Goal: Task Accomplishment & Management: Manage account settings

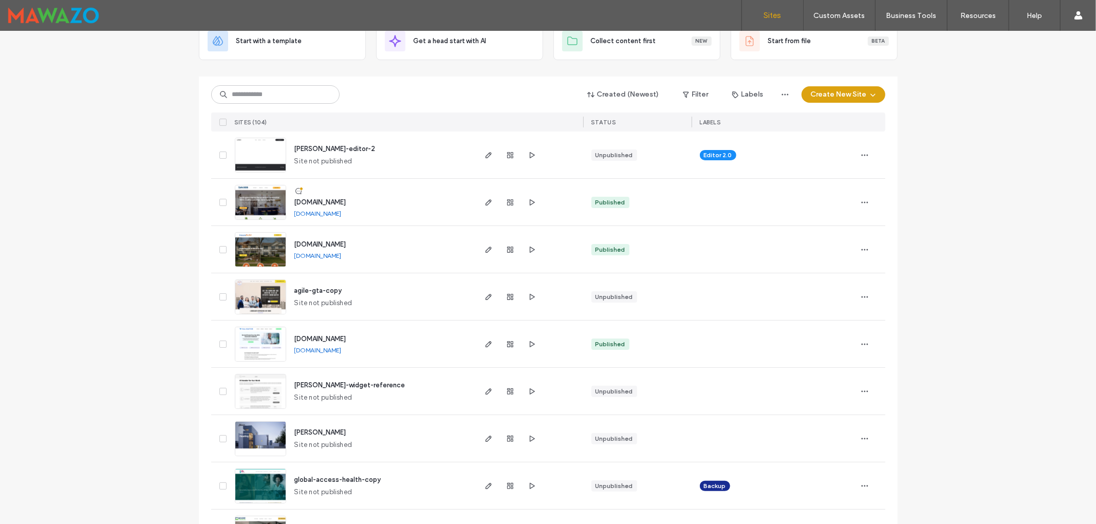
scroll to position [137, 0]
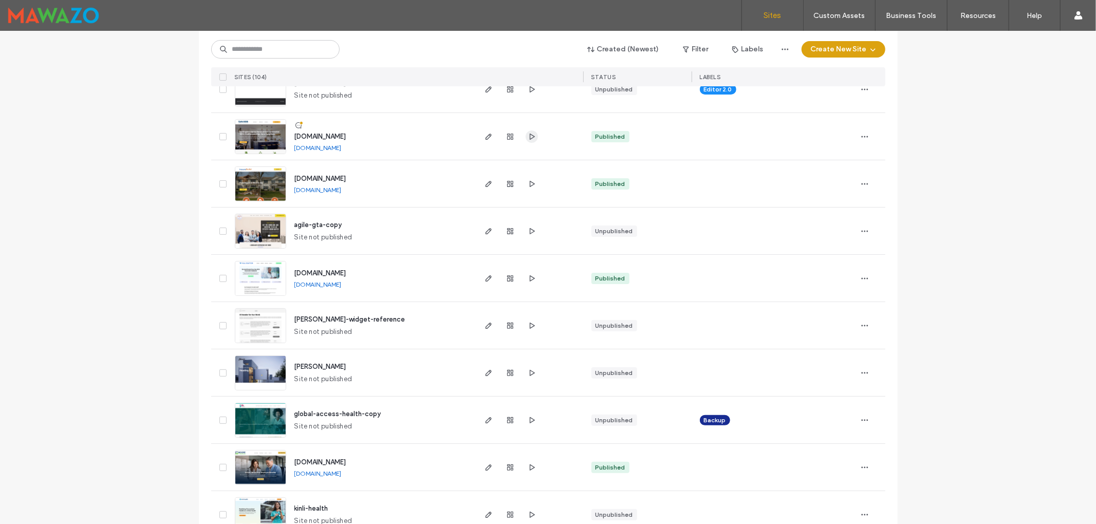
click at [529, 138] on icon "button" at bounding box center [532, 137] width 8 height 8
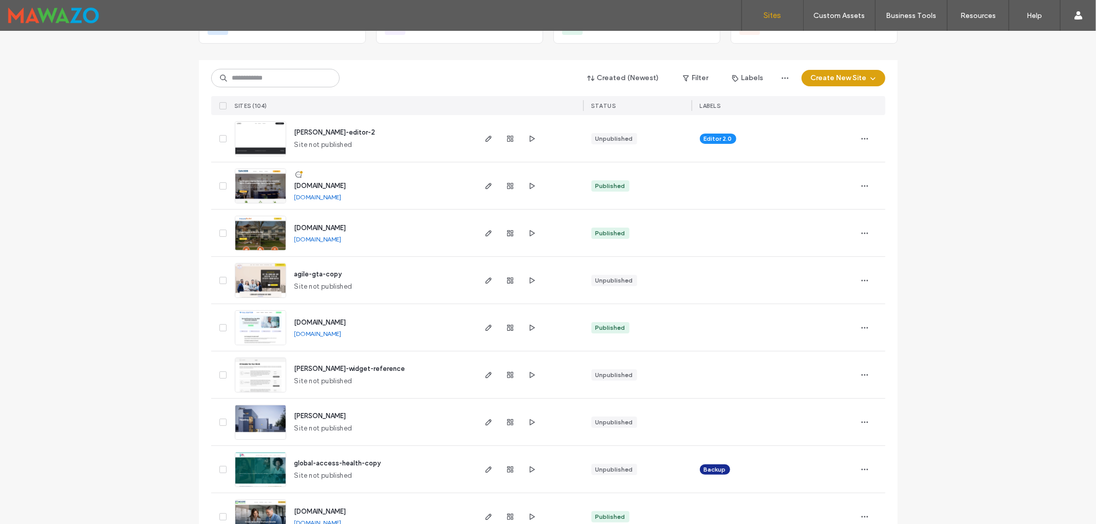
scroll to position [206, 0]
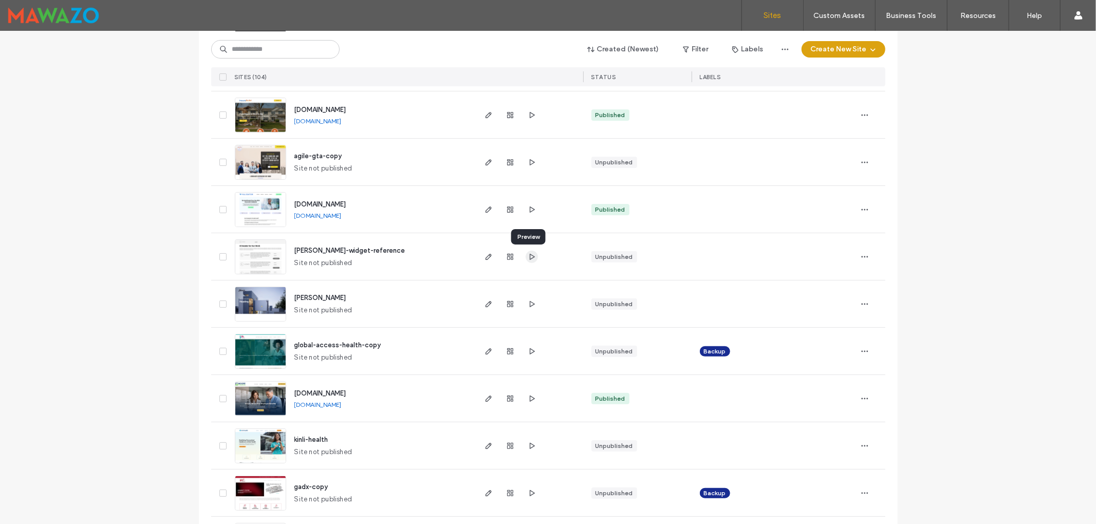
click at [530, 255] on icon "button" at bounding box center [532, 257] width 8 height 8
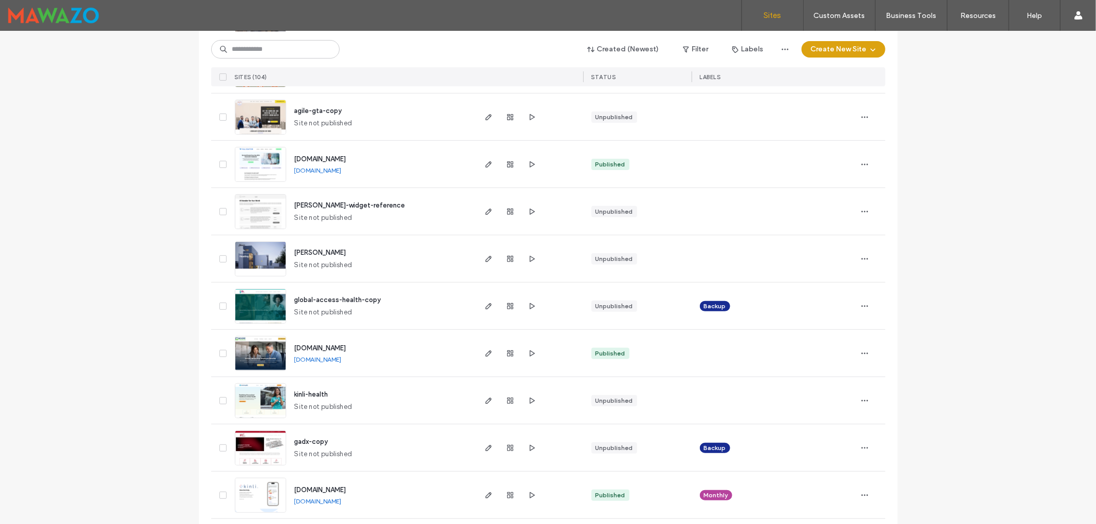
scroll to position [274, 0]
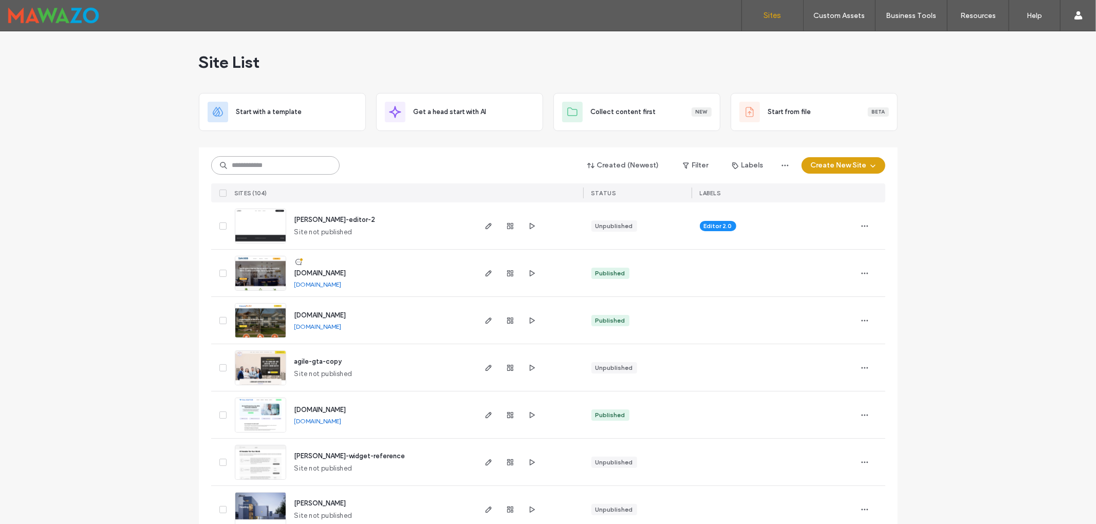
click at [270, 168] on input at bounding box center [275, 165] width 128 height 19
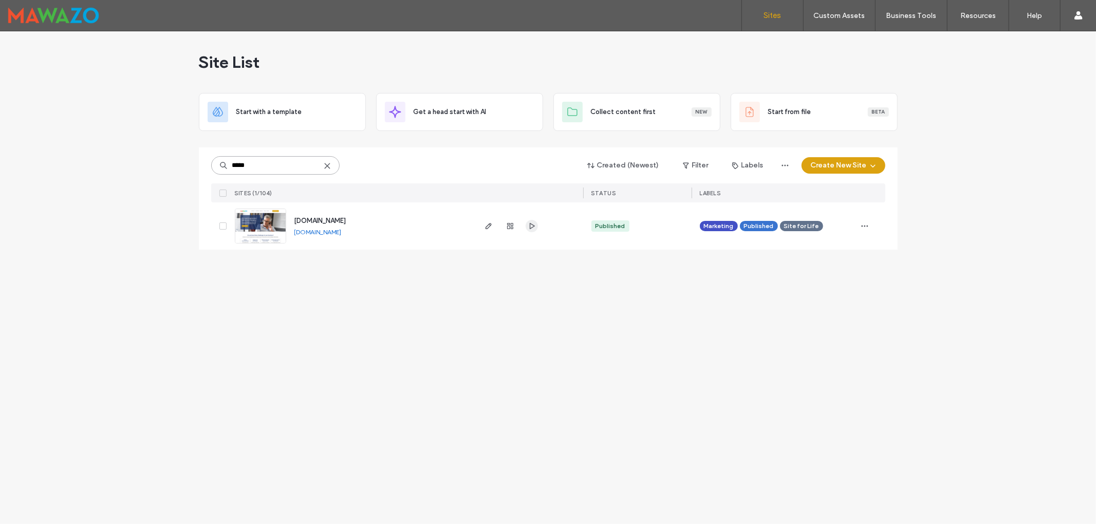
type input "*****"
click at [529, 227] on use "button" at bounding box center [531, 226] width 5 height 6
click at [488, 225] on use "button" at bounding box center [488, 226] width 6 height 6
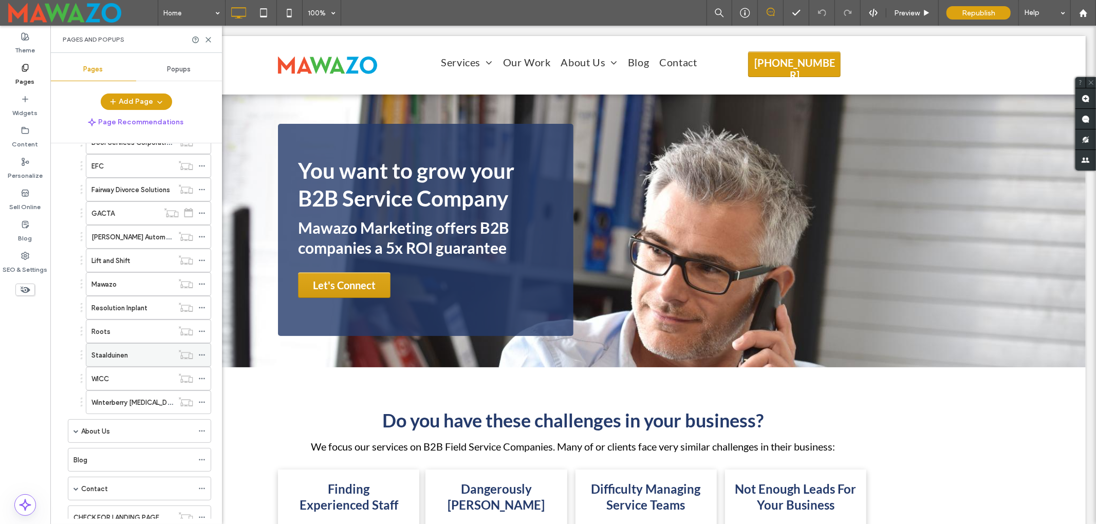
scroll to position [274, 0]
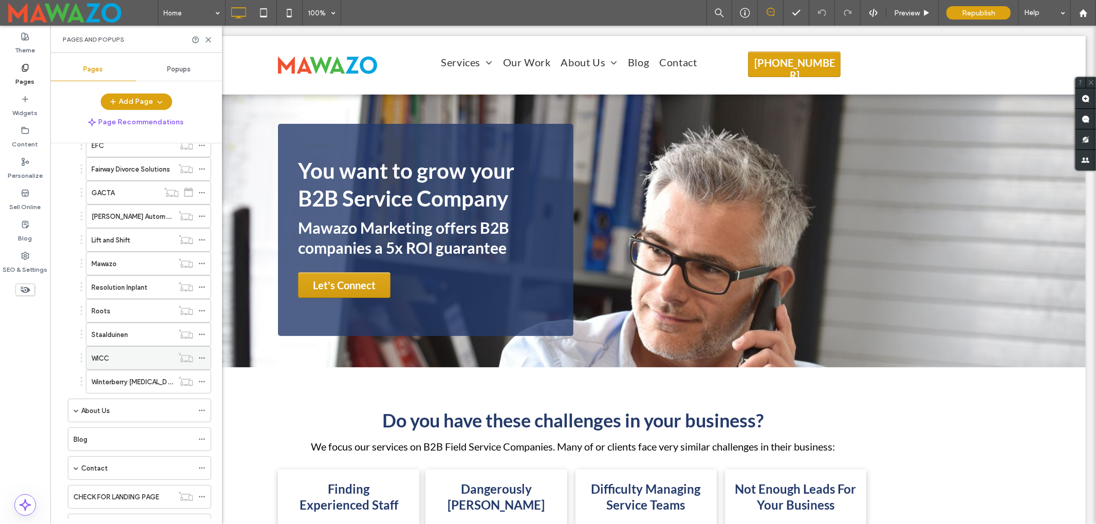
click at [123, 364] on div "WICC" at bounding box center [132, 358] width 82 height 11
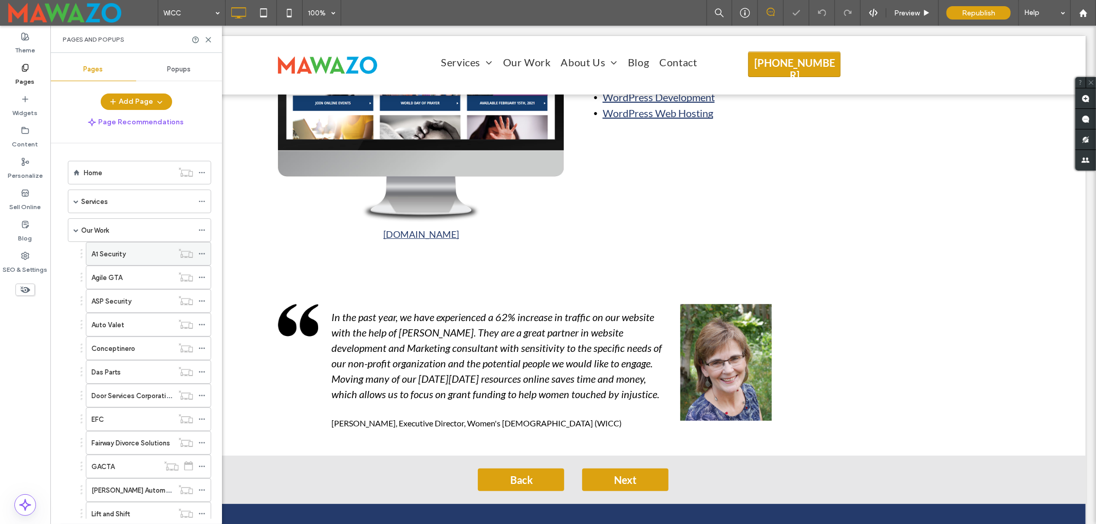
click at [118, 247] on div "A1 Security" at bounding box center [132, 254] width 82 height 23
click at [128, 280] on div "Agile GTA" at bounding box center [132, 277] width 82 height 11
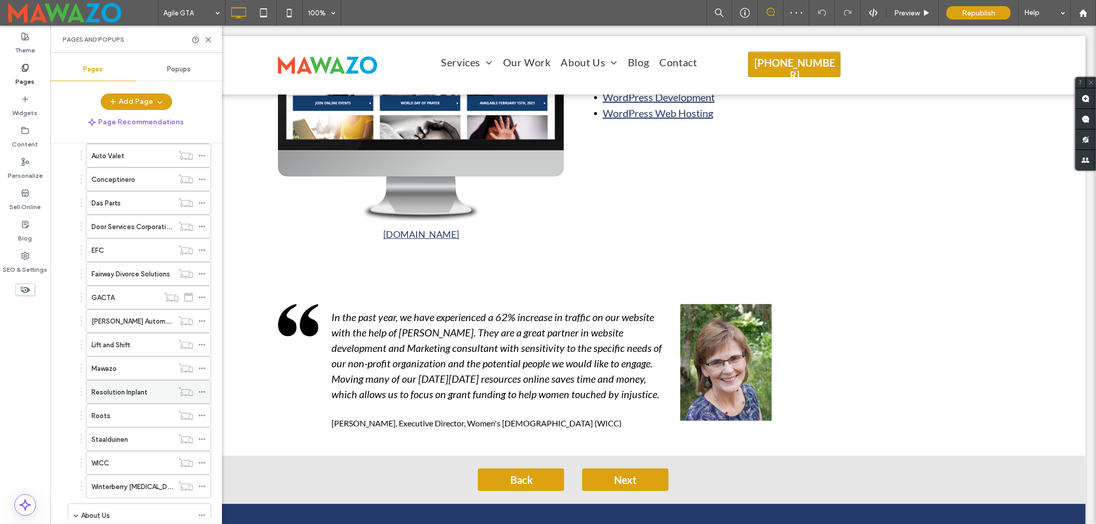
scroll to position [206, 0]
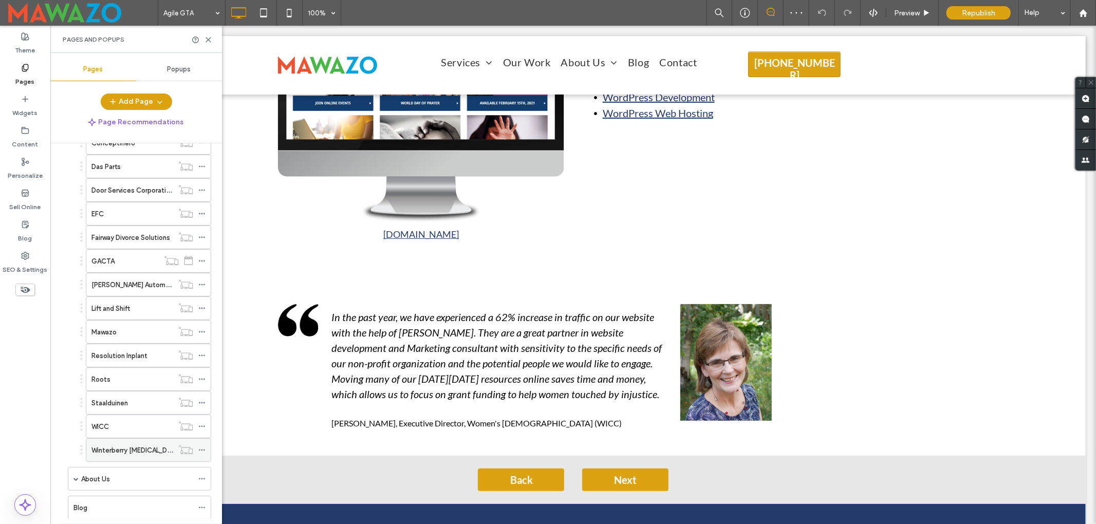
click at [131, 459] on label "Winterberry Weight Management Clinic" at bounding box center [145, 451] width 109 height 18
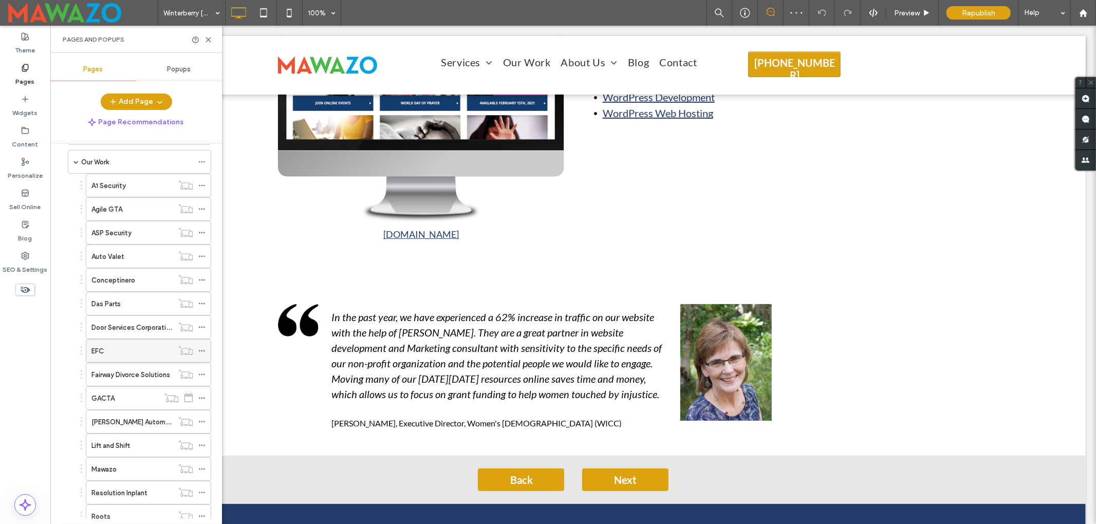
click at [117, 351] on div "EFC" at bounding box center [132, 351] width 82 height 11
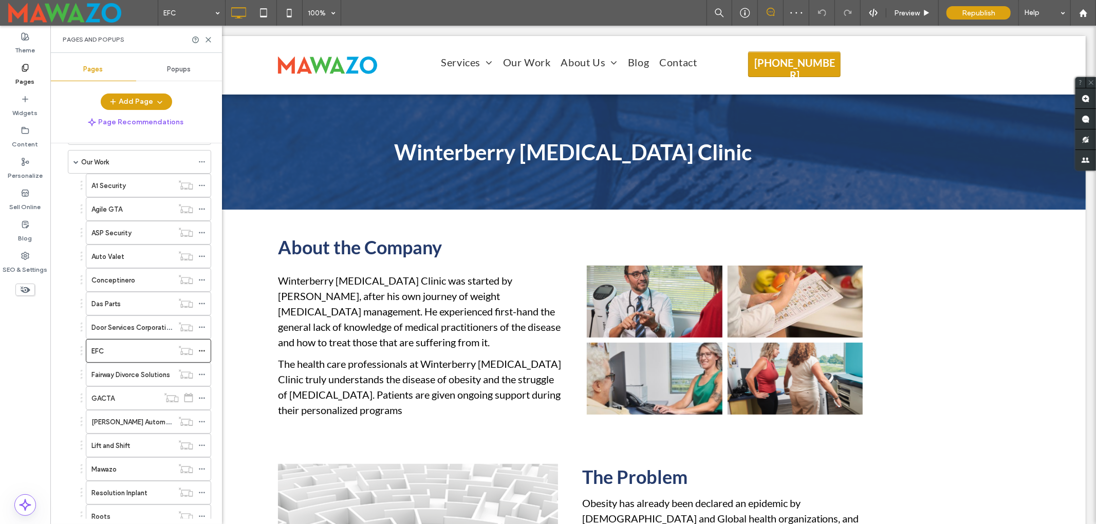
scroll to position [959, 0]
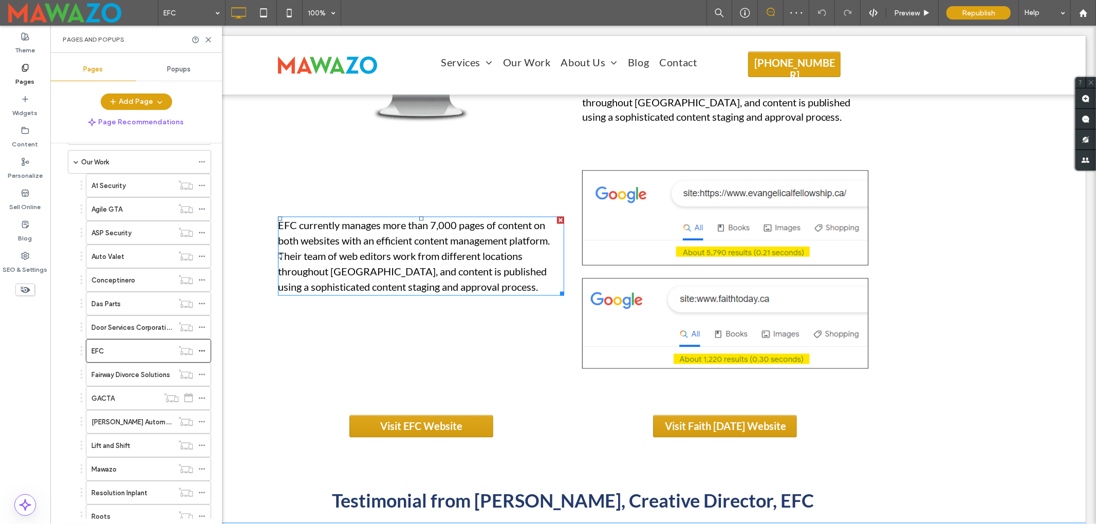
scroll to position [1781, 0]
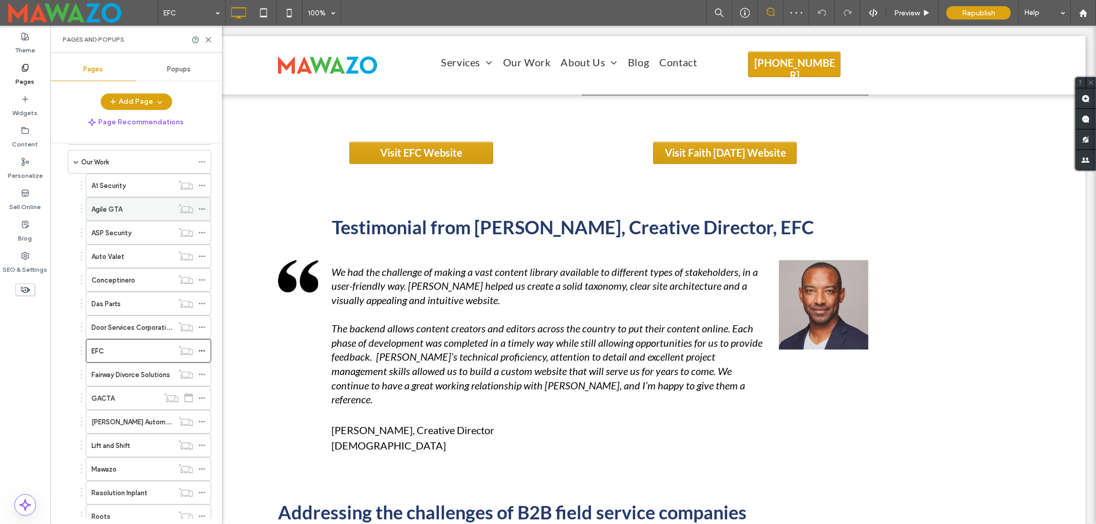
click at [117, 212] on label "Agile GTA" at bounding box center [106, 209] width 31 height 18
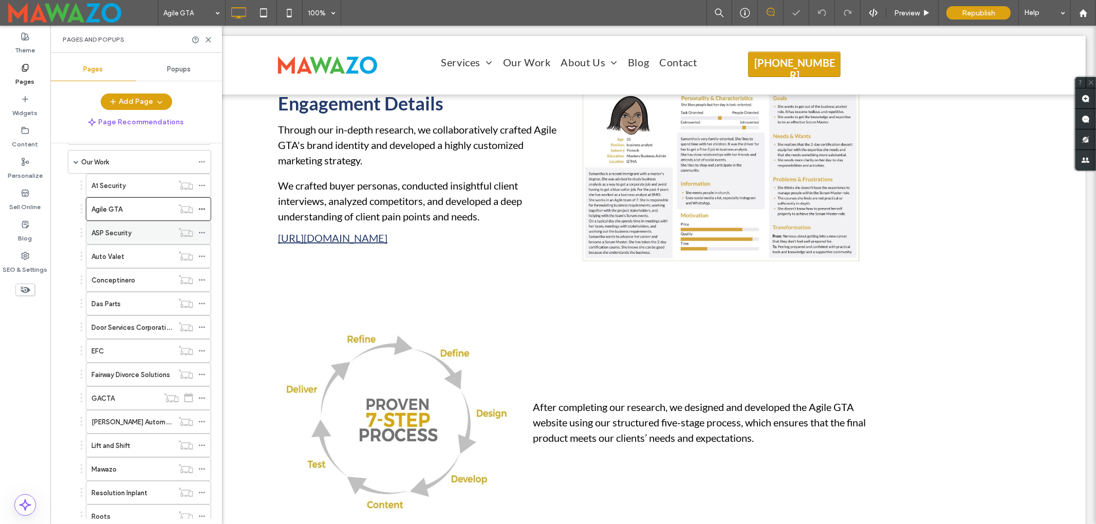
scroll to position [822, 0]
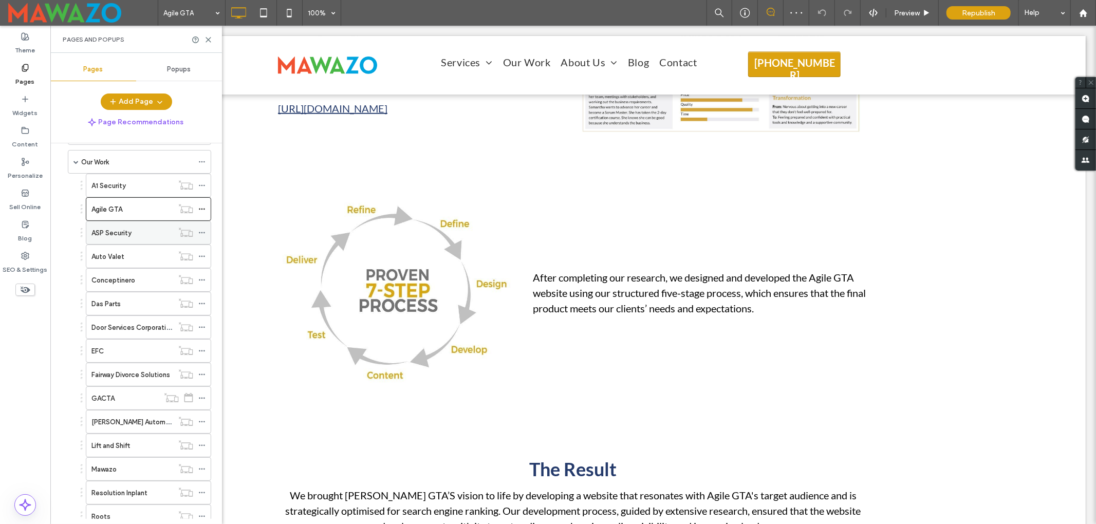
click at [113, 231] on label "ASP Security" at bounding box center [111, 233] width 40 height 18
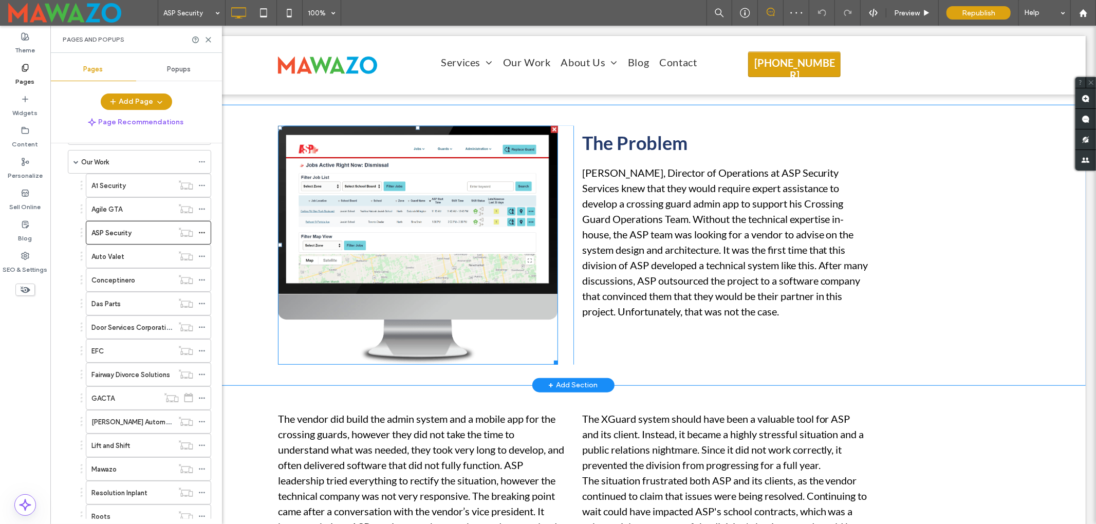
scroll to position [685, 0]
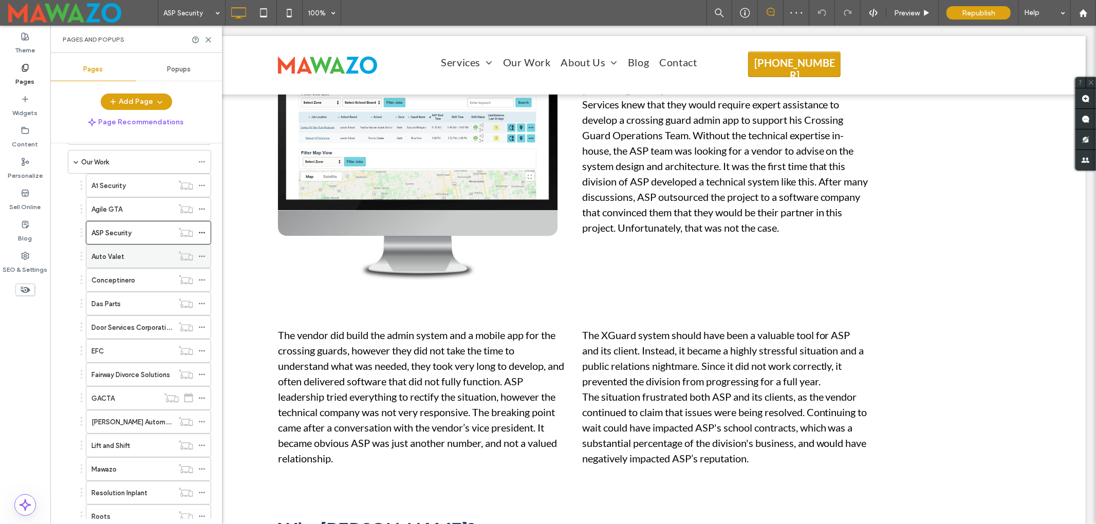
click at [131, 257] on div "Auto Valet" at bounding box center [132, 256] width 82 height 11
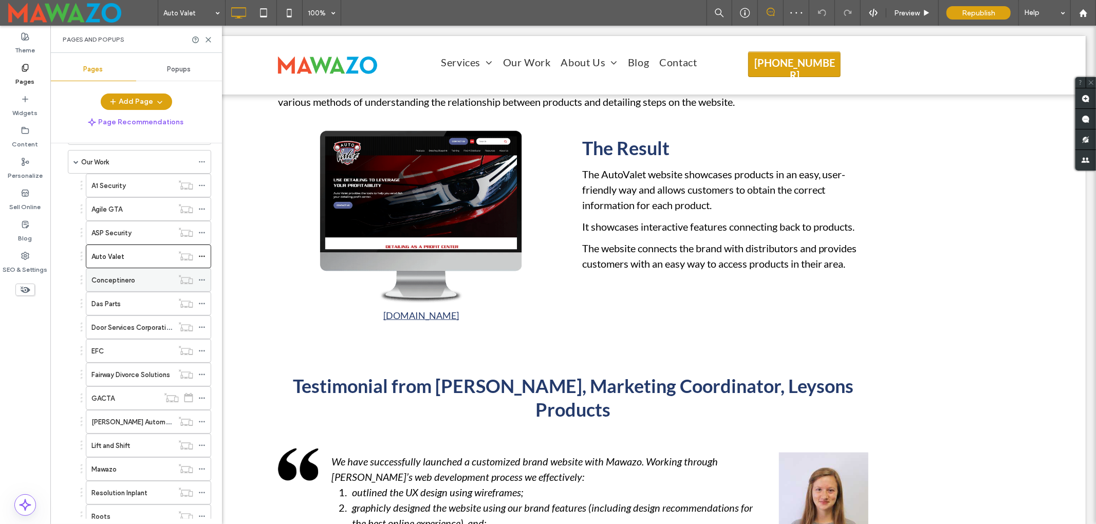
scroll to position [1028, 0]
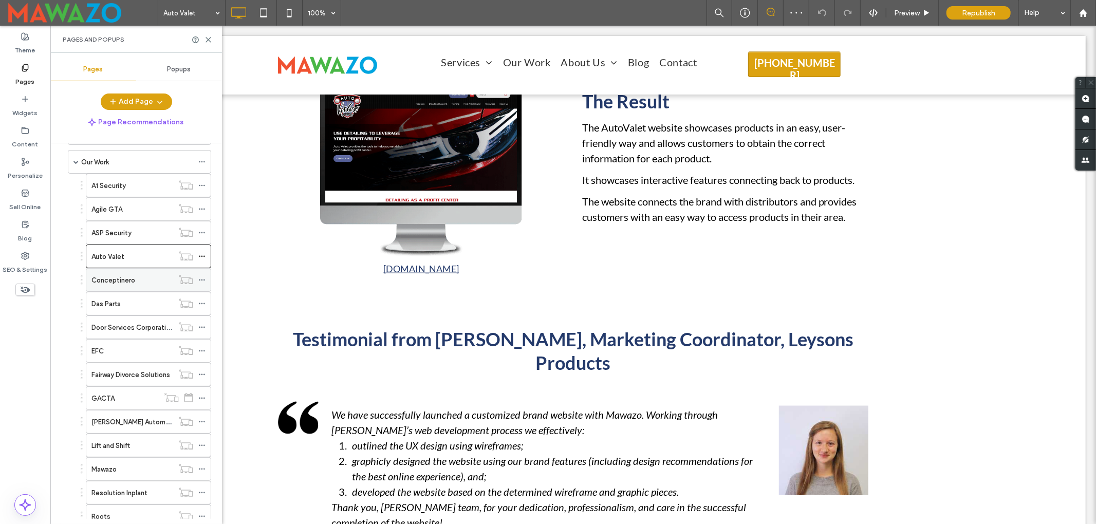
click at [115, 282] on label "Conceptinero" at bounding box center [113, 280] width 44 height 18
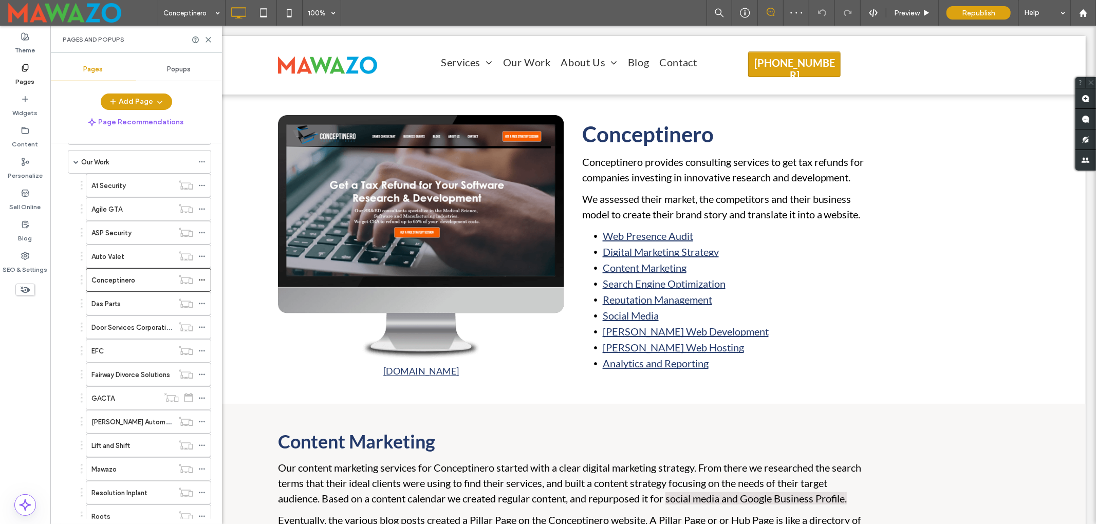
scroll to position [822, 0]
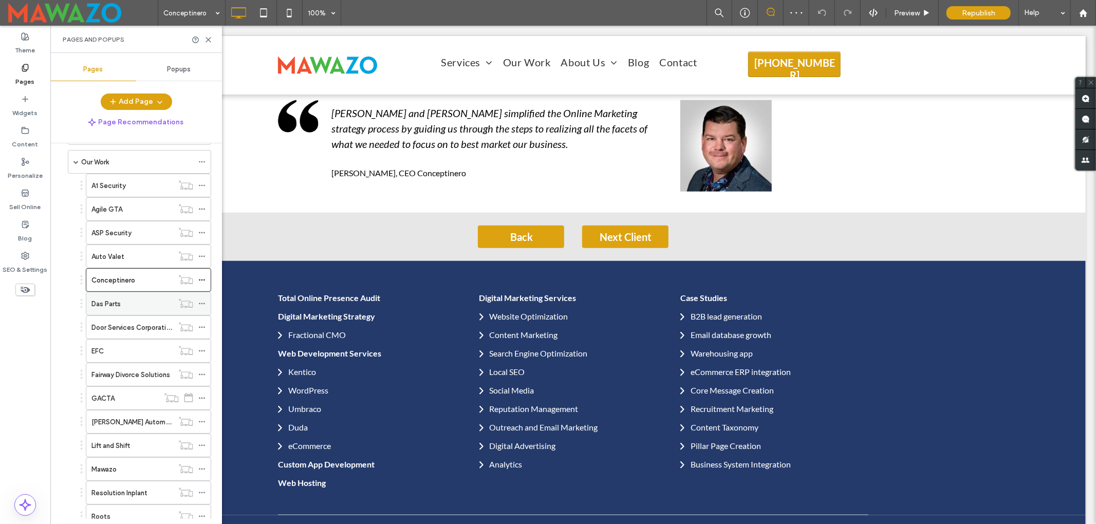
click at [93, 307] on label "Das Parts" at bounding box center [105, 304] width 29 height 18
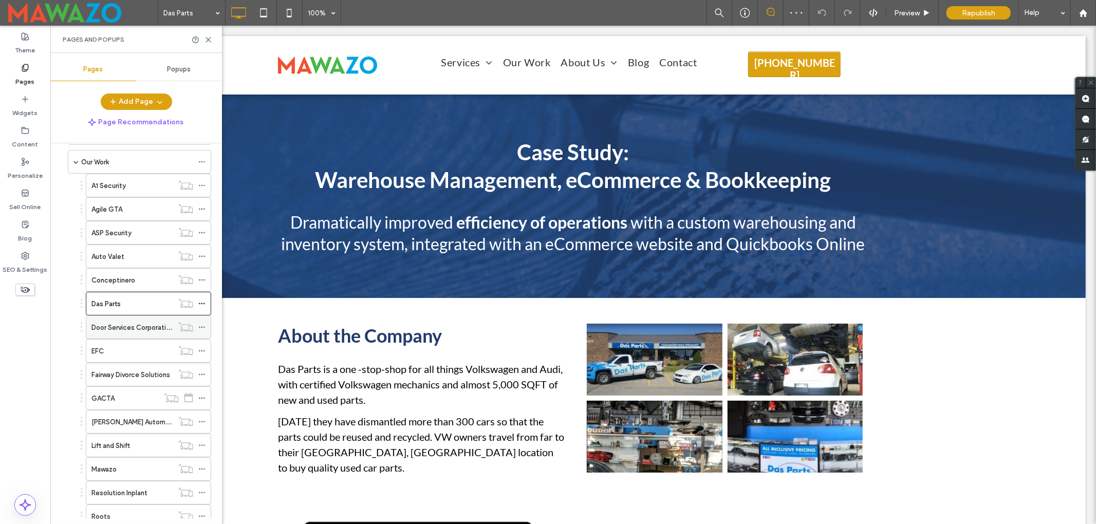
scroll to position [1234, 0]
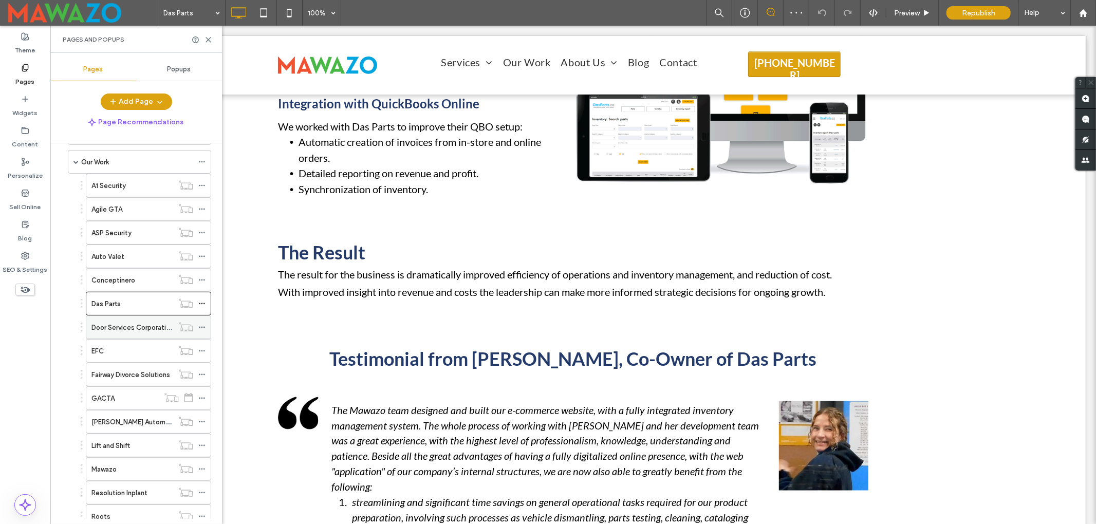
click at [101, 327] on label "Door Services Corporation" at bounding box center [132, 328] width 82 height 18
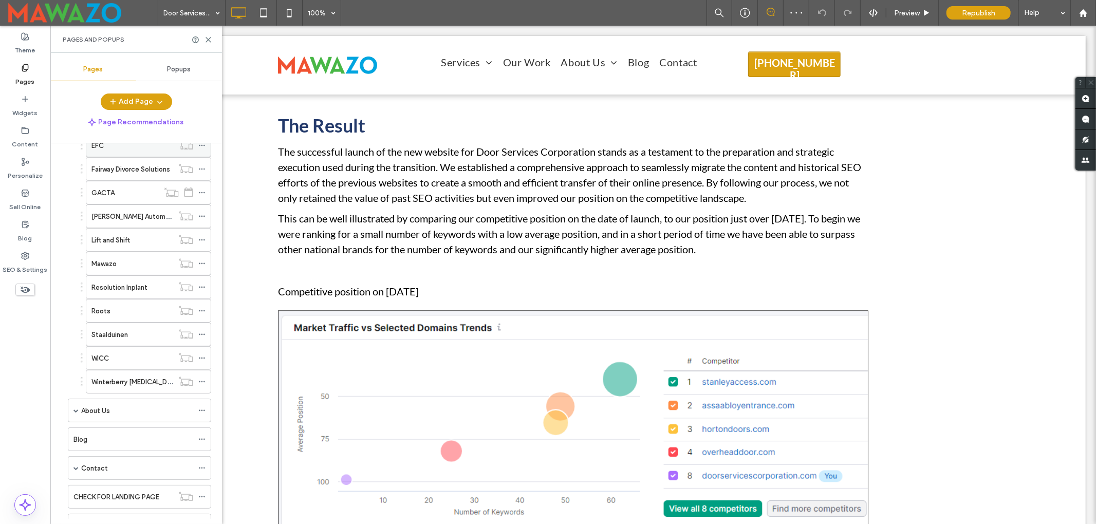
scroll to position [206, 0]
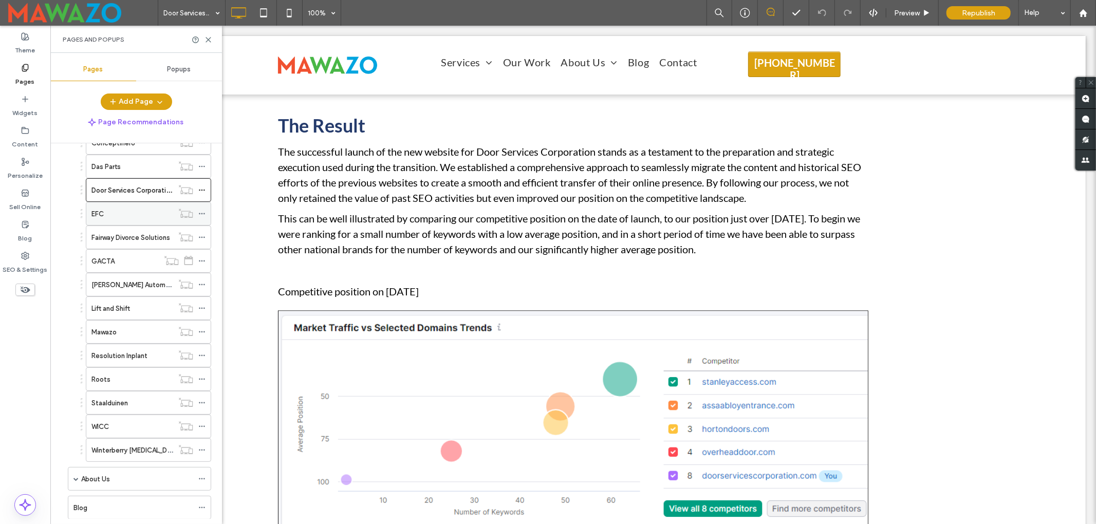
click at [123, 224] on div "EFC" at bounding box center [132, 214] width 82 height 23
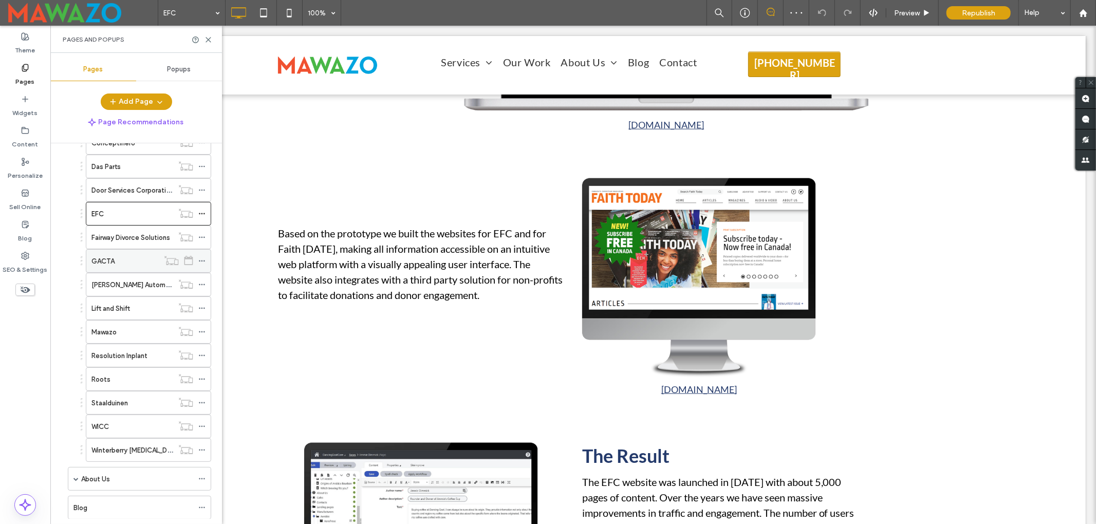
scroll to position [1165, 0]
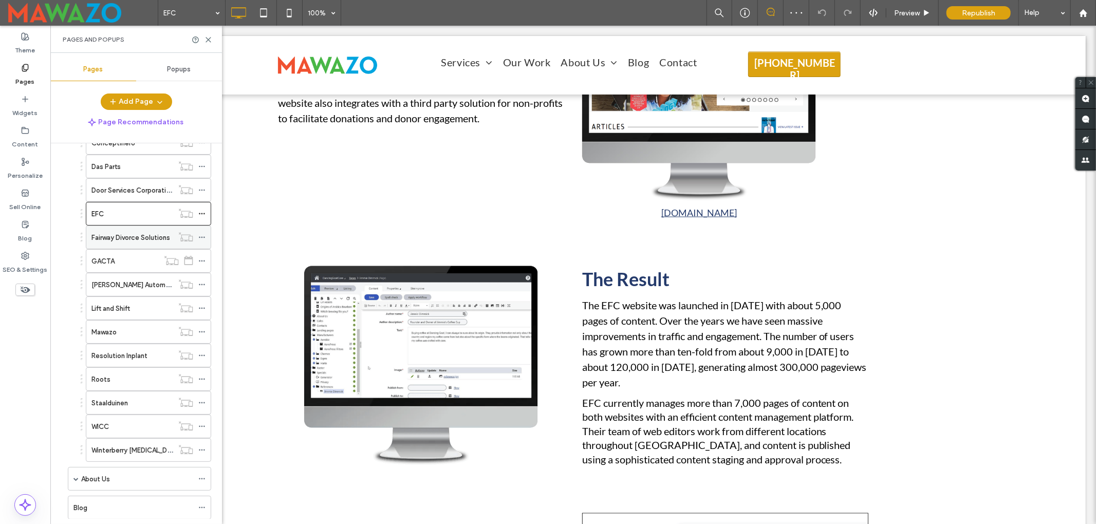
click at [122, 241] on label "Fairway Divorce Solutions" at bounding box center [130, 238] width 79 height 18
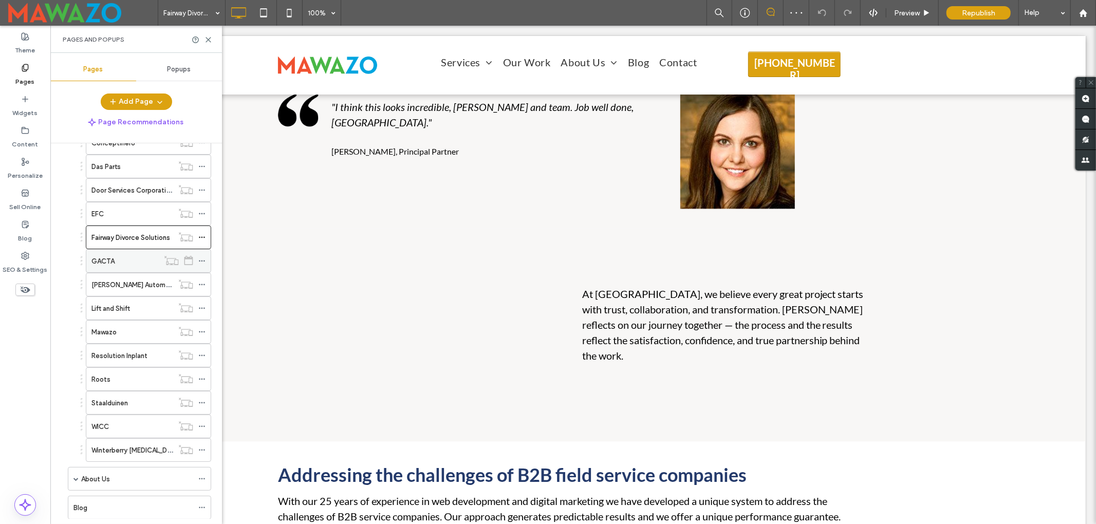
click at [116, 265] on div "GACTA" at bounding box center [124, 261] width 67 height 11
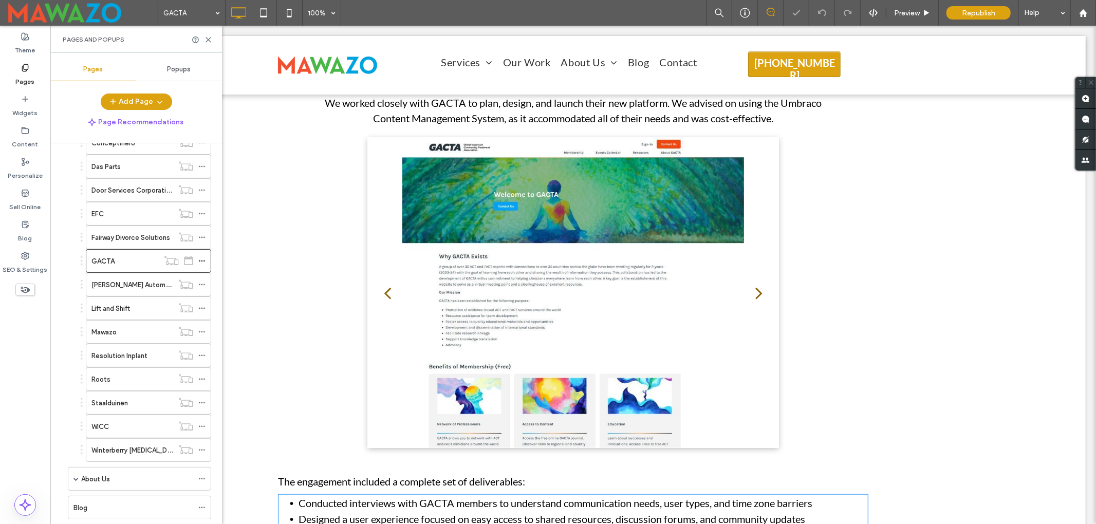
scroll to position [1370, 0]
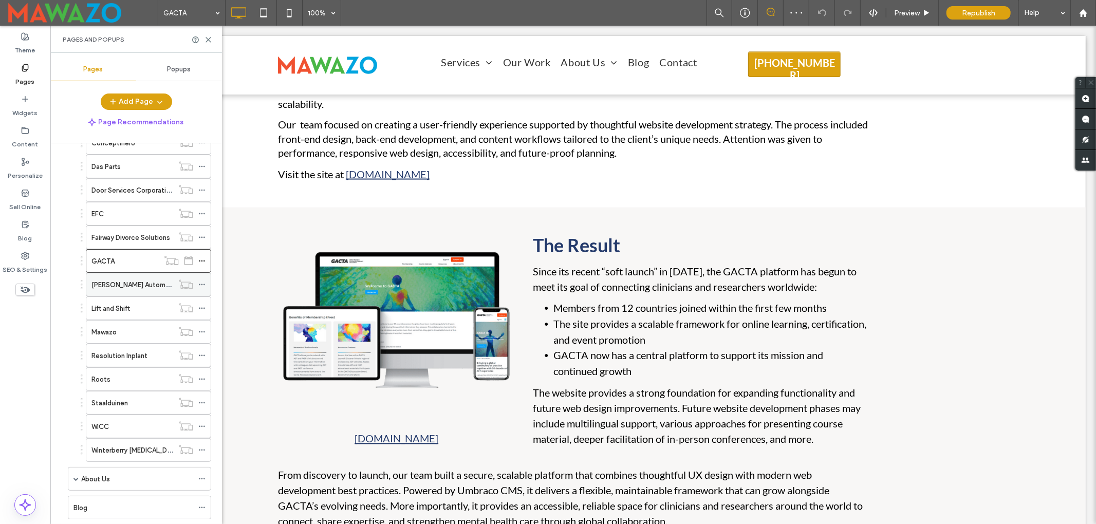
click at [120, 290] on label "Horton Automatics" at bounding box center [136, 285] width 90 height 18
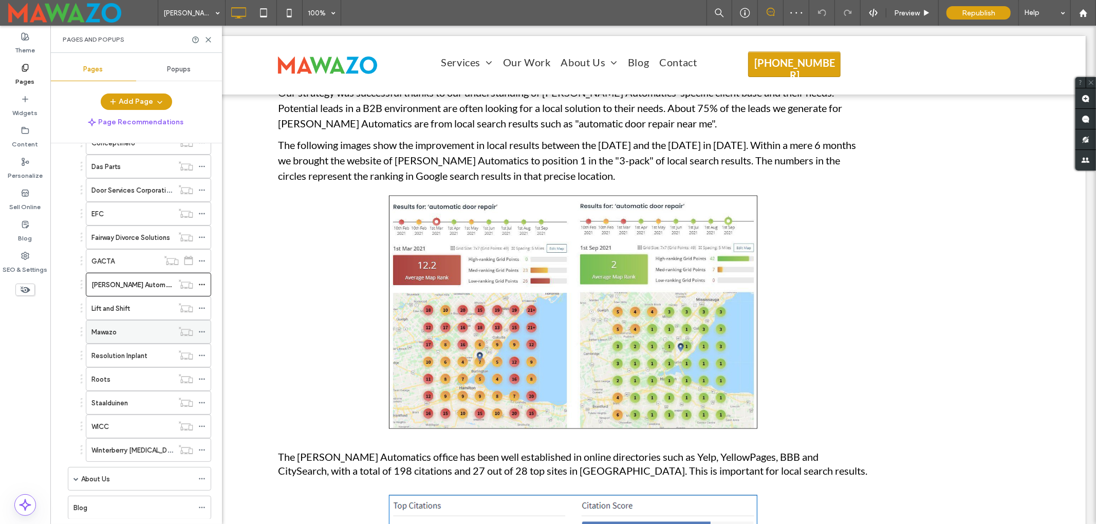
scroll to position [1713, 0]
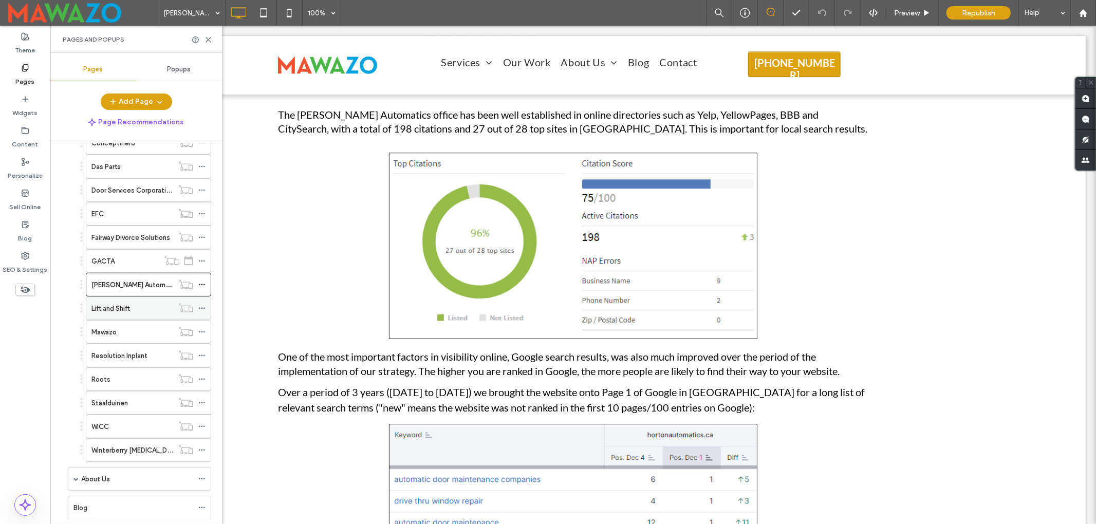
click at [112, 318] on label "Lift and Shift" at bounding box center [110, 309] width 39 height 18
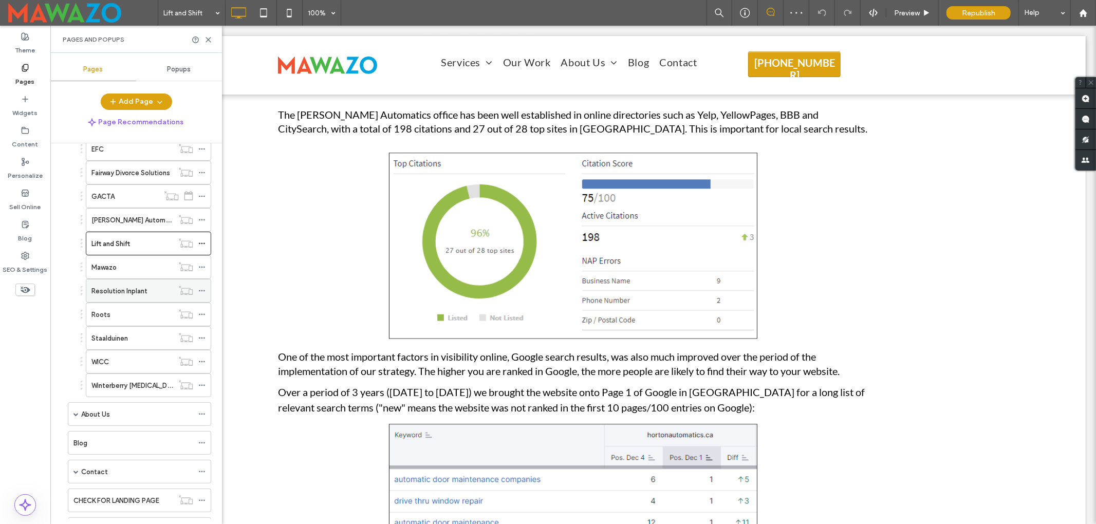
scroll to position [342, 0]
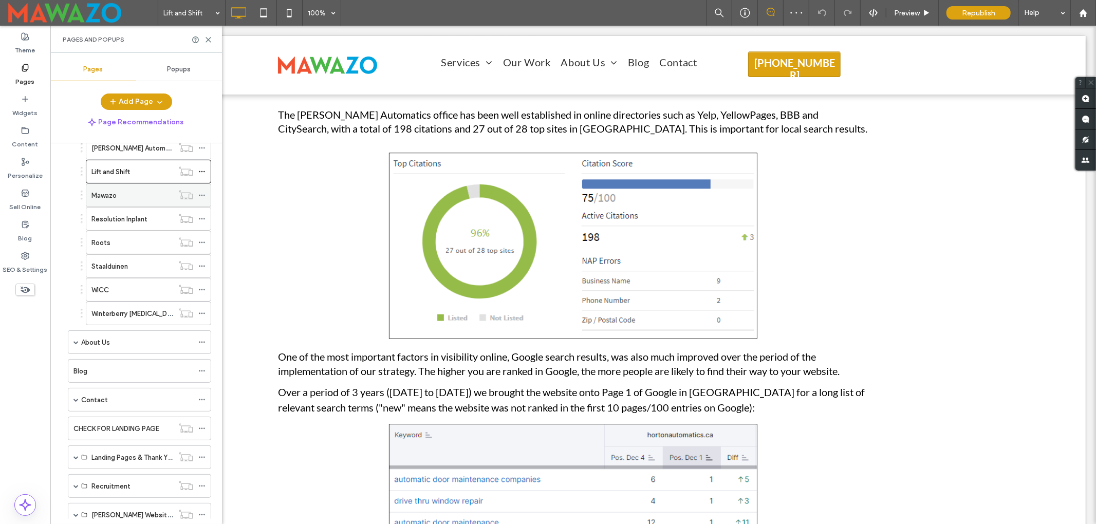
click at [122, 201] on div "Mawazo" at bounding box center [132, 195] width 82 height 11
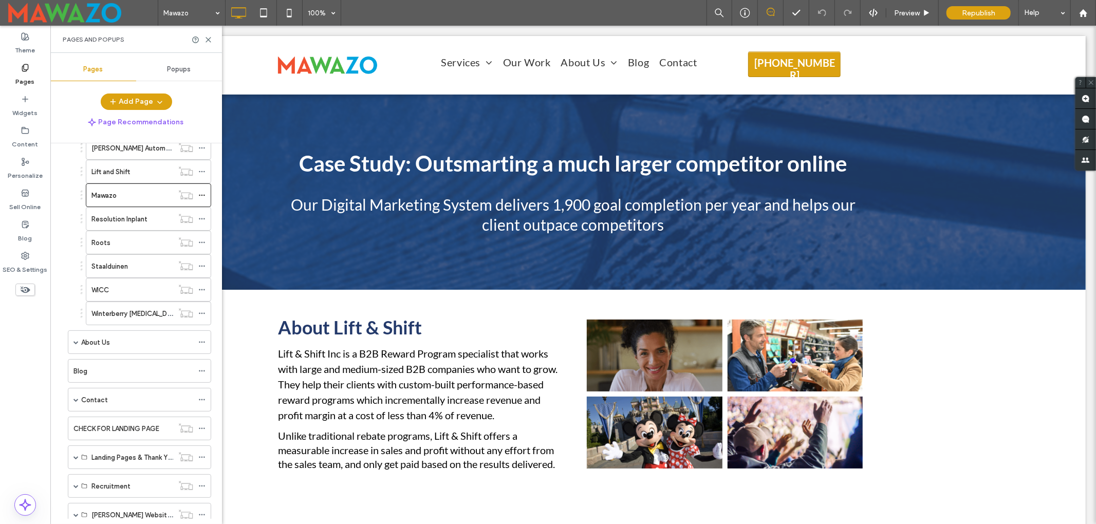
scroll to position [2330, 0]
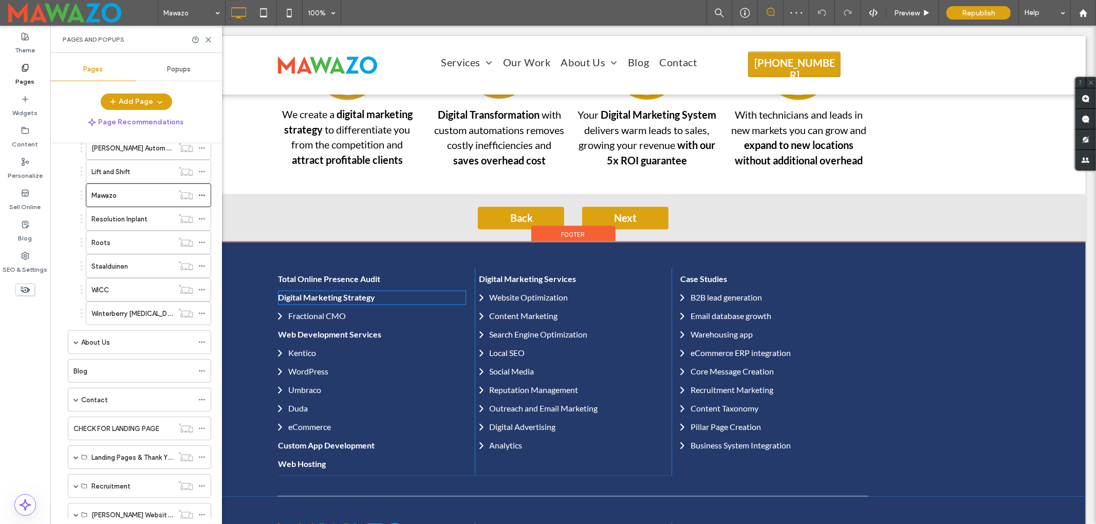
scroll to position [1576, 0]
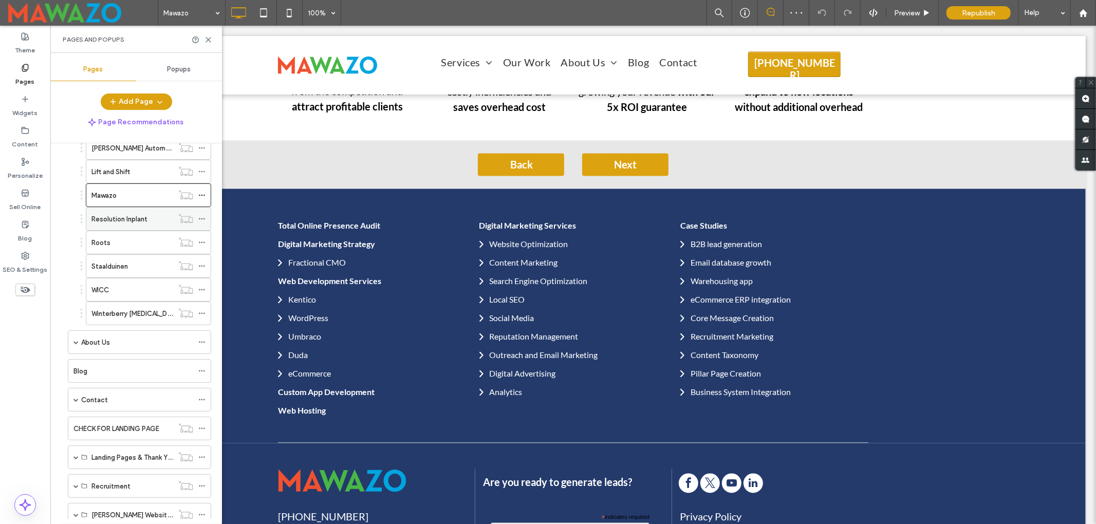
click at [134, 225] on label "Resolution Inplant" at bounding box center [119, 219] width 56 height 18
click at [116, 248] on div "Roots" at bounding box center [132, 242] width 82 height 11
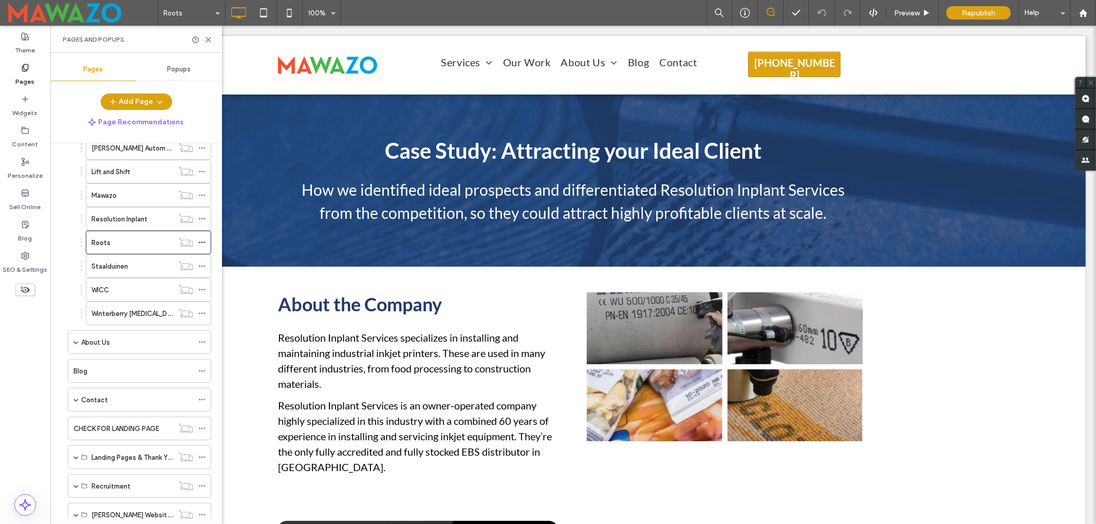
scroll to position [1781, 0]
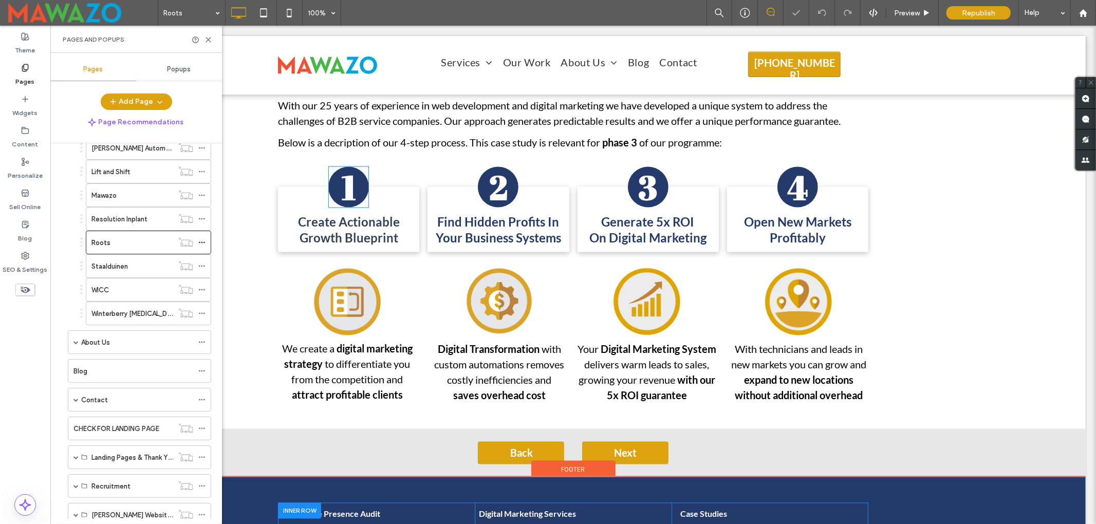
scroll to position [1713, 0]
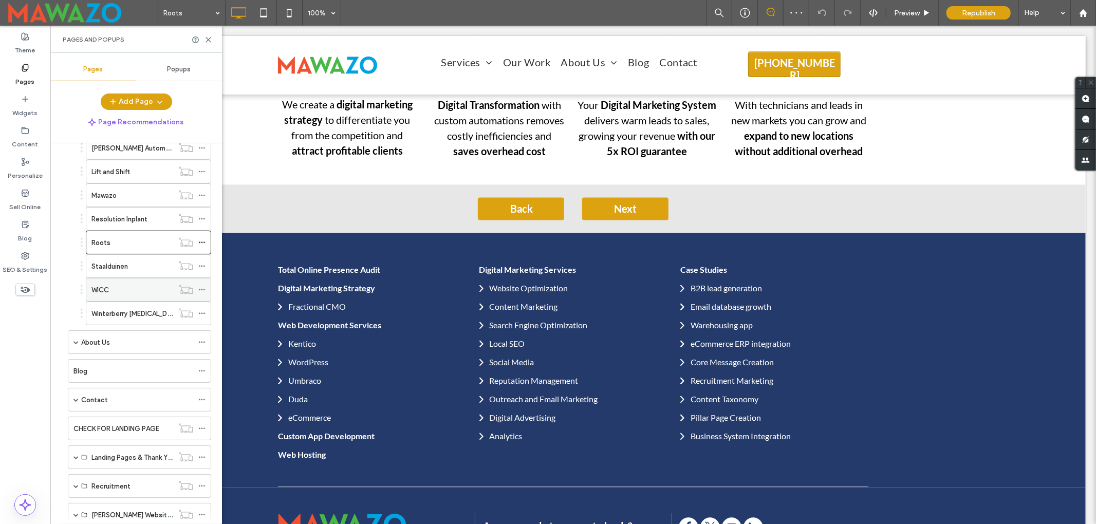
click at [104, 292] on label "WICC" at bounding box center [99, 290] width 17 height 18
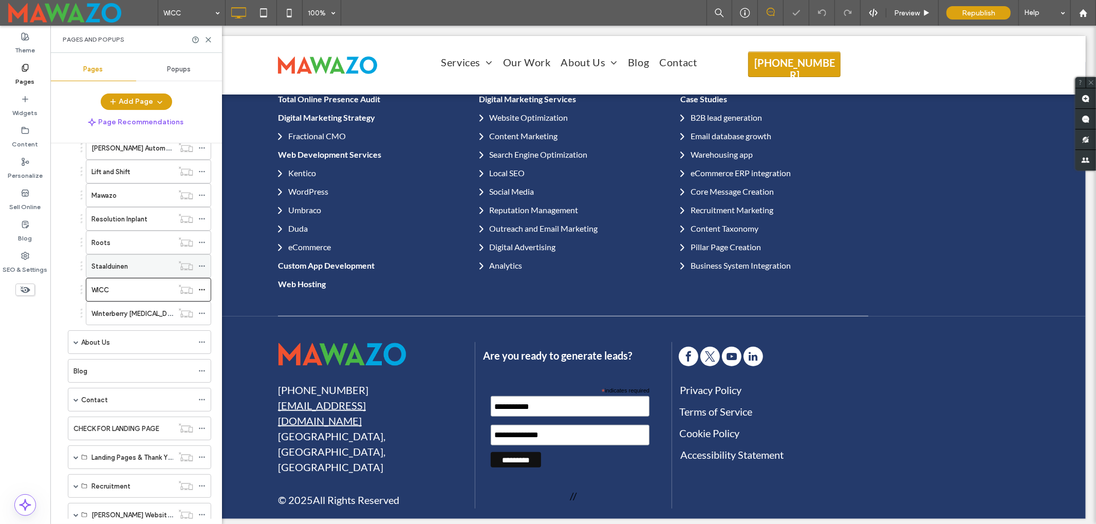
scroll to position [377, 0]
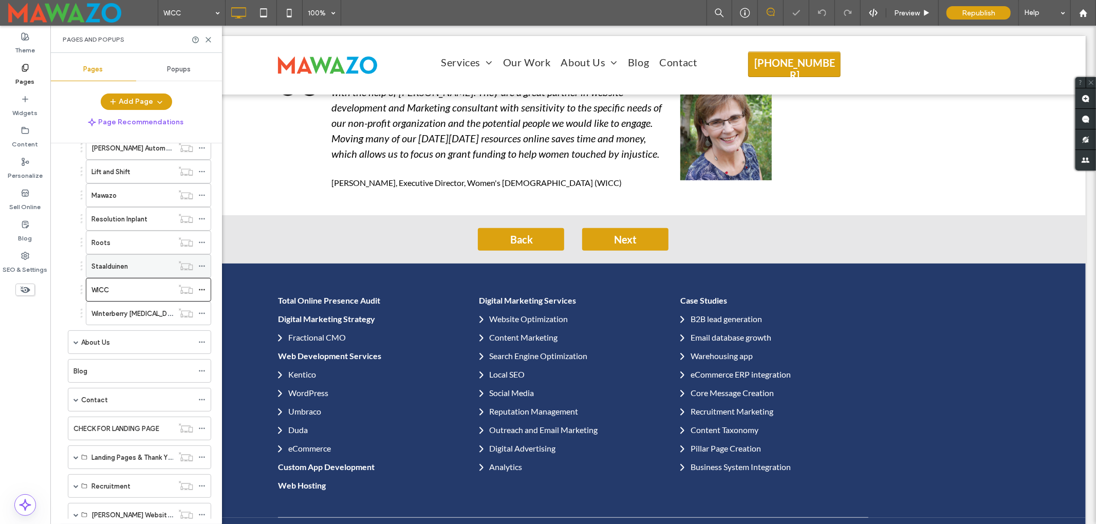
click at [95, 274] on label "Staalduinen" at bounding box center [109, 267] width 36 height 18
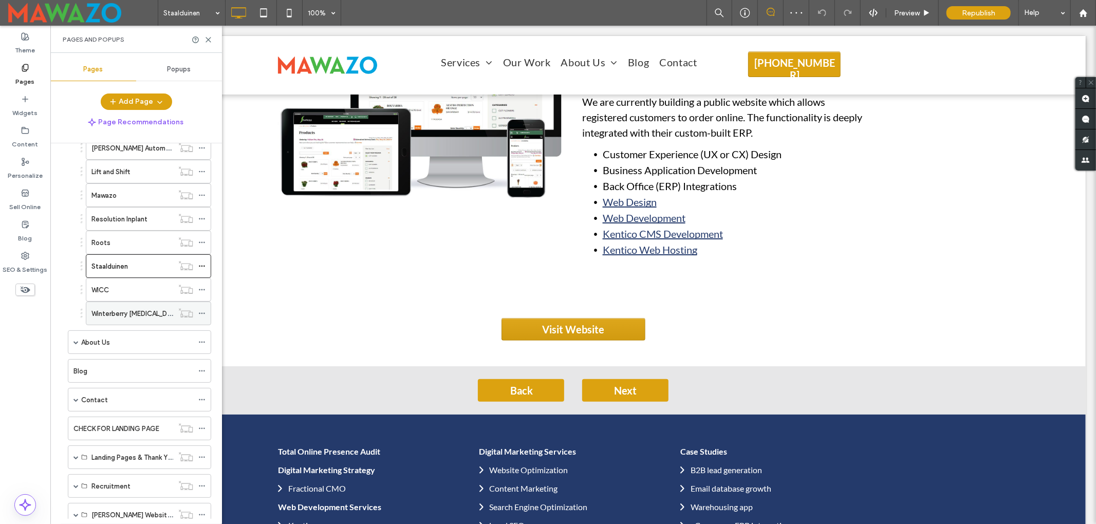
scroll to position [68, 0]
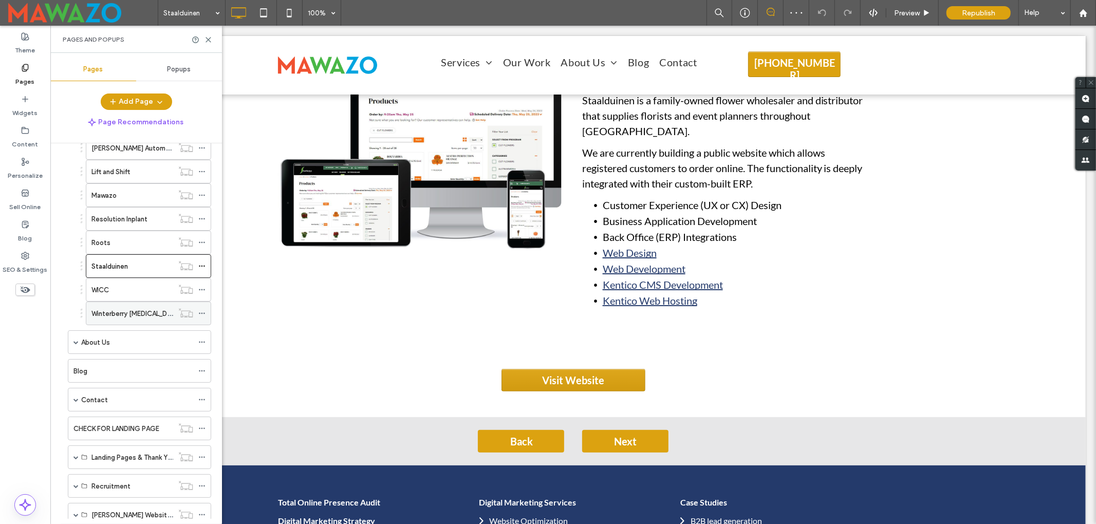
click at [106, 323] on label "Winterberry Weight Management Clinic" at bounding box center [145, 314] width 109 height 18
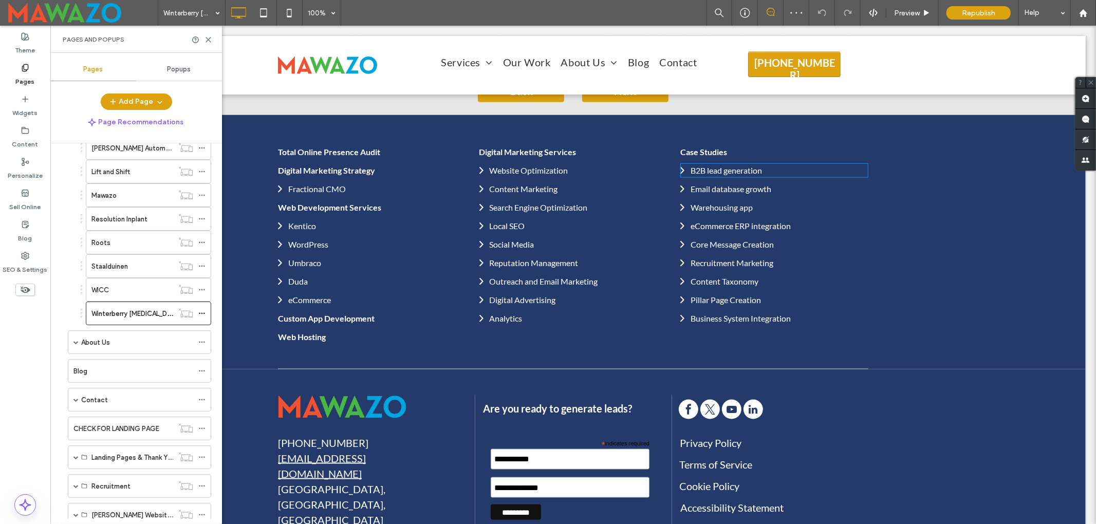
scroll to position [969, 0]
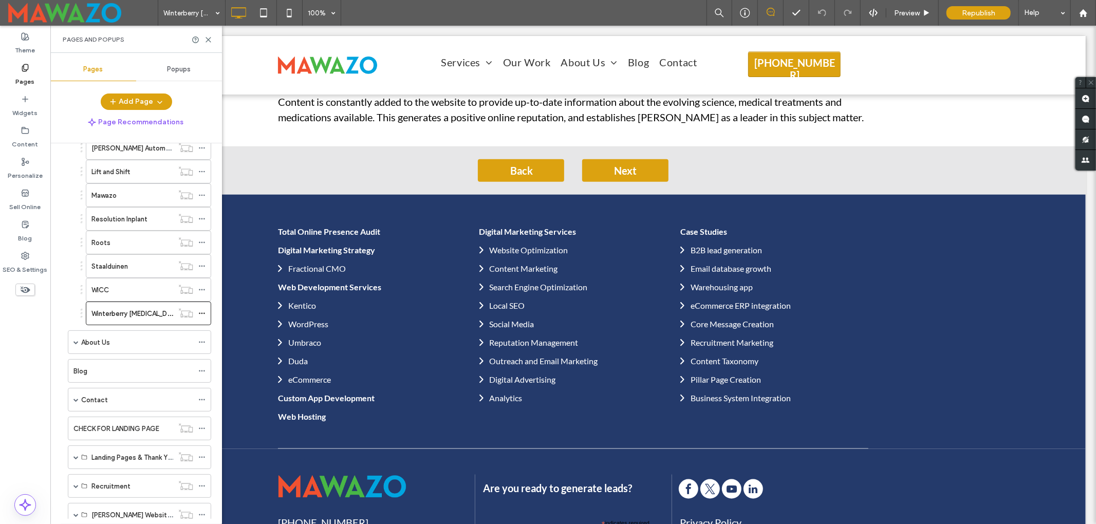
click at [879, 6] on div "Preview Republish Help" at bounding box center [902, 13] width 390 height 26
click at [874, 8] on icon at bounding box center [873, 12] width 9 height 9
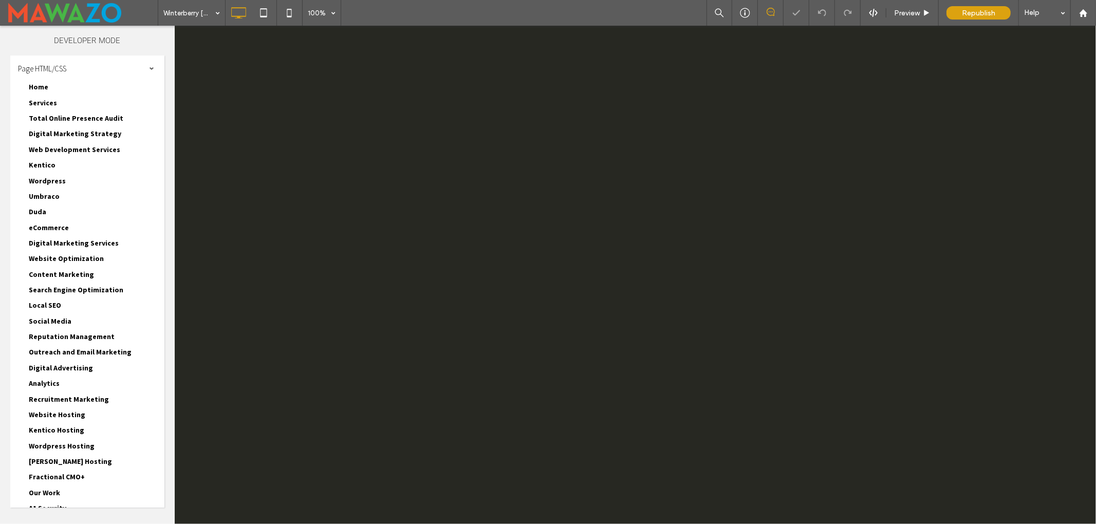
scroll to position [0, 0]
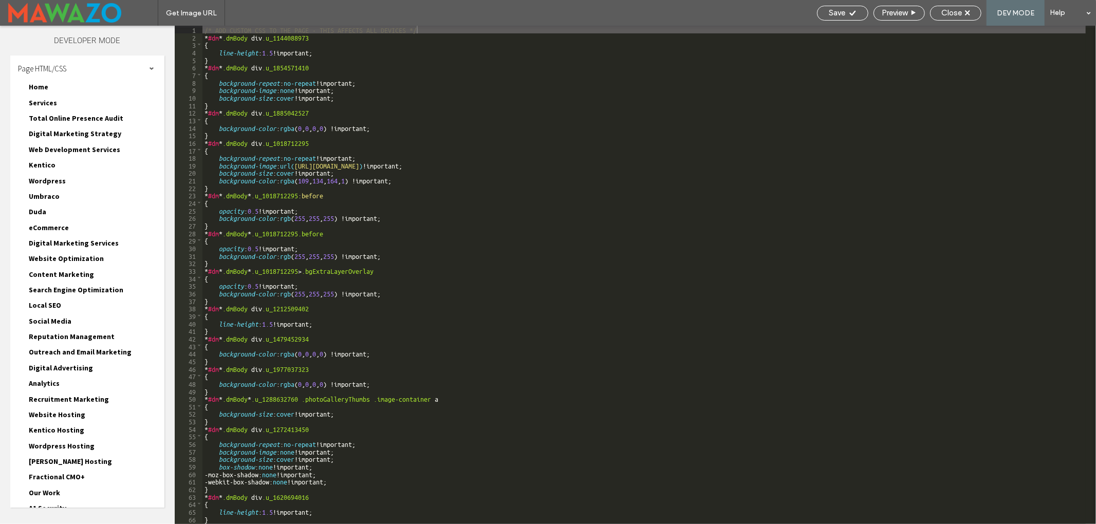
scroll to position [342, 0]
click at [967, 12] on use at bounding box center [967, 12] width 5 height 5
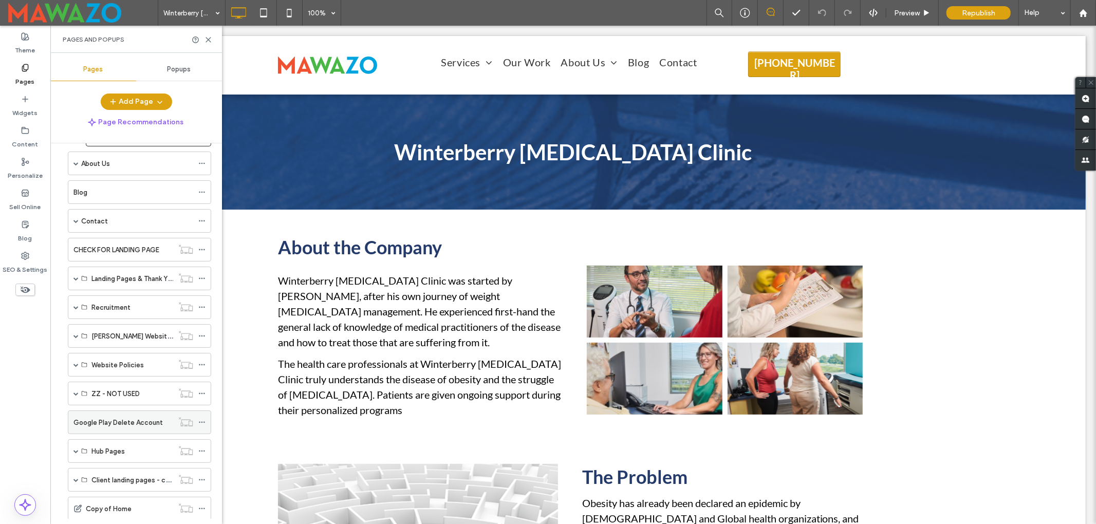
scroll to position [589, 0]
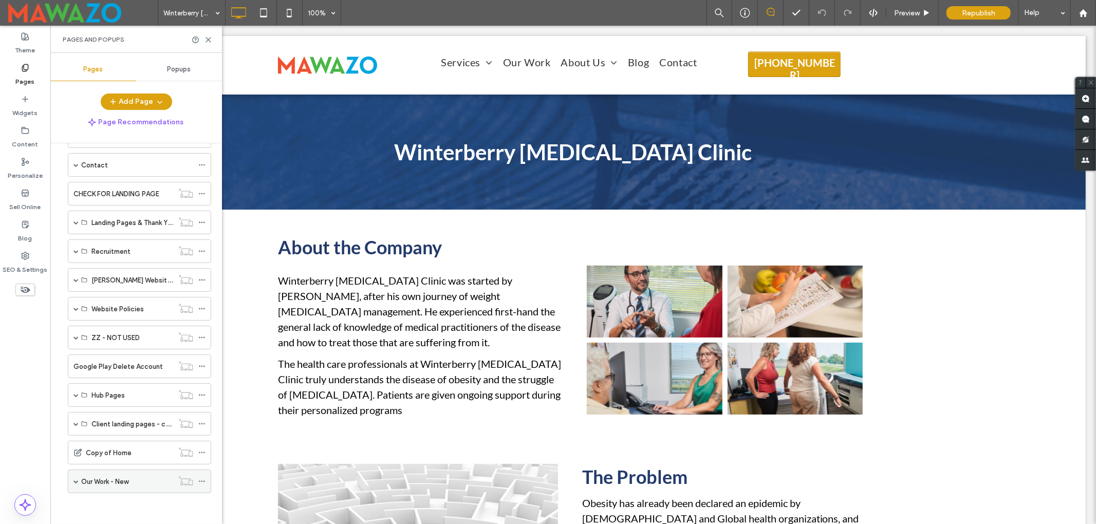
click at [89, 479] on label "Our Work - New" at bounding box center [104, 482] width 47 height 18
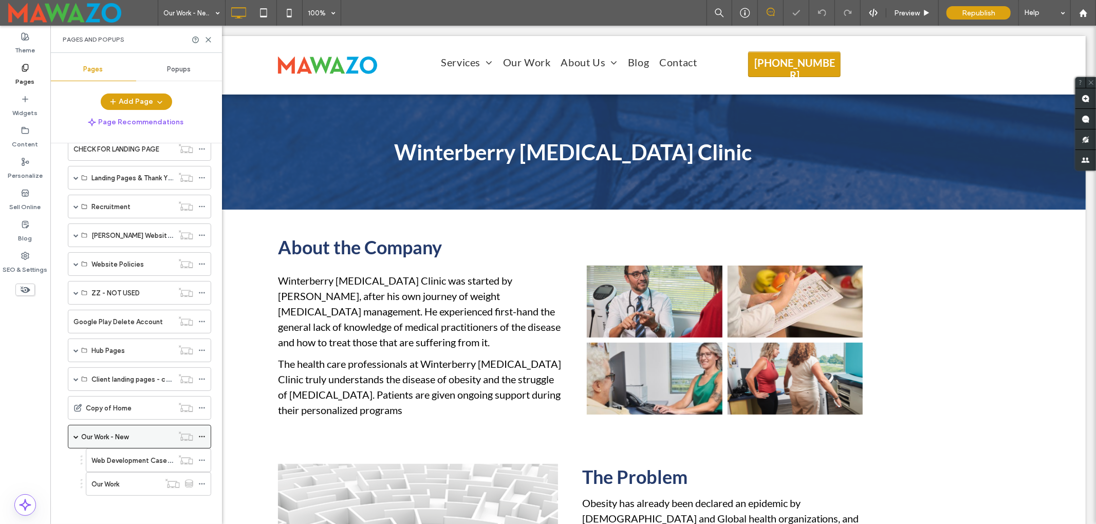
scroll to position [637, 0]
click at [109, 480] on label "Our Work" at bounding box center [105, 482] width 28 height 18
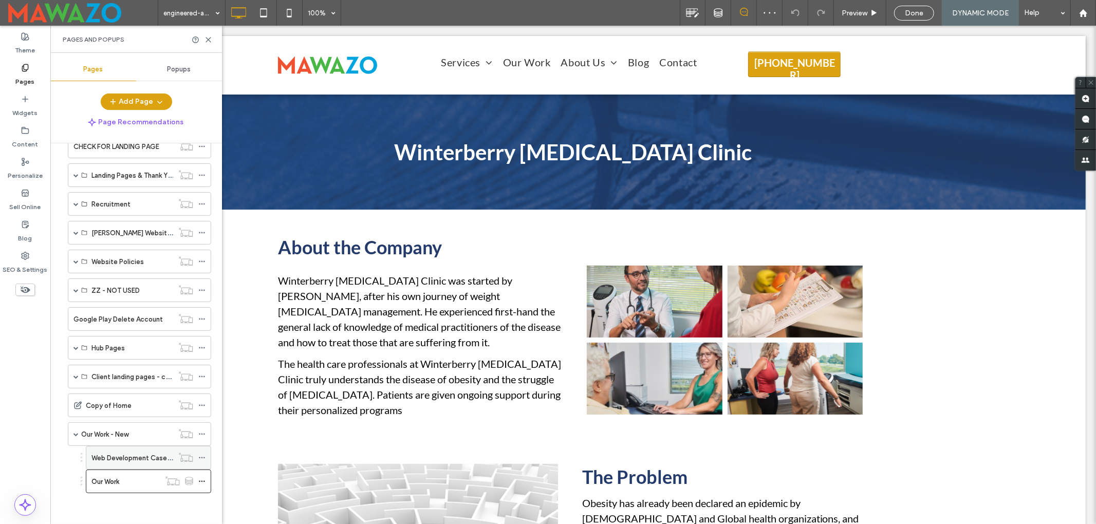
click at [134, 456] on label "Web Development Case Studies" at bounding box center [141, 458] width 101 height 18
click at [97, 434] on label "Our Work - New" at bounding box center [104, 435] width 47 height 18
click at [211, 41] on icon at bounding box center [209, 40] width 8 height 8
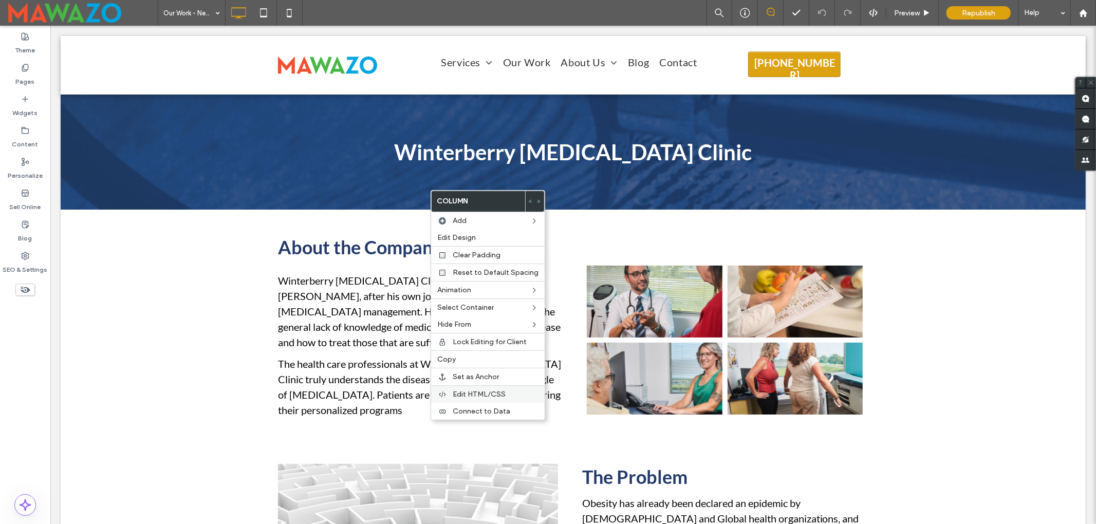
click at [485, 395] on span "Edit HTML/CSS" at bounding box center [479, 394] width 53 height 9
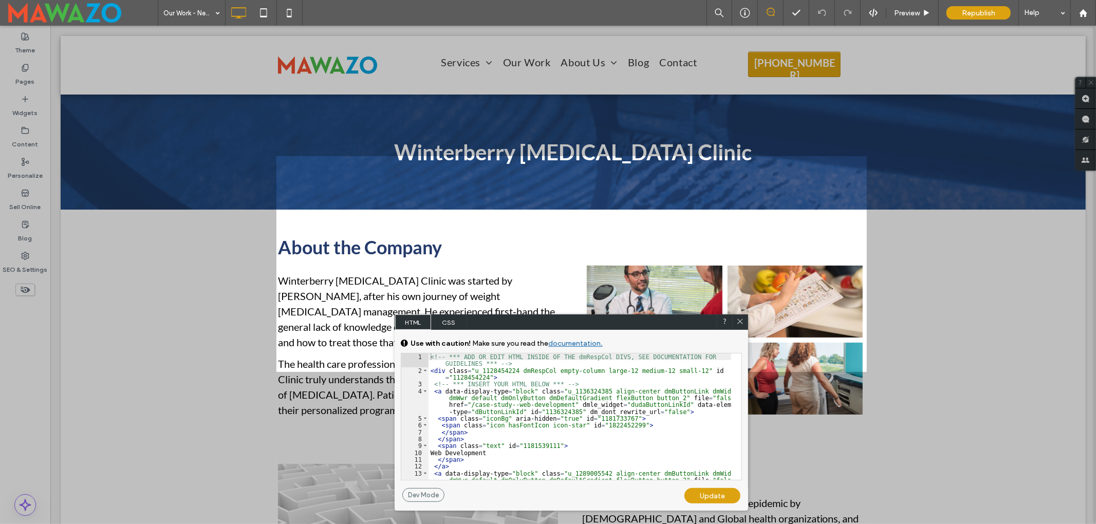
click at [453, 325] on span "CSS" at bounding box center [449, 322] width 36 height 15
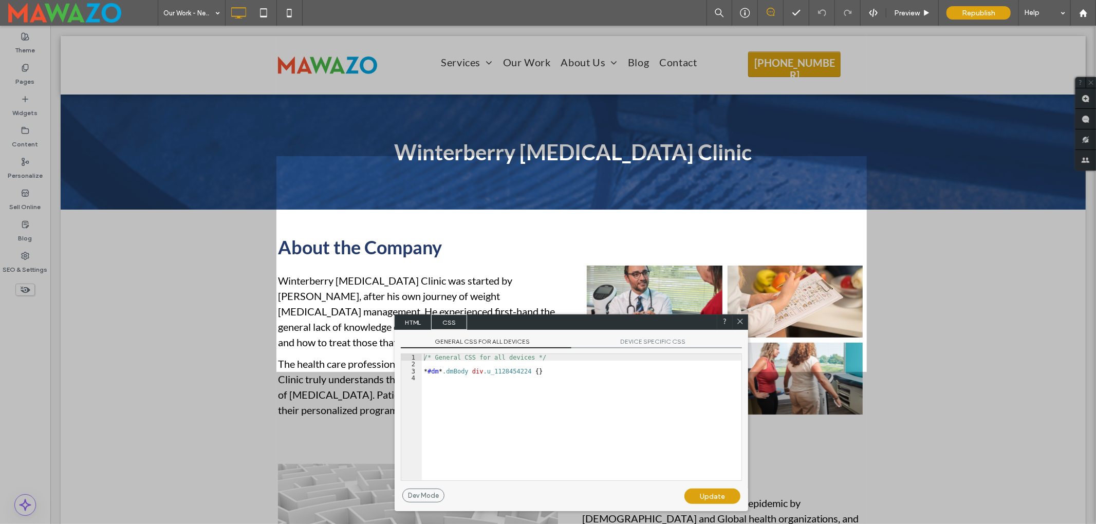
click at [643, 344] on span "DEVICE SPECIFIC CSS" at bounding box center [657, 343] width 171 height 11
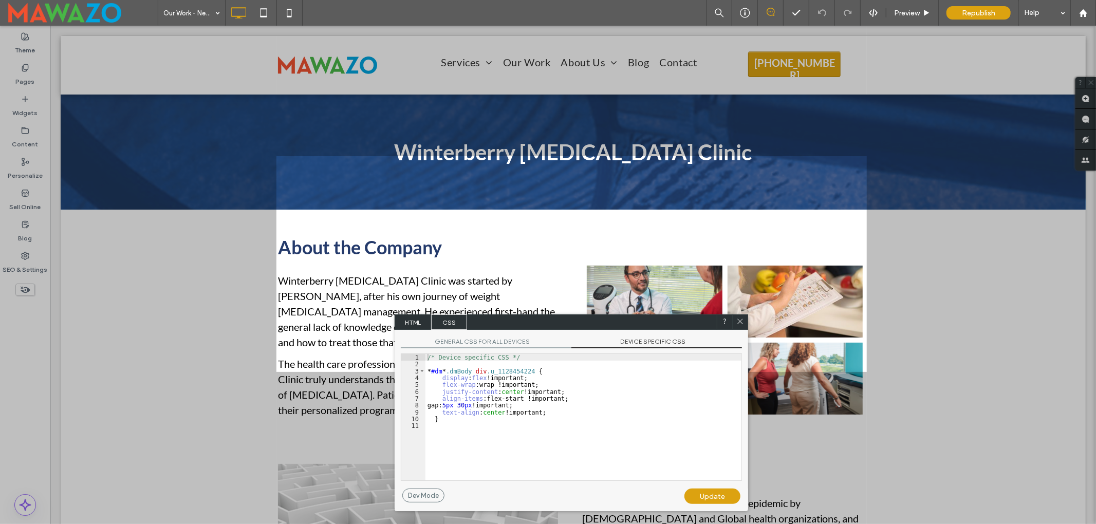
click at [637, 394] on div "/* Device specific CSS */ * #dm * .dmBody div .u_1128454224 { display : flex !i…" at bounding box center [584, 424] width 316 height 140
click at [739, 321] on use at bounding box center [740, 321] width 5 height 5
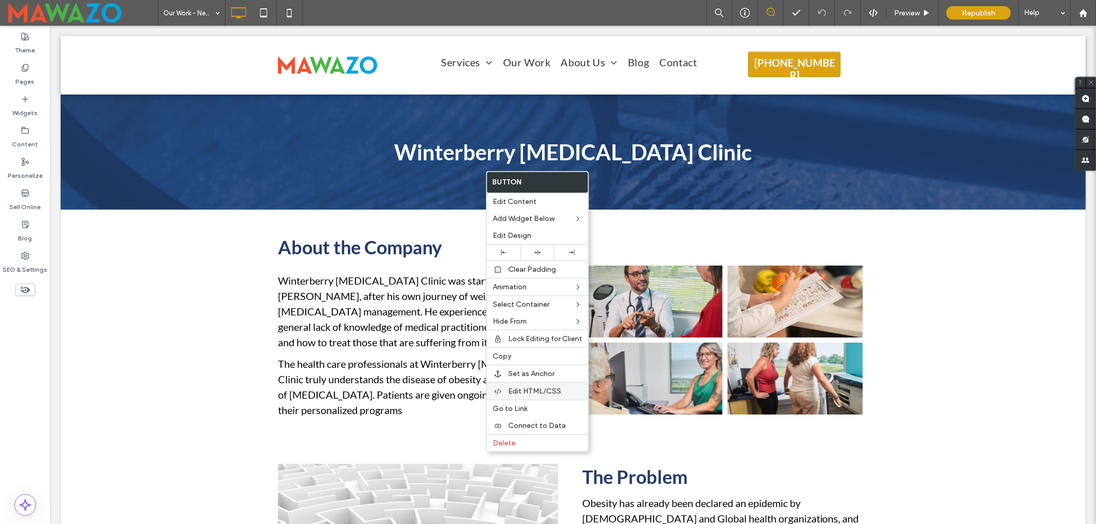
click at [550, 392] on span "Edit HTML/CSS" at bounding box center [534, 391] width 53 height 9
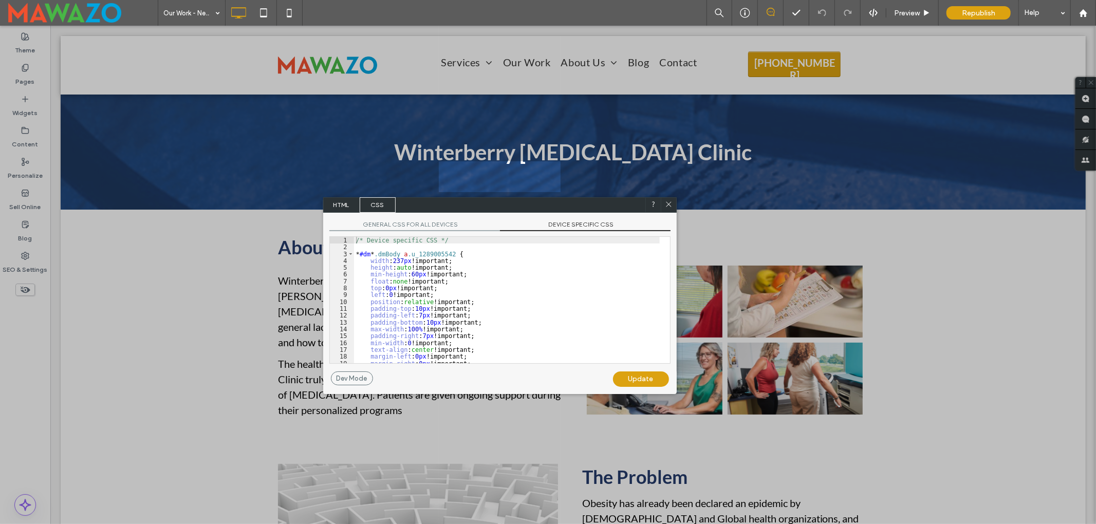
click at [556, 230] on span "DEVICE SPECIFIC CSS" at bounding box center [585, 225] width 171 height 11
click at [559, 229] on span "DEVICE SPECIFIC CSS" at bounding box center [585, 225] width 171 height 11
click at [668, 202] on icon at bounding box center [669, 204] width 8 height 8
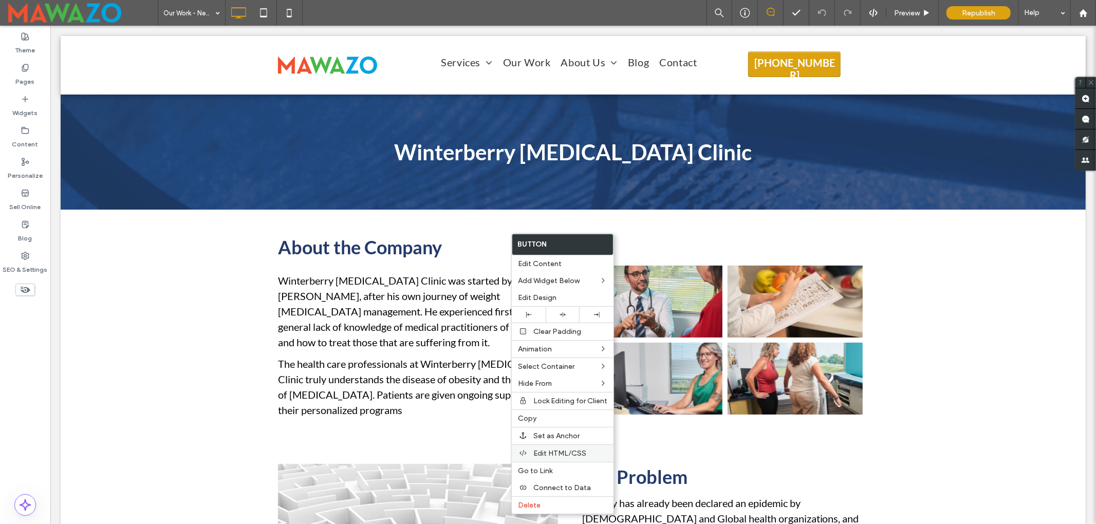
click at [562, 453] on span "Edit HTML/CSS" at bounding box center [560, 453] width 53 height 9
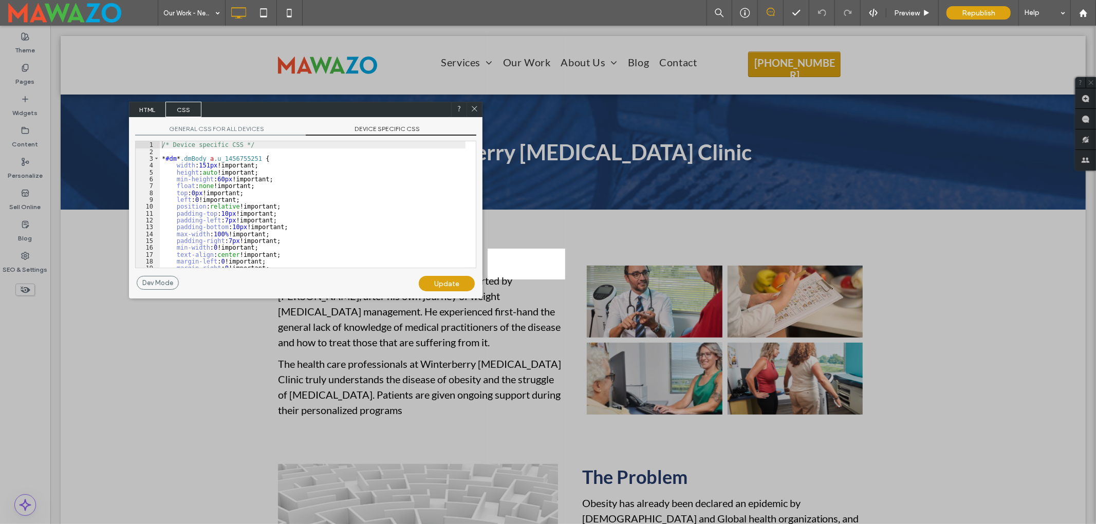
click at [369, 132] on span "DEVICE SPECIFIC CSS" at bounding box center [391, 130] width 171 height 11
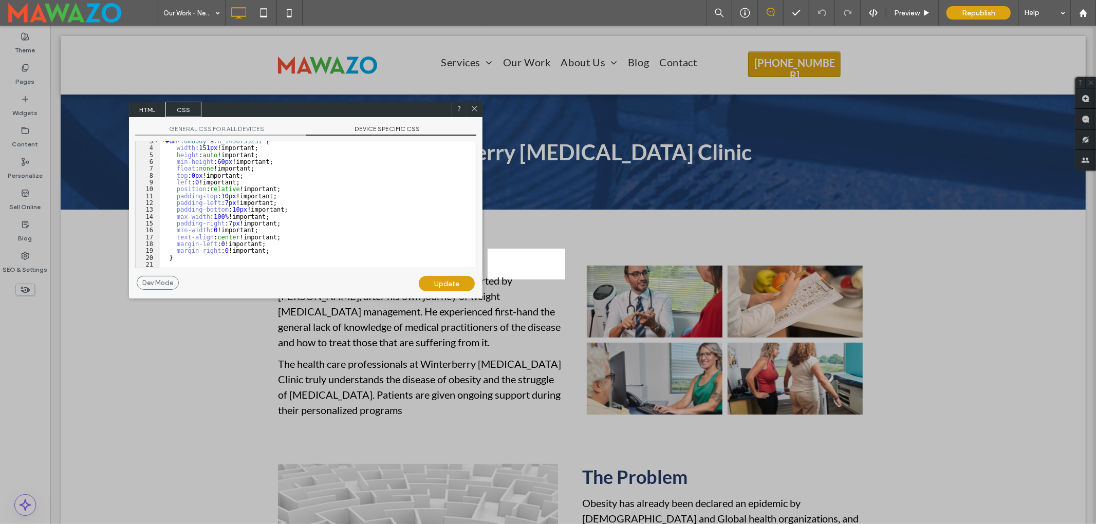
click at [475, 109] on use at bounding box center [474, 108] width 5 height 5
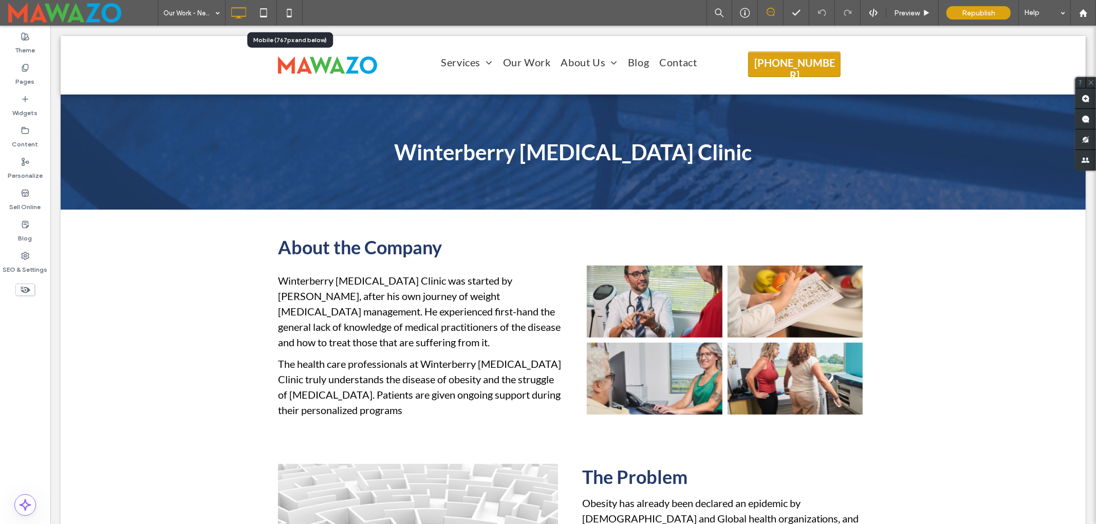
click at [290, 6] on icon at bounding box center [289, 13] width 21 height 21
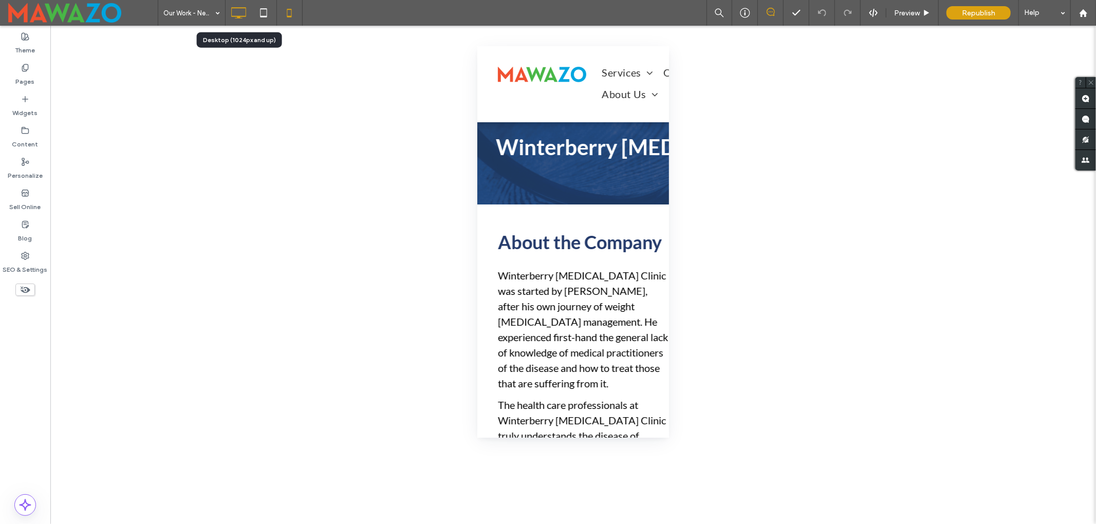
click at [237, 12] on icon at bounding box center [238, 13] width 21 height 21
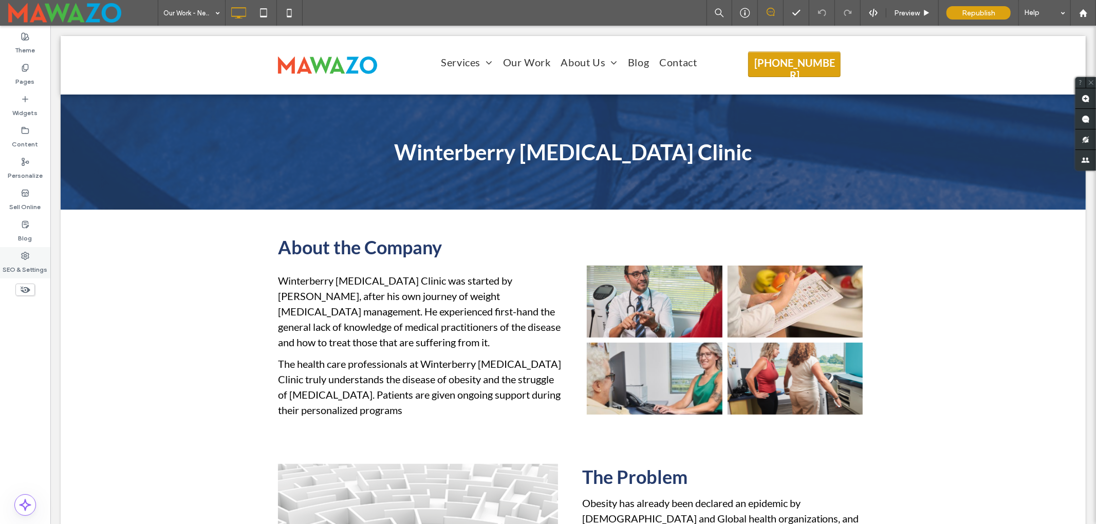
click at [34, 262] on label "SEO & Settings" at bounding box center [25, 267] width 45 height 14
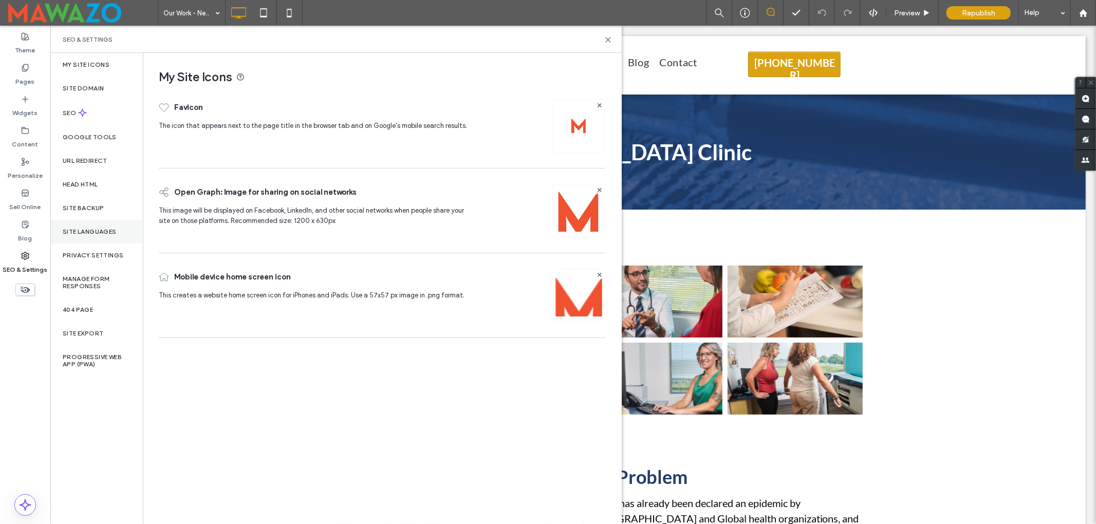
click at [105, 231] on label "Site Languages" at bounding box center [90, 231] width 54 height 7
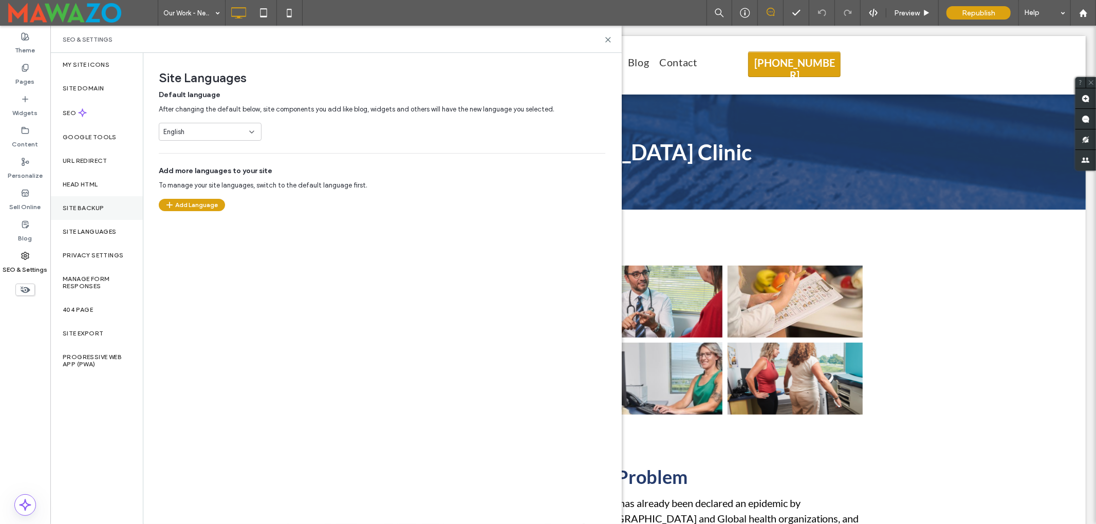
drag, startPoint x: 95, startPoint y: 206, endPoint x: 130, endPoint y: 221, distance: 38.0
click at [95, 207] on label "Site Backup" at bounding box center [83, 208] width 41 height 7
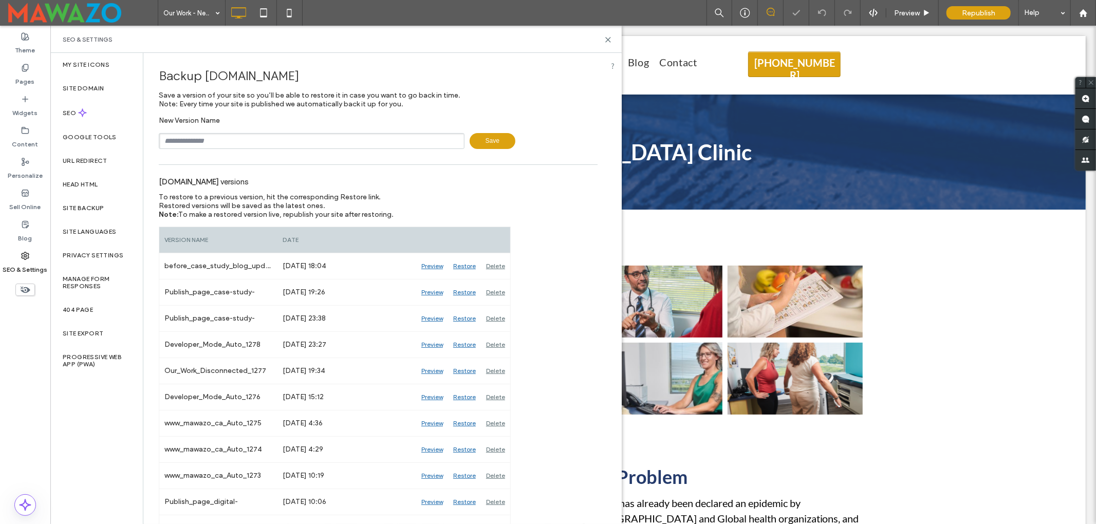
click at [252, 144] on input "text" at bounding box center [312, 141] width 306 height 16
type input "**********"
click at [609, 41] on icon at bounding box center [608, 40] width 8 height 8
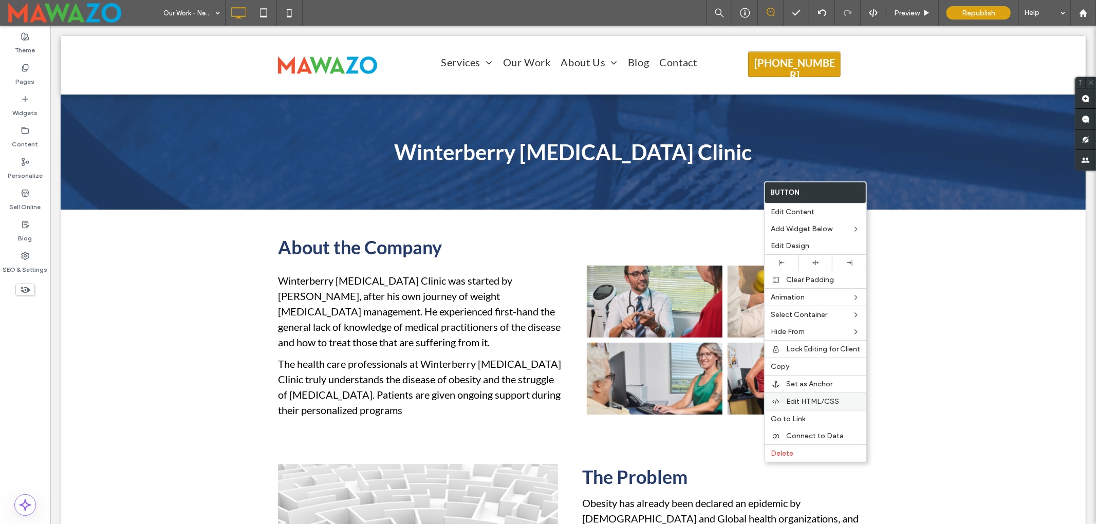
click at [815, 406] on span "Edit HTML/CSS" at bounding box center [812, 401] width 53 height 9
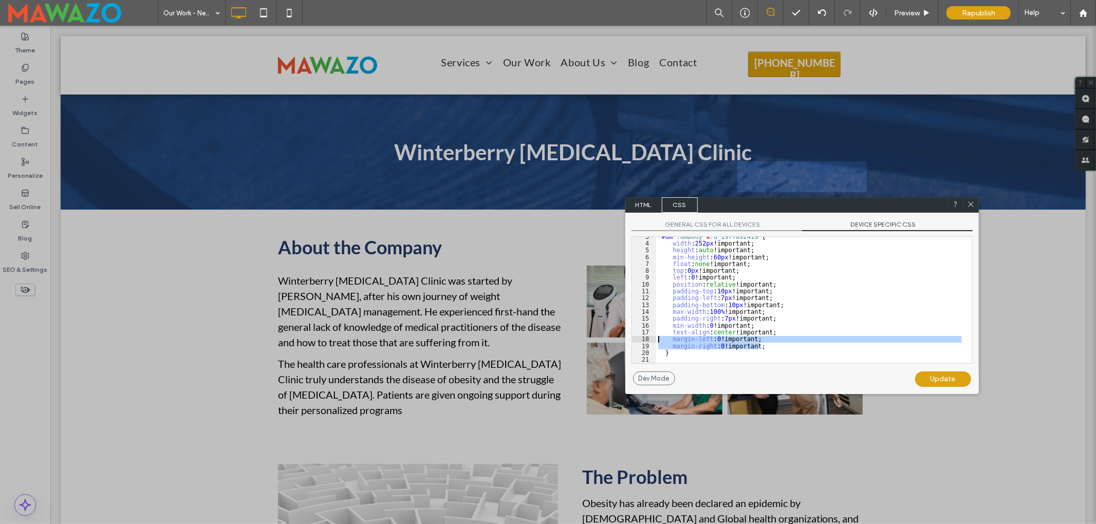
drag, startPoint x: 768, startPoint y: 346, endPoint x: 653, endPoint y: 337, distance: 115.5
click at [653, 337] on div "** 3 4 5 6 7 8 9 10 11 12 13 14 15 16 17 18 19 20 21 * #dm * .dmBody a .u_19778…" at bounding box center [802, 299] width 341 height 127
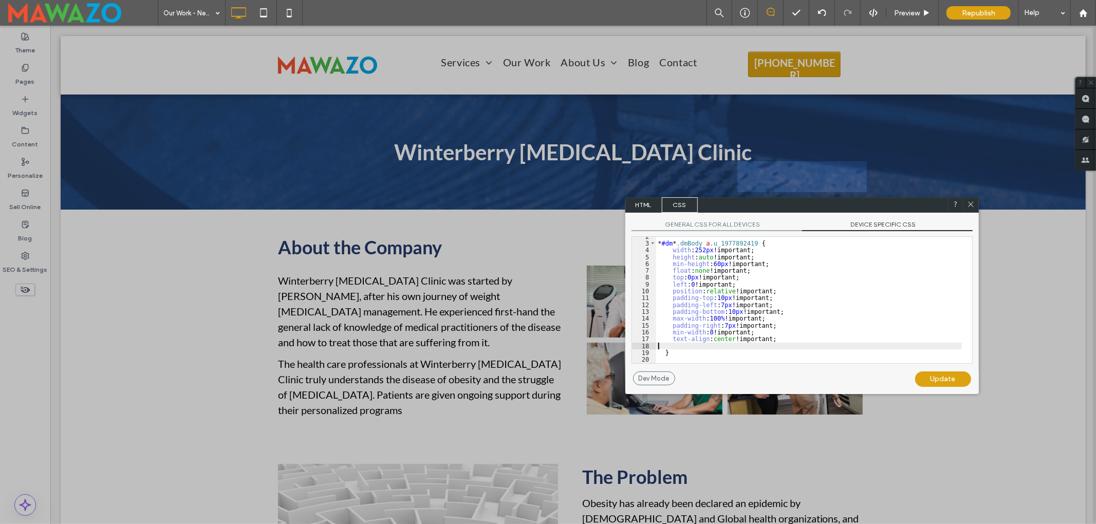
scroll to position [10, 0]
click at [933, 378] on div "Update" at bounding box center [943, 379] width 56 height 15
click at [970, 204] on use at bounding box center [970, 203] width 5 height 5
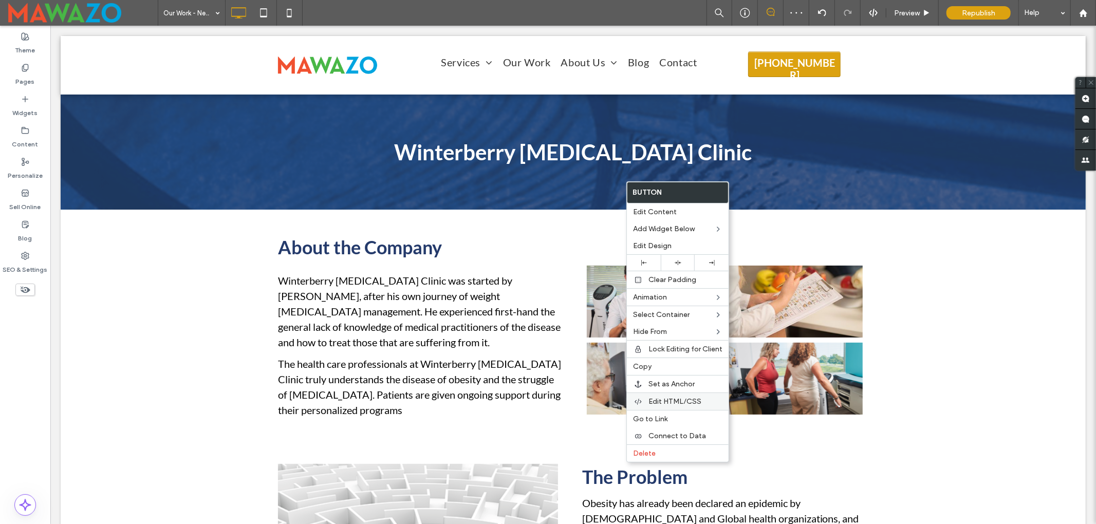
click at [678, 404] on span "Edit HTML/CSS" at bounding box center [675, 401] width 53 height 9
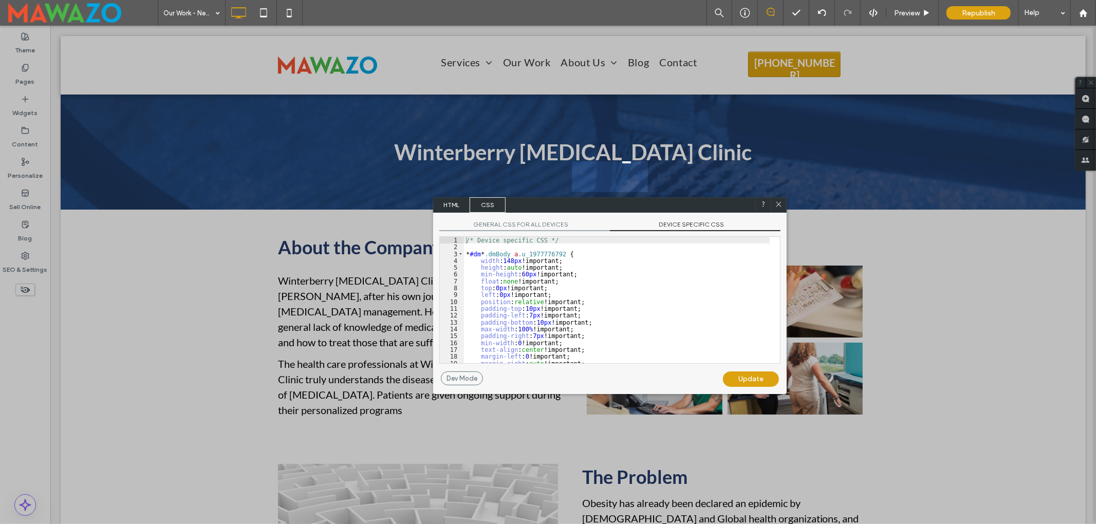
drag, startPoint x: 684, startPoint y: 224, endPoint x: 650, endPoint y: 297, distance: 80.3
click at [684, 225] on span "DEVICE SPECIFIC CSS" at bounding box center [695, 225] width 171 height 11
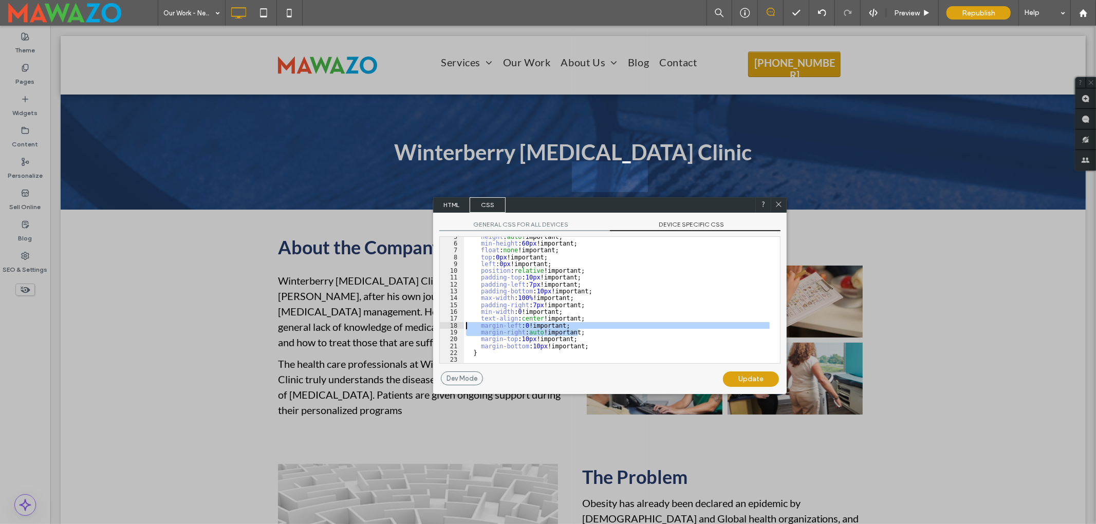
drag, startPoint x: 586, startPoint y: 334, endPoint x: 440, endPoint y: 326, distance: 146.2
click at [440, 326] on div "** 5 6 7 8 9 10 11 12 13 14 15 16 17 18 19 20 21 22 23 height : auto !important…" at bounding box center [609, 299] width 341 height 127
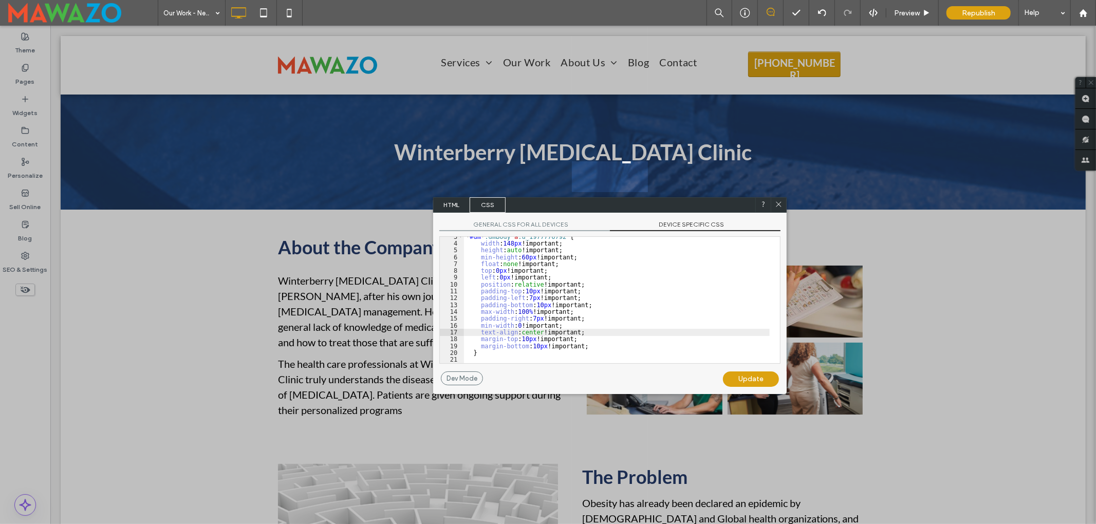
click at [747, 377] on div "Update" at bounding box center [751, 379] width 56 height 15
click at [777, 203] on use at bounding box center [779, 203] width 5 height 5
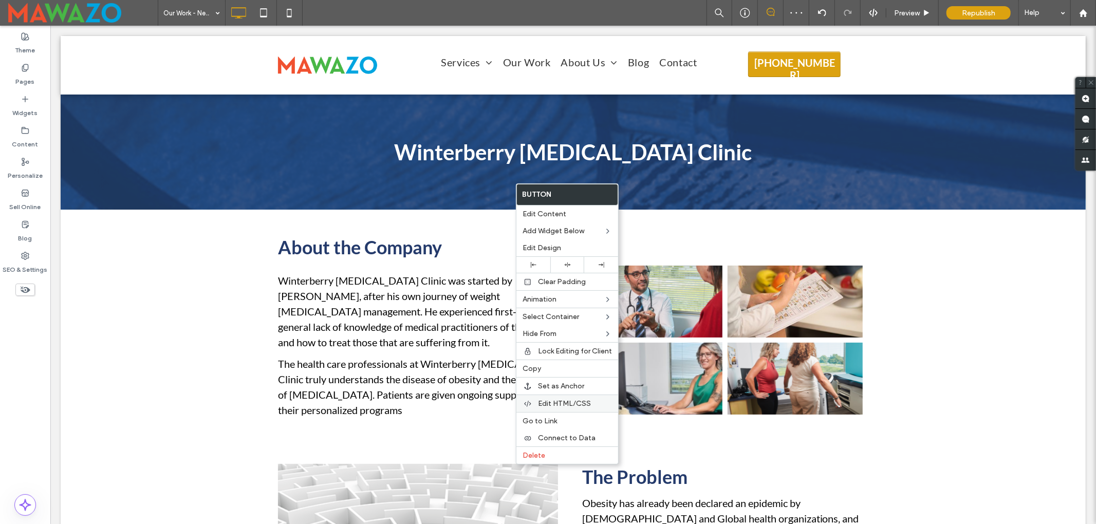
click at [560, 408] on span "Edit HTML/CSS" at bounding box center [564, 403] width 53 height 9
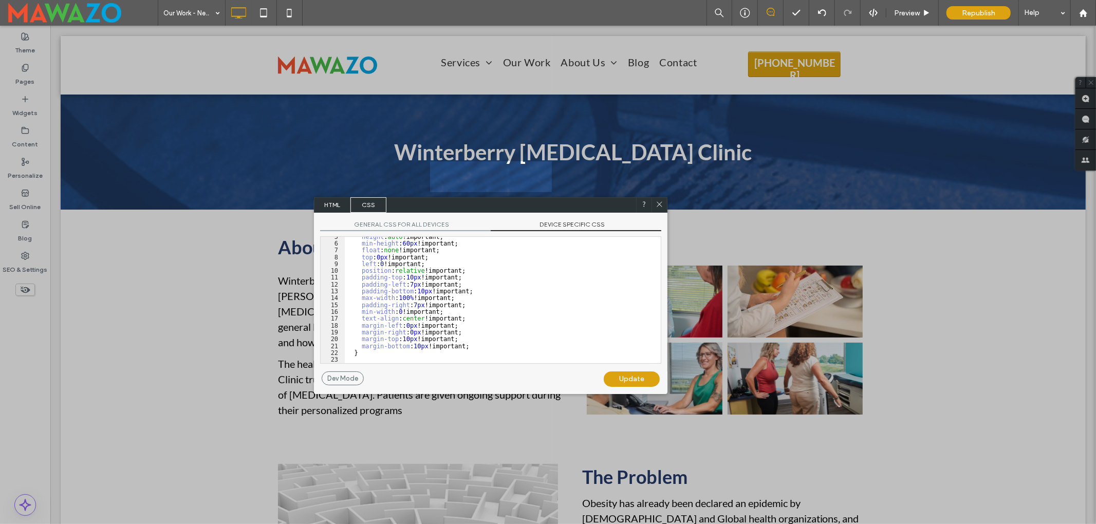
scroll to position [31, 0]
drag, startPoint x: 456, startPoint y: 338, endPoint x: 332, endPoint y: 329, distance: 125.2
click at [332, 329] on div "** 5 6 7 8 9 10 11 12 13 14 15 16 17 18 19 20 21 22 23 height : auto !important…" at bounding box center [490, 299] width 341 height 127
click at [444, 327] on div "height : auto !important; min-height : 60 px !important; float : none !importan…" at bounding box center [498, 303] width 306 height 140
drag, startPoint x: 463, startPoint y: 330, endPoint x: 329, endPoint y: 325, distance: 133.7
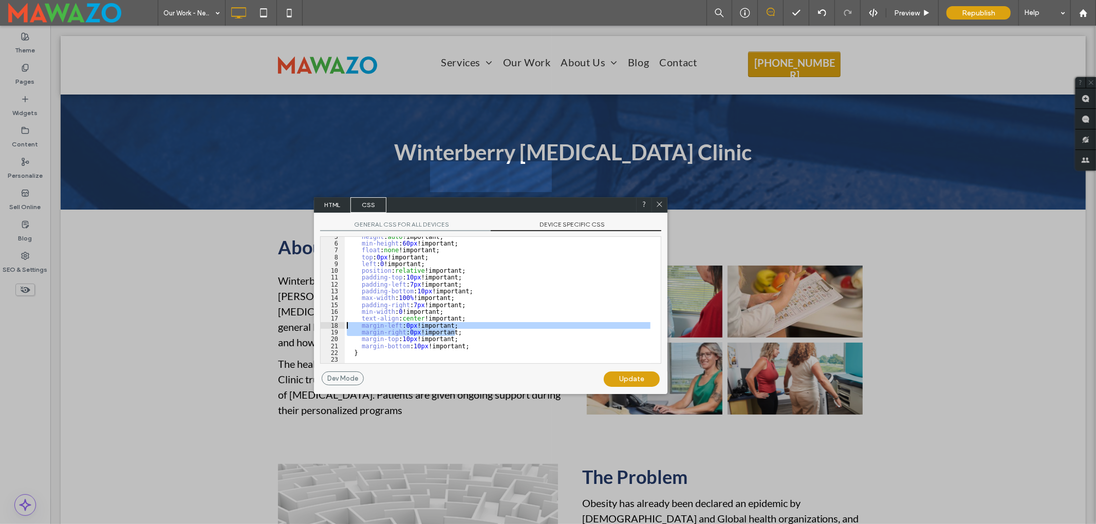
click at [329, 325] on div "** 5 6 7 8 9 10 11 12 13 14 15 16 17 18 19 20 21 22 23 height : auto !important…" at bounding box center [490, 299] width 341 height 127
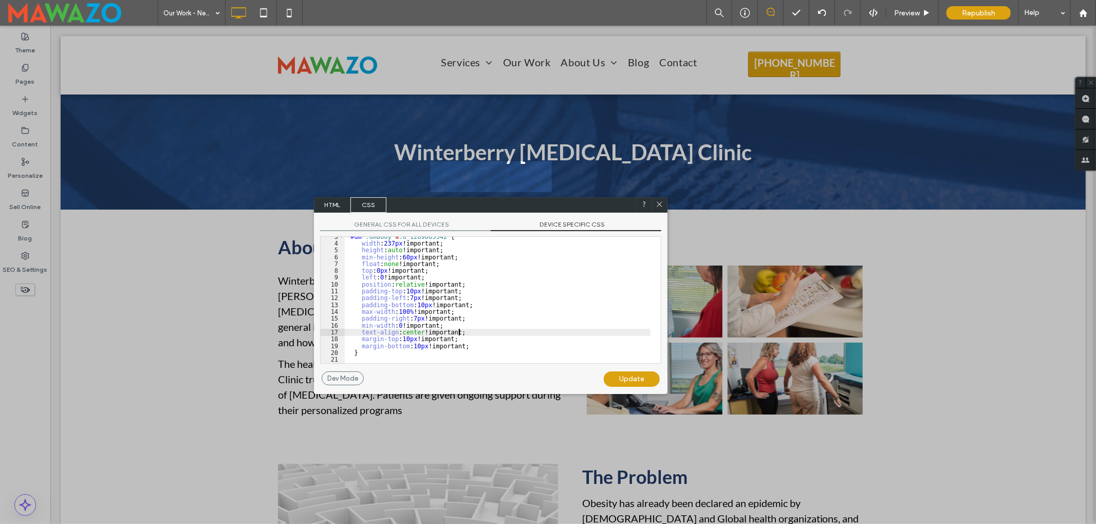
click at [636, 377] on div "Update" at bounding box center [632, 379] width 56 height 15
click at [658, 204] on use at bounding box center [659, 203] width 5 height 5
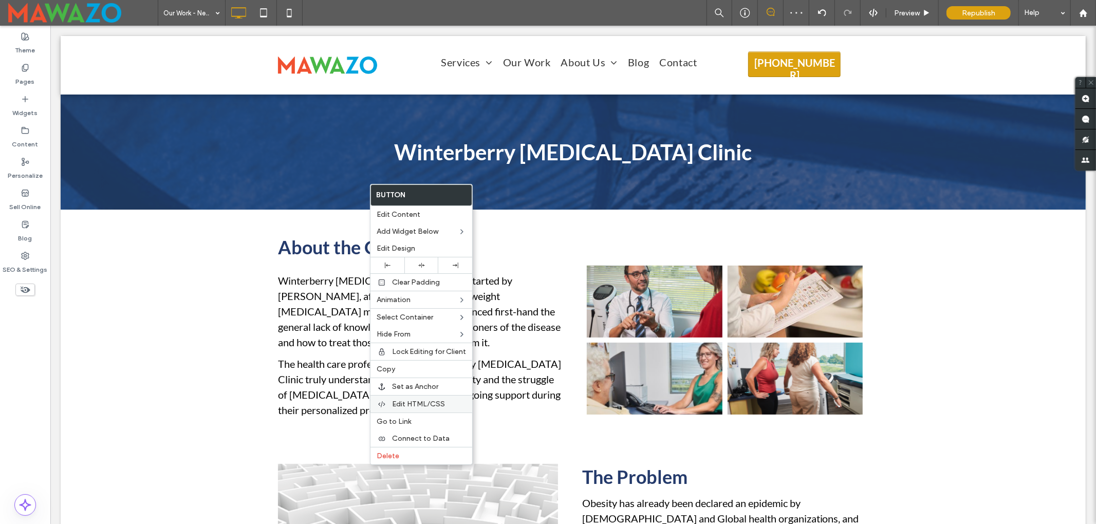
click at [434, 408] on span "Edit HTML/CSS" at bounding box center [418, 404] width 53 height 9
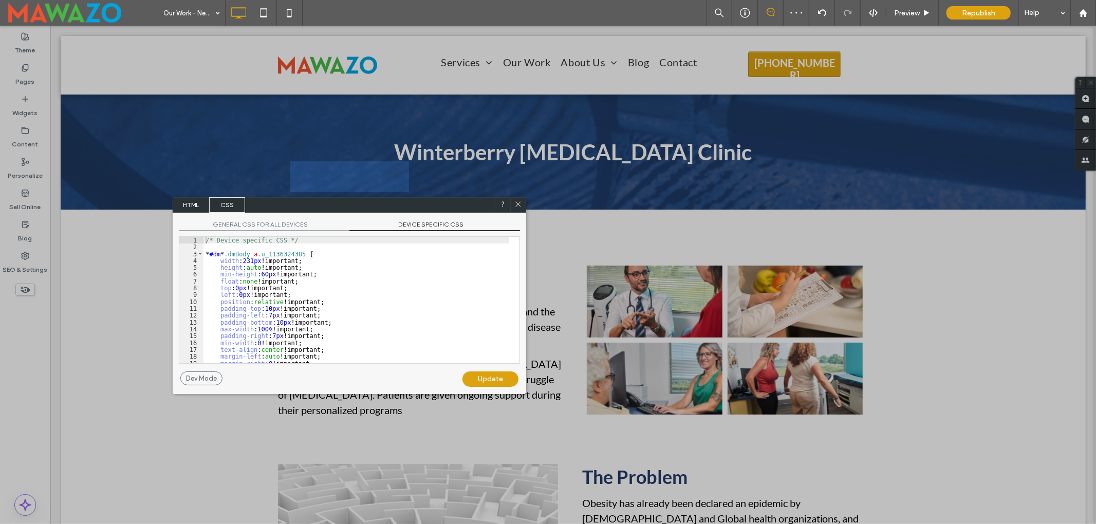
drag, startPoint x: 428, startPoint y: 223, endPoint x: 398, endPoint y: 274, distance: 59.4
click at [428, 225] on span "DEVICE SPECIFIC CSS" at bounding box center [435, 225] width 171 height 11
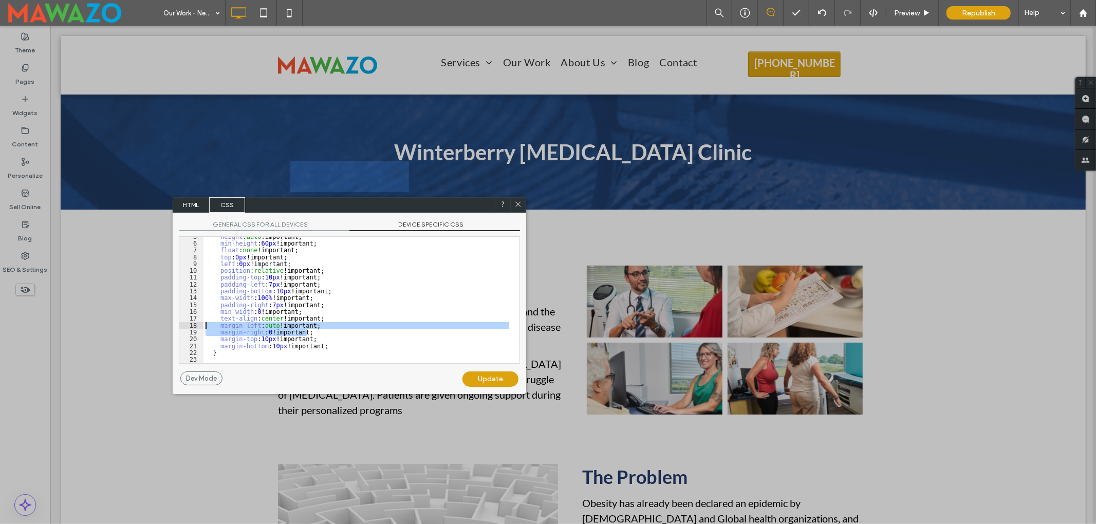
drag, startPoint x: 318, startPoint y: 332, endPoint x: 204, endPoint y: 325, distance: 114.3
click at [204, 325] on div "** 5 6 7 8 9 10 11 12 13 14 15 16 17 18 19 20 21 22 23 height : auto !important…" at bounding box center [349, 299] width 341 height 127
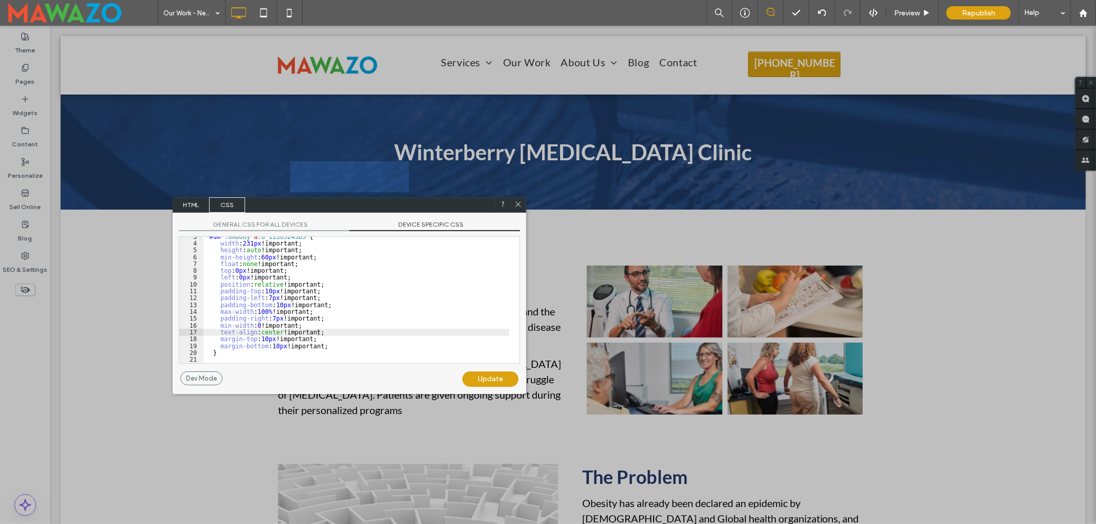
click at [480, 376] on div "Update" at bounding box center [491, 379] width 56 height 15
click at [517, 205] on icon at bounding box center [518, 204] width 8 height 8
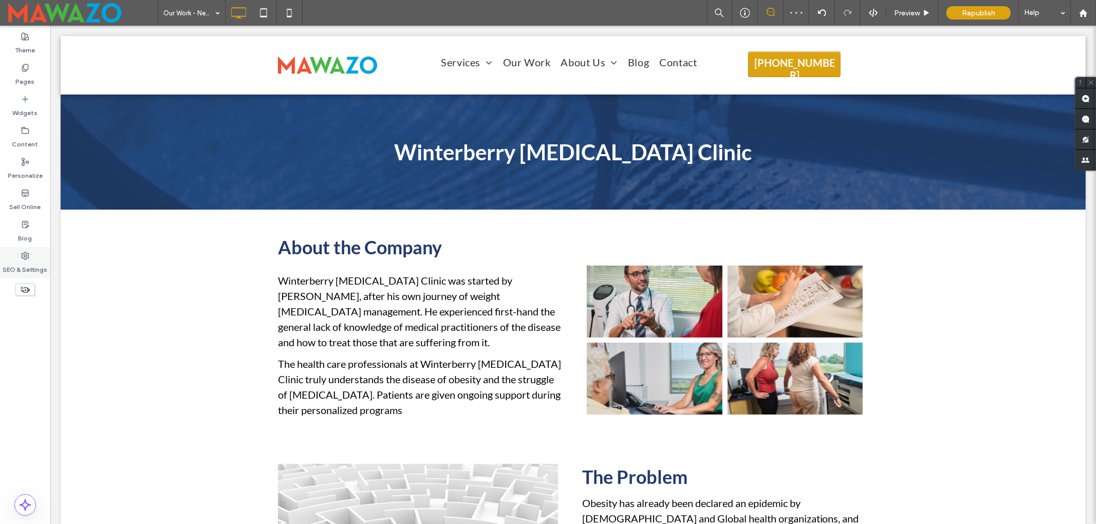
click at [16, 252] on div "SEO & Settings" at bounding box center [25, 262] width 50 height 31
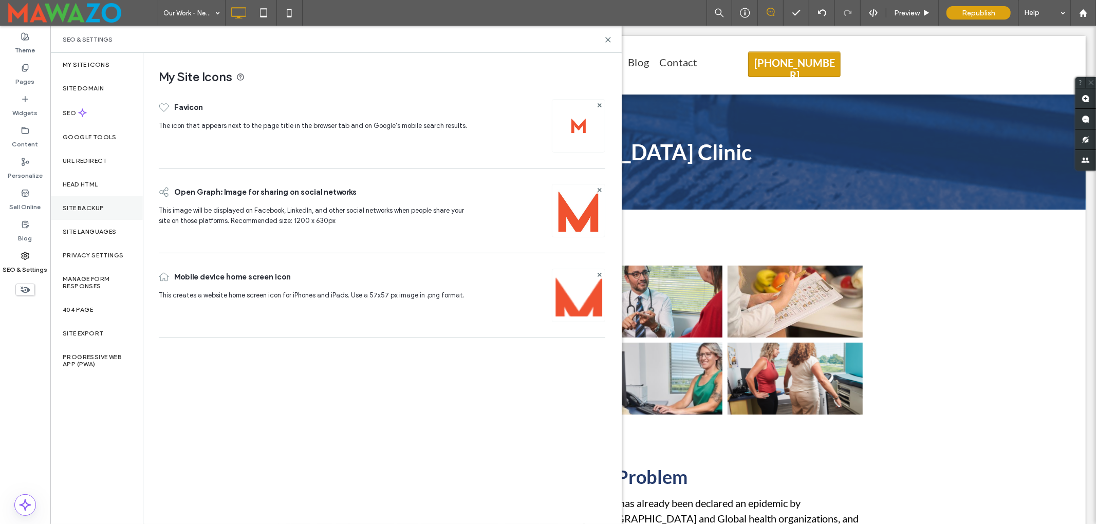
click at [86, 209] on label "Site Backup" at bounding box center [83, 208] width 41 height 7
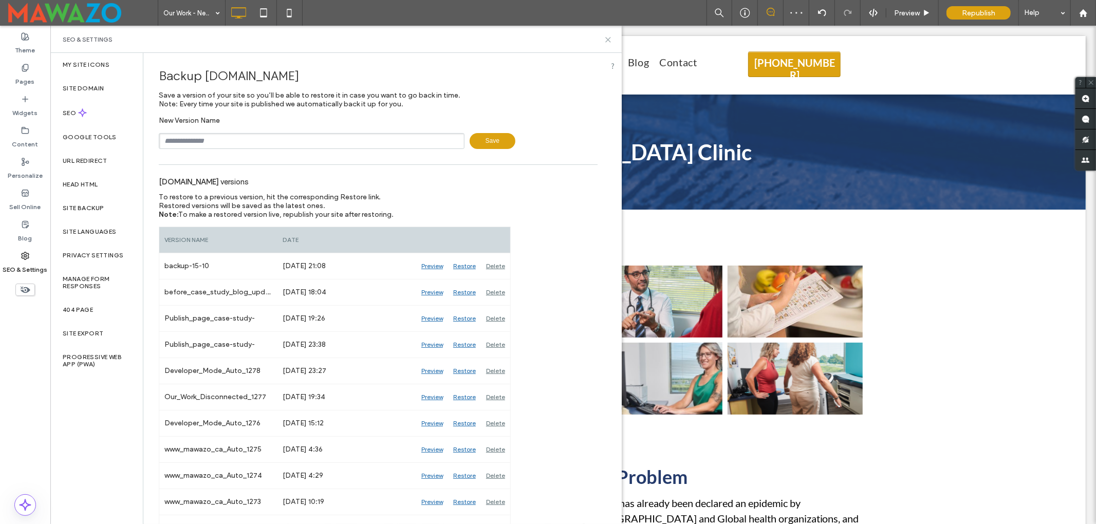
click at [607, 39] on icon at bounding box center [608, 40] width 8 height 8
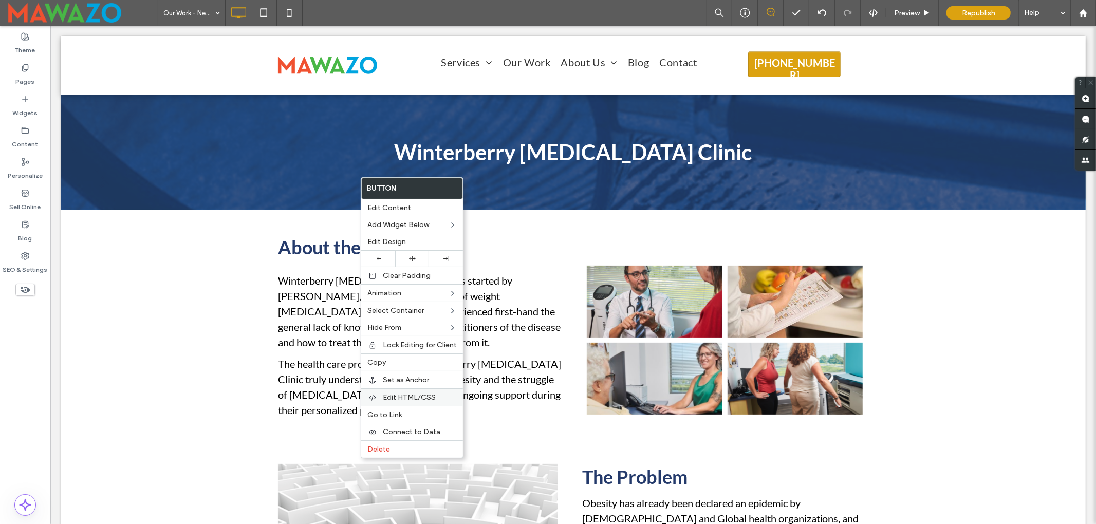
click at [412, 401] on span "Edit HTML/CSS" at bounding box center [409, 397] width 53 height 9
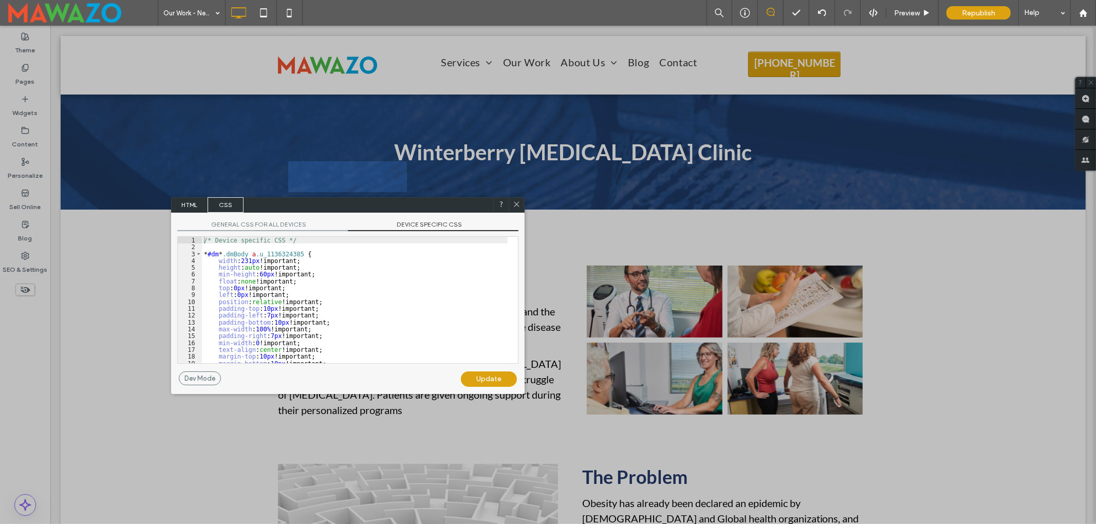
click at [414, 225] on span "DEVICE SPECIFIC CSS" at bounding box center [433, 225] width 171 height 11
click at [332, 342] on div "* #dm * .dmBody a .u_1136324385 { width : 231 px !important; height : auto !imp…" at bounding box center [355, 303] width 306 height 140
click at [330, 345] on div "* #dm * .dmBody a .u_1136324385 { width : 231 px !important; height : auto !imp…" at bounding box center [355, 303] width 306 height 140
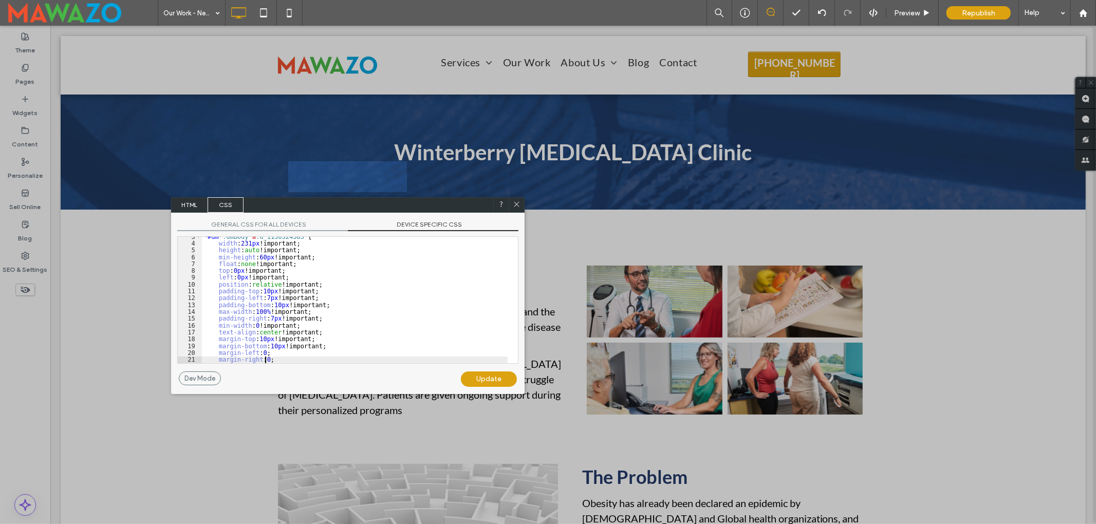
scroll to position [31, 0]
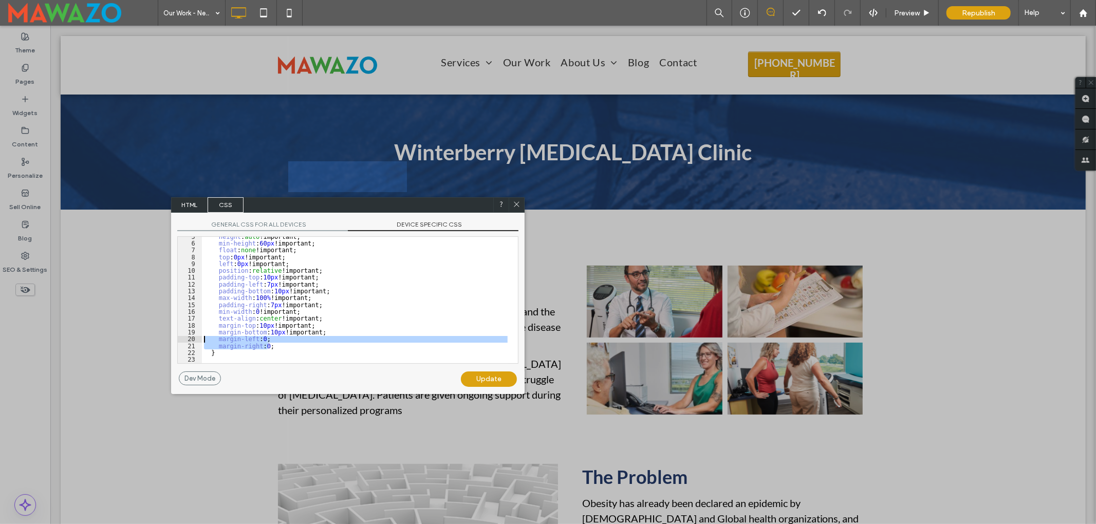
drag, startPoint x: 258, startPoint y: 344, endPoint x: 205, endPoint y: 339, distance: 53.7
click at [205, 339] on div "height : auto !important; min-height : 60 px !important; float : none !importan…" at bounding box center [355, 303] width 306 height 140
click at [487, 379] on div "Update" at bounding box center [489, 379] width 56 height 15
click at [517, 206] on icon at bounding box center [517, 204] width 8 height 8
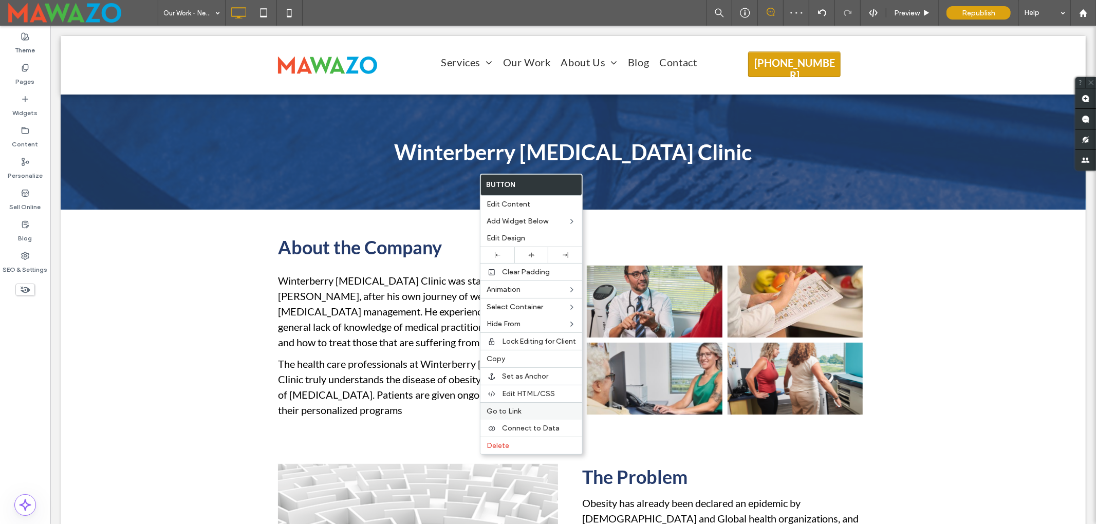
drag, startPoint x: 537, startPoint y: 399, endPoint x: 521, endPoint y: 407, distance: 17.5
click at [536, 398] on span "Edit HTML/CSS" at bounding box center [528, 394] width 53 height 9
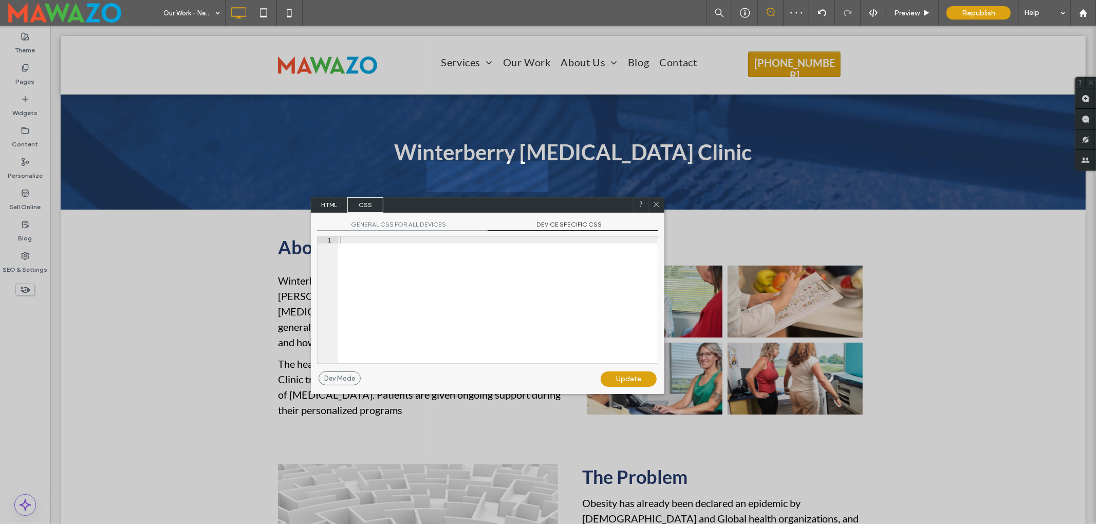
scroll to position [17, 0]
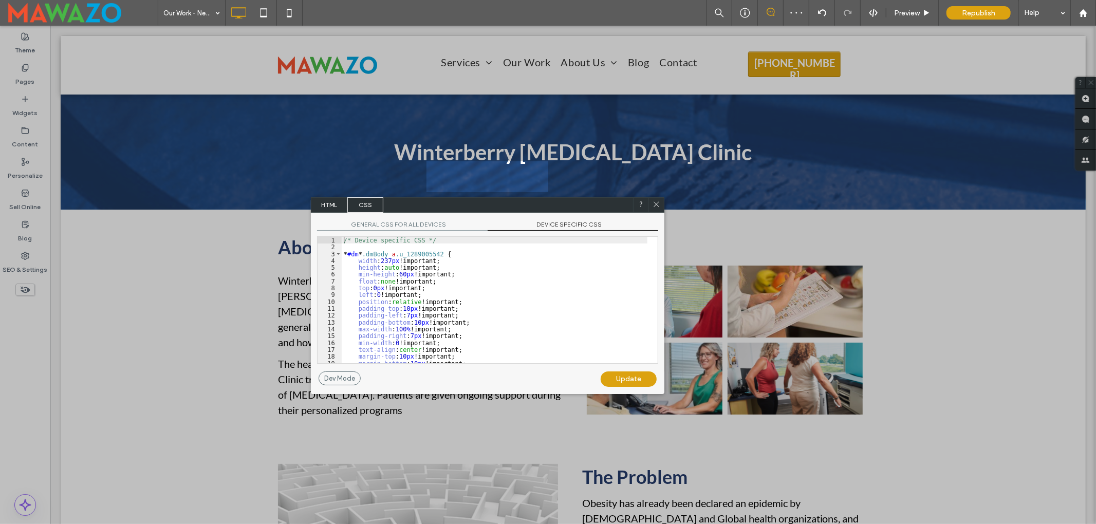
click at [553, 227] on span "DEVICE SPECIFIC CSS" at bounding box center [573, 225] width 171 height 11
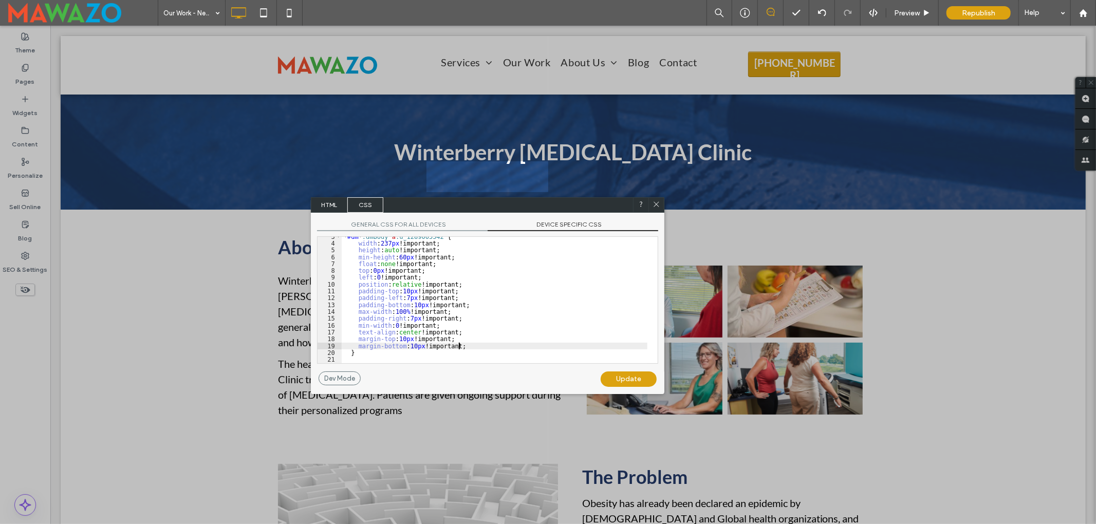
click at [471, 344] on div "* #dm * .dmBody a .u_1289005542 { width : 237 px !important; height : auto !imp…" at bounding box center [495, 303] width 306 height 140
click at [608, 374] on div "Update" at bounding box center [629, 379] width 56 height 15
click at [656, 204] on use at bounding box center [656, 203] width 5 height 5
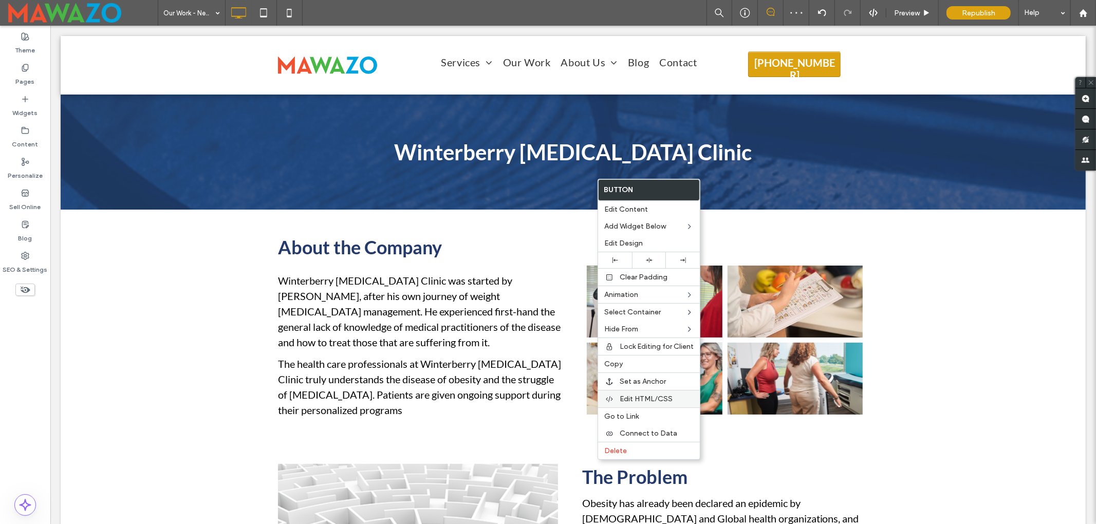
drag, startPoint x: 650, startPoint y: 399, endPoint x: 640, endPoint y: 411, distance: 15.0
click at [649, 399] on span "Edit HTML/CSS" at bounding box center [646, 399] width 53 height 9
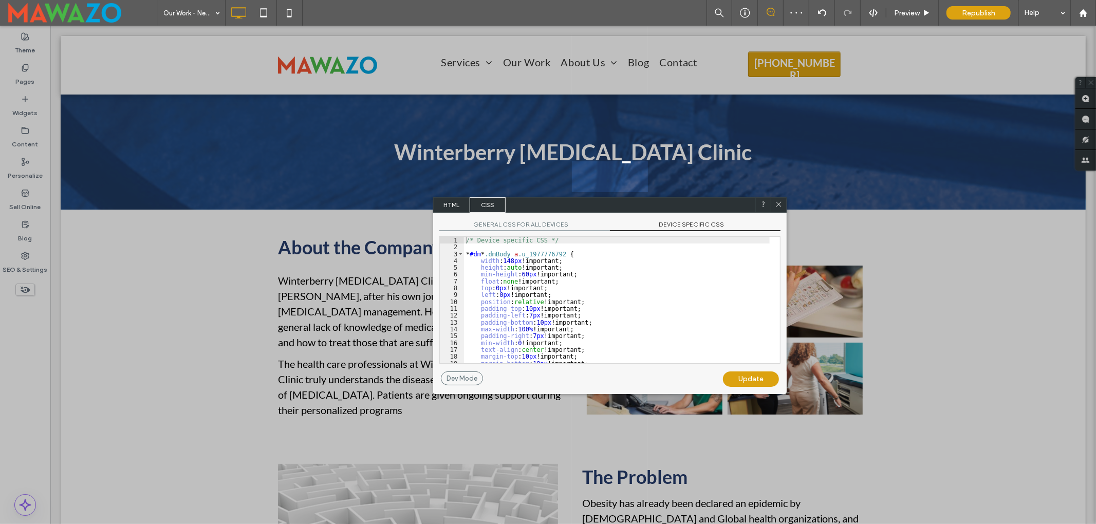
click at [669, 221] on span "DEVICE SPECIFIC CSS" at bounding box center [695, 225] width 171 height 11
click at [599, 343] on div "* #dm * .dmBody a .u_1977776792 { width : 148 px !important; height : auto !imp…" at bounding box center [617, 303] width 306 height 140
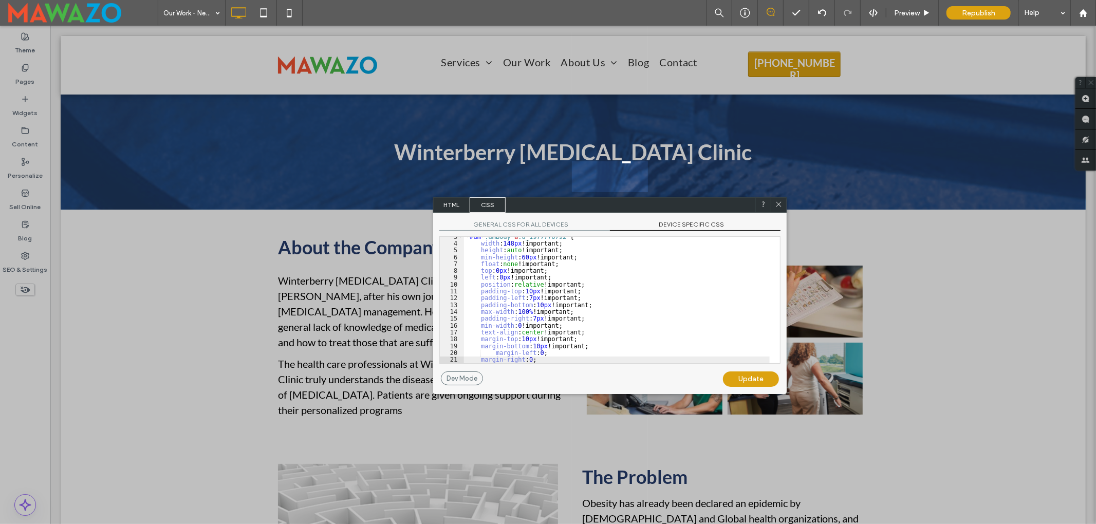
click at [755, 378] on div "Update" at bounding box center [751, 379] width 56 height 15
click at [776, 204] on icon at bounding box center [779, 204] width 8 height 8
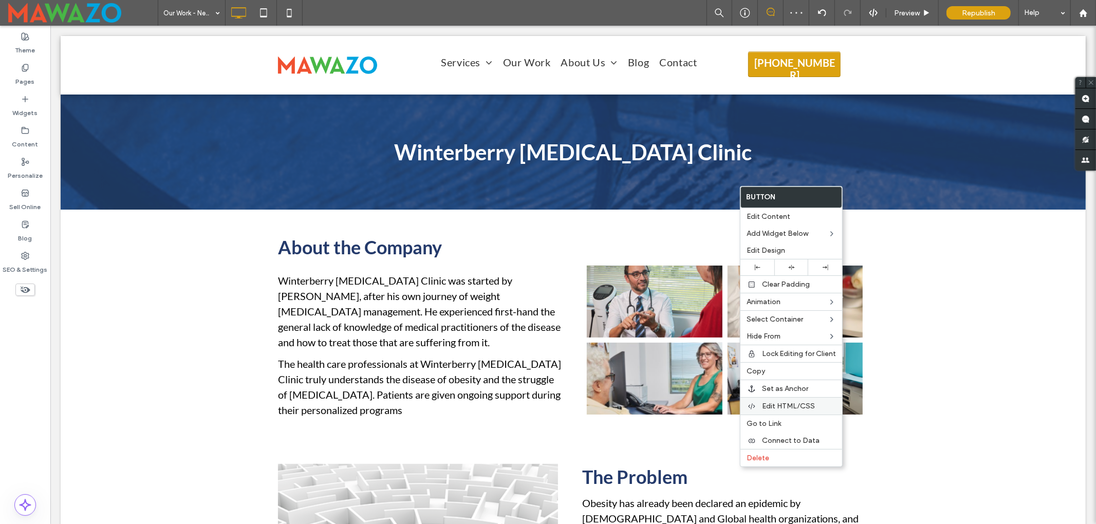
drag, startPoint x: 793, startPoint y: 411, endPoint x: 782, endPoint y: 414, distance: 10.7
click at [792, 411] on span "Edit HTML/CSS" at bounding box center [788, 406] width 53 height 9
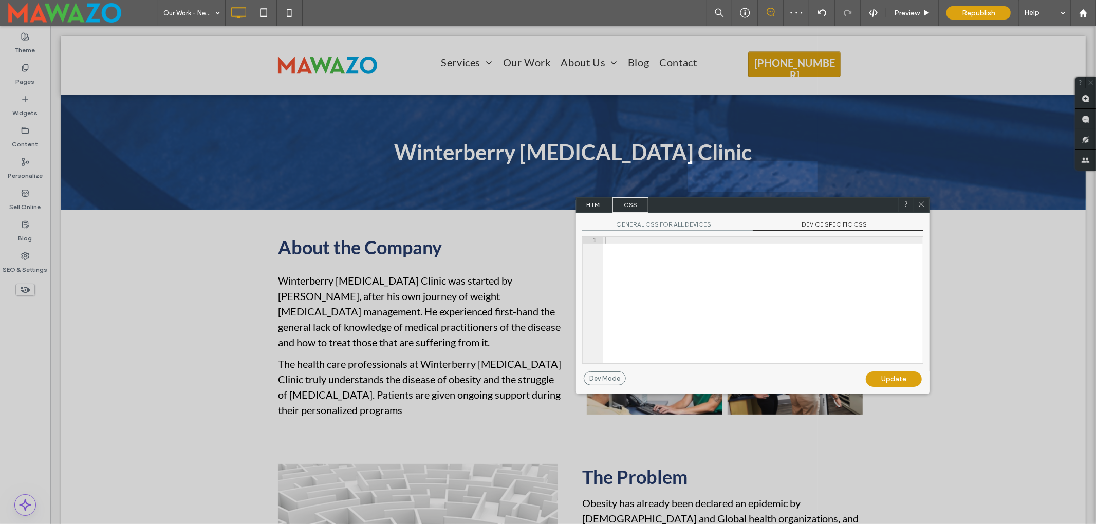
scroll to position [3, 0]
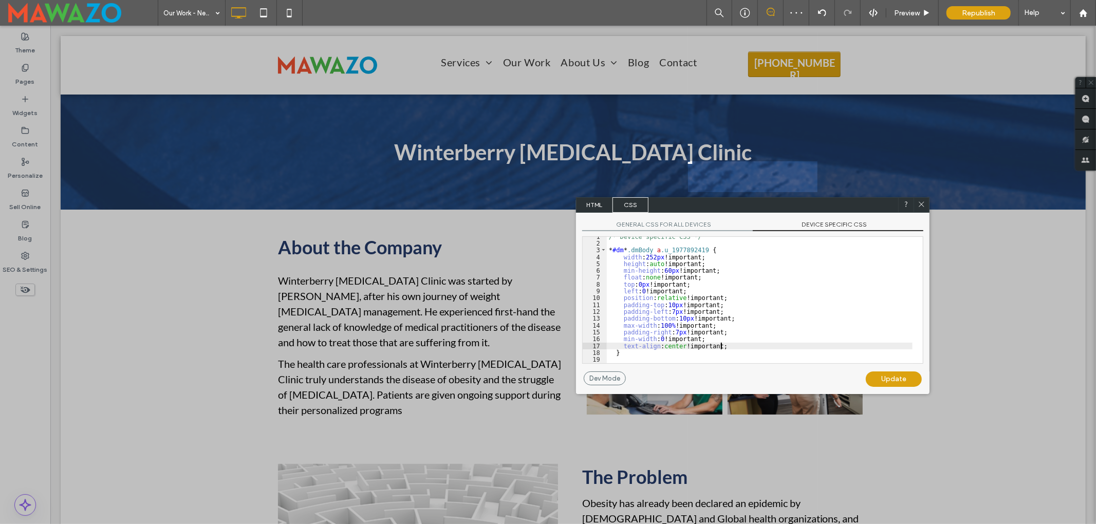
click at [725, 348] on div "/* Device specific CSS */ * #dm * .dmBody a .u_1977892419 { width : 252 px !imp…" at bounding box center [760, 303] width 306 height 140
type textarea "**"
click at [899, 375] on div "Update" at bounding box center [894, 379] width 56 height 15
click at [922, 206] on icon at bounding box center [922, 204] width 8 height 8
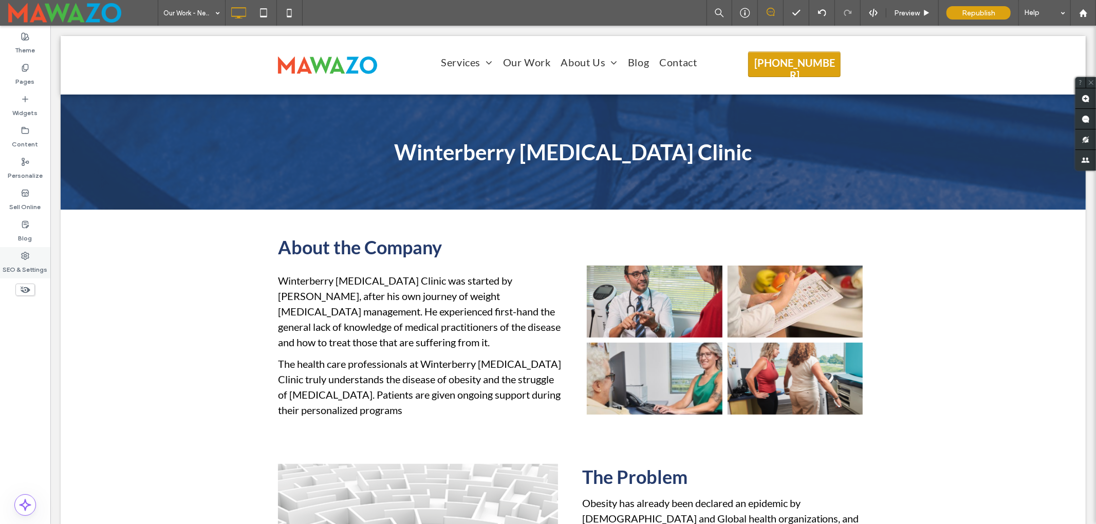
click at [26, 265] on label "SEO & Settings" at bounding box center [25, 267] width 45 height 14
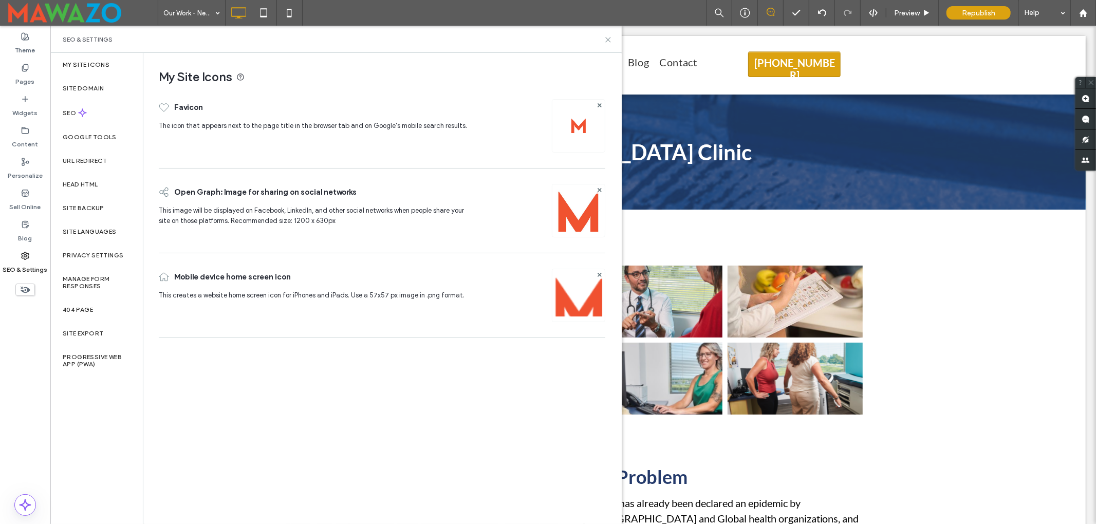
click at [611, 40] on icon at bounding box center [608, 40] width 8 height 8
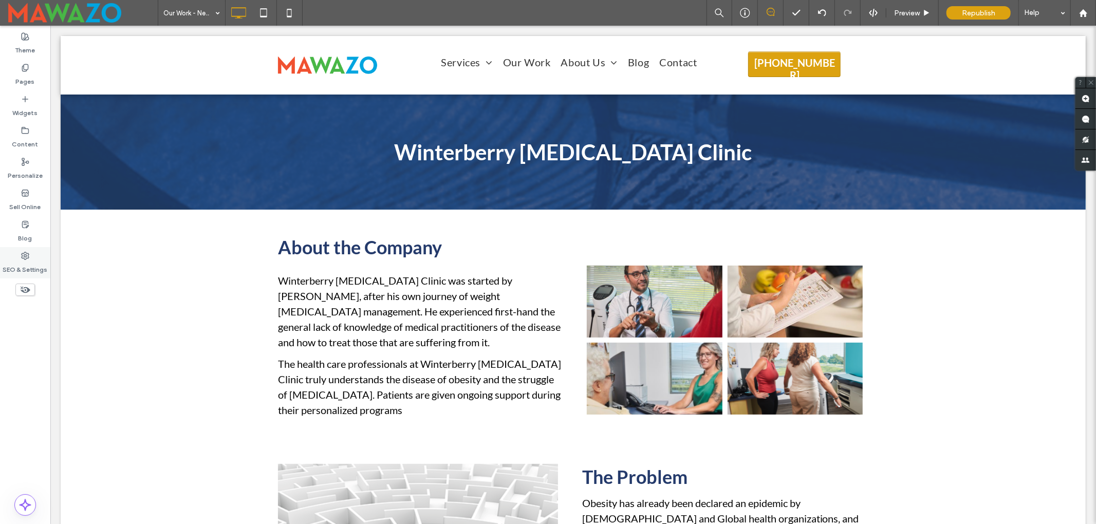
click at [13, 262] on label "SEO & Settings" at bounding box center [25, 267] width 45 height 14
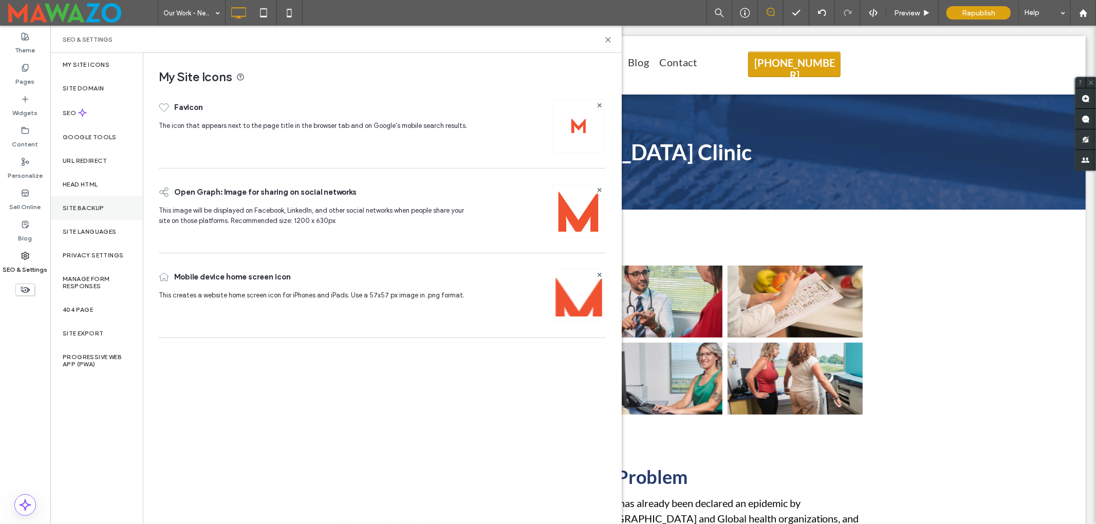
click at [111, 201] on div "Site Backup" at bounding box center [96, 208] width 93 height 24
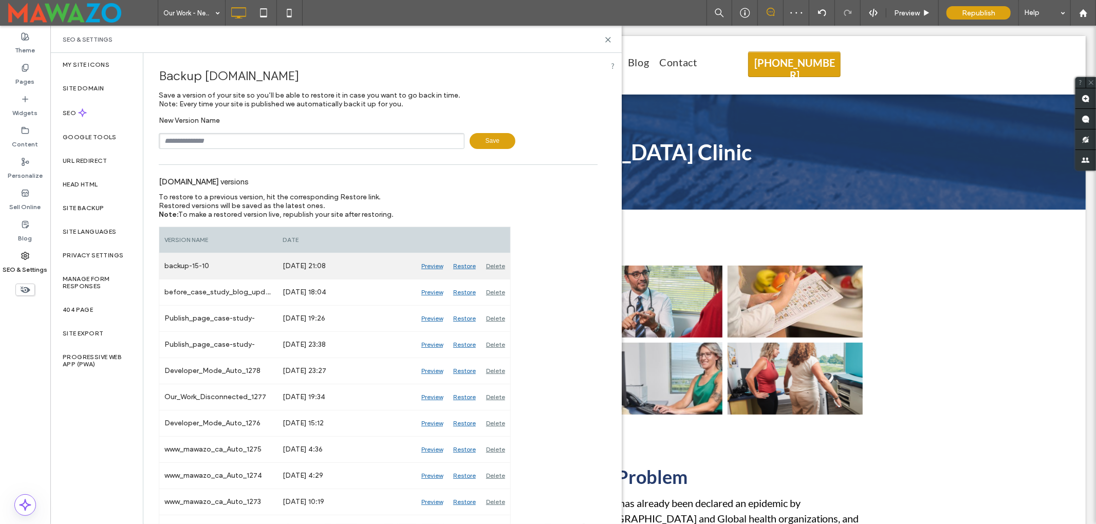
click at [467, 268] on div "Restore" at bounding box center [464, 266] width 33 height 26
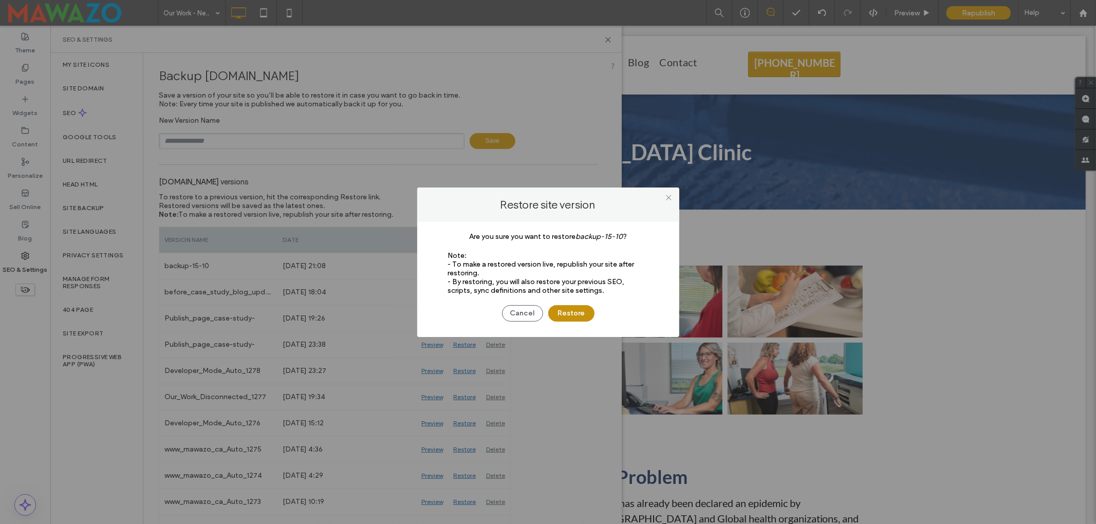
click at [572, 311] on button "Restore" at bounding box center [571, 313] width 46 height 16
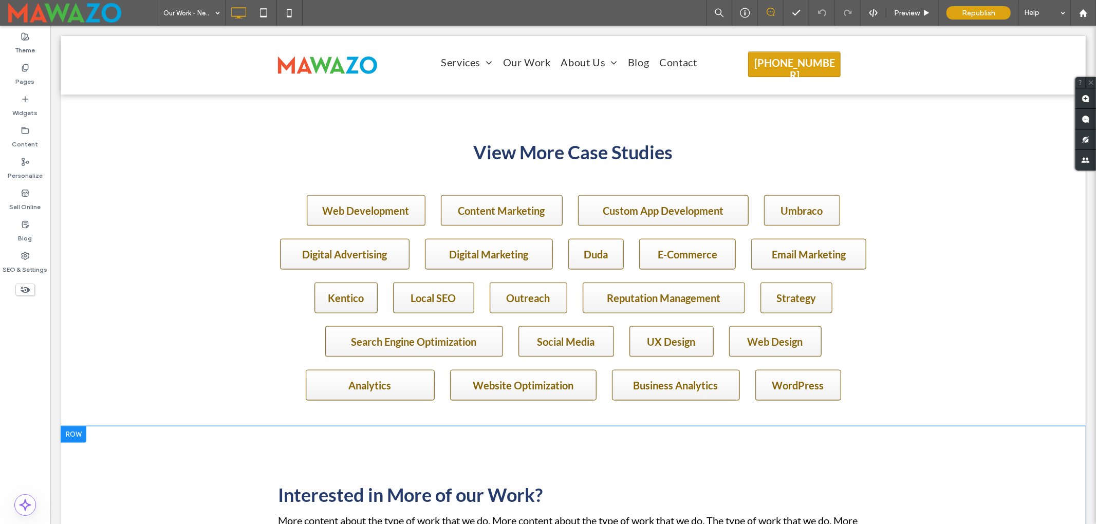
scroll to position [1028, 0]
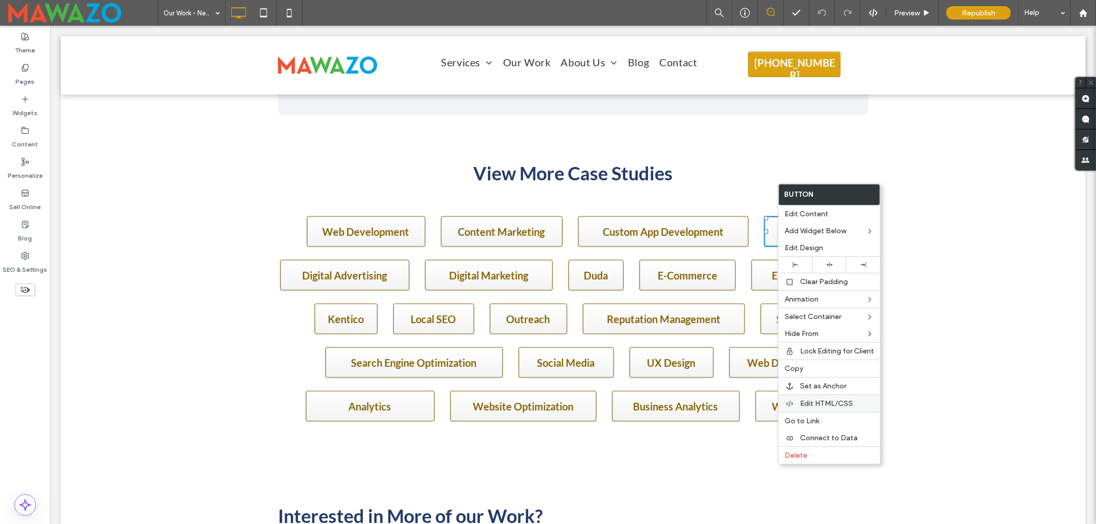
click at [827, 406] on span "Edit HTML/CSS" at bounding box center [826, 403] width 53 height 9
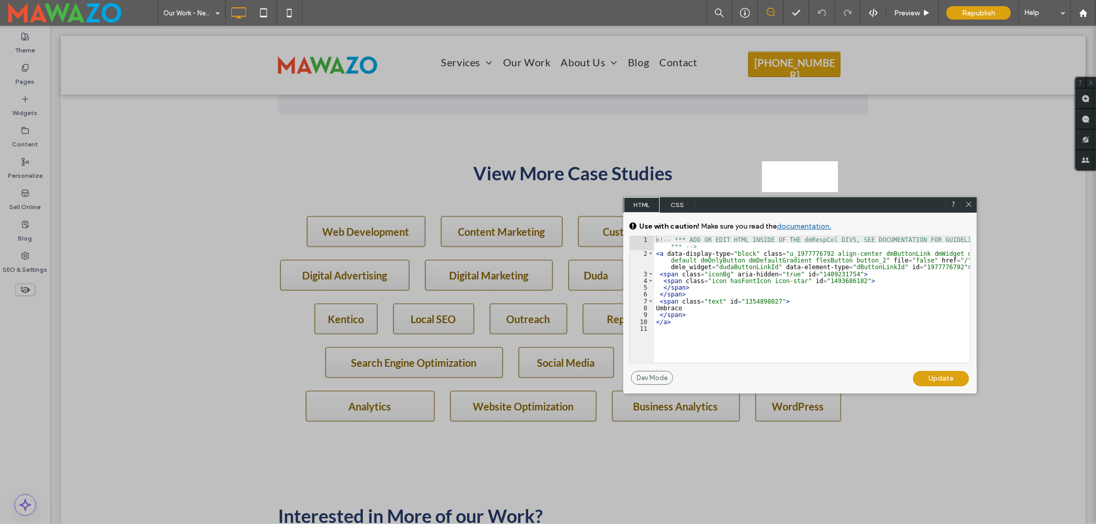
click at [675, 204] on span "CSS" at bounding box center [678, 204] width 36 height 15
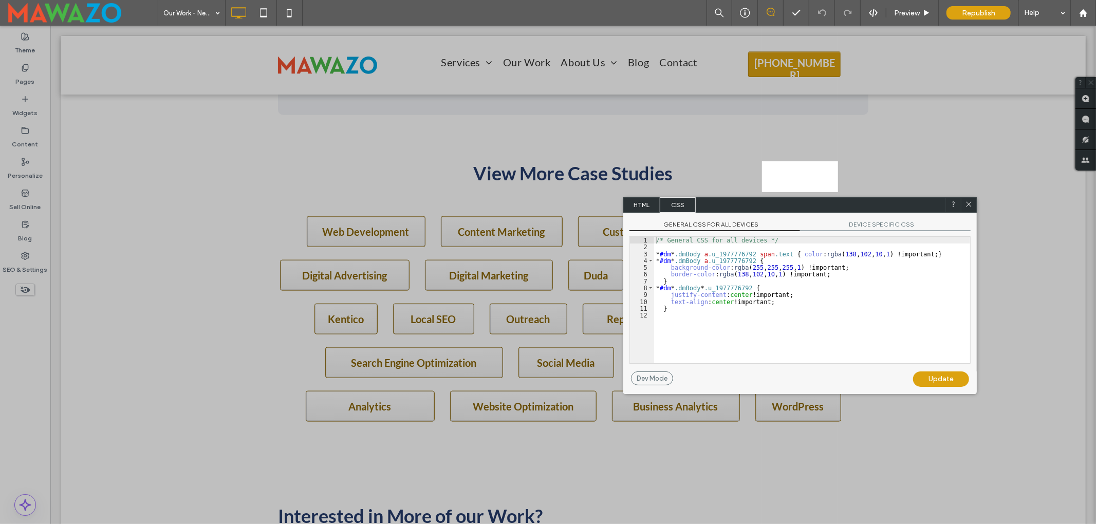
click at [872, 222] on span "DEVICE SPECIFIC CSS" at bounding box center [885, 225] width 171 height 11
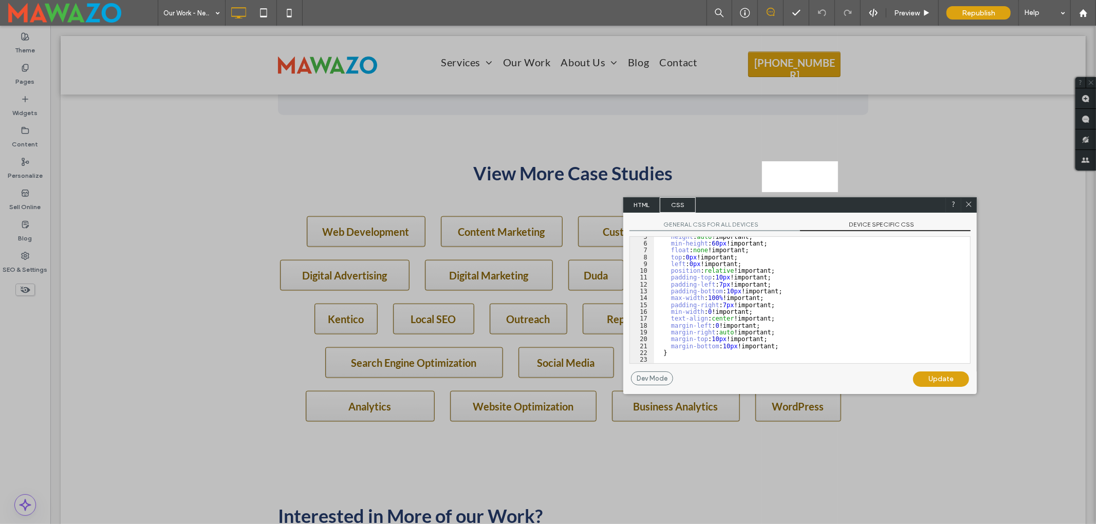
scroll to position [31, 0]
drag, startPoint x: 728, startPoint y: 334, endPoint x: 714, endPoint y: 334, distance: 13.4
click at [714, 334] on div "height : auto !important; min-height : 60 px !important; float : none !importan…" at bounding box center [807, 303] width 306 height 140
click at [950, 383] on div "Update" at bounding box center [941, 379] width 56 height 15
click at [950, 379] on div "Update" at bounding box center [941, 379] width 56 height 15
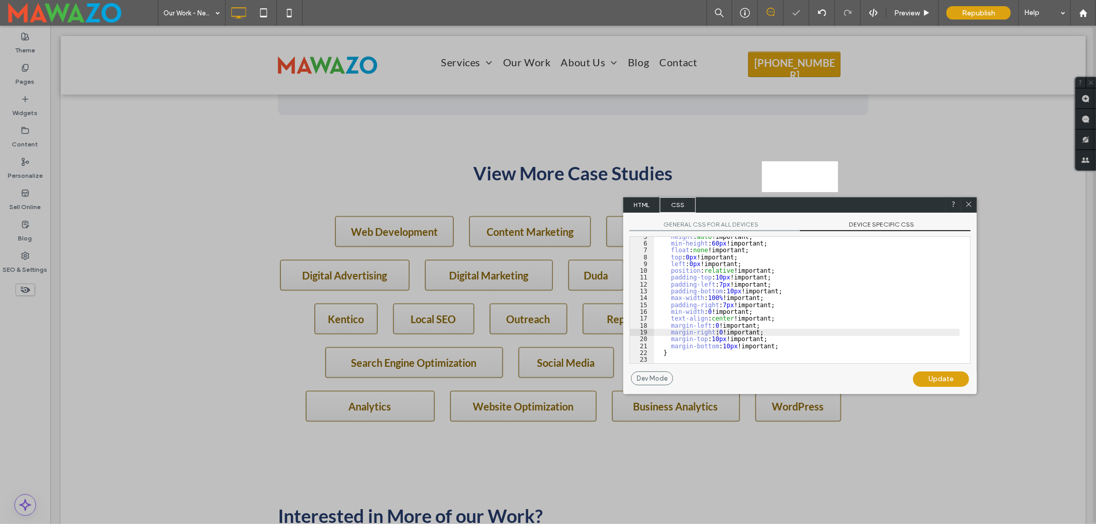
drag, startPoint x: 969, startPoint y: 205, endPoint x: 920, endPoint y: 181, distance: 54.3
click at [969, 205] on icon at bounding box center [969, 204] width 8 height 8
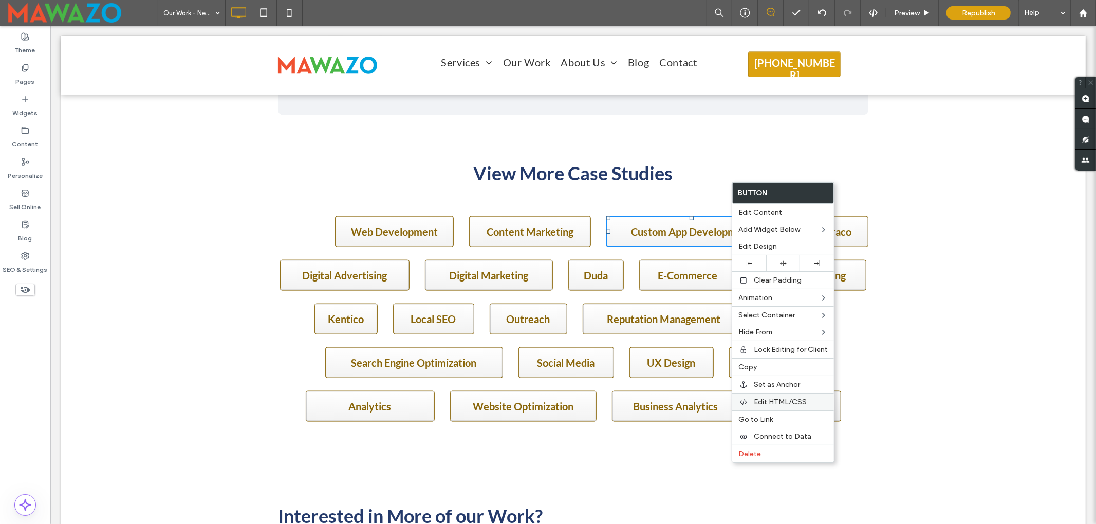
click at [795, 400] on div "Edit HTML/CSS" at bounding box center [783, 401] width 102 height 17
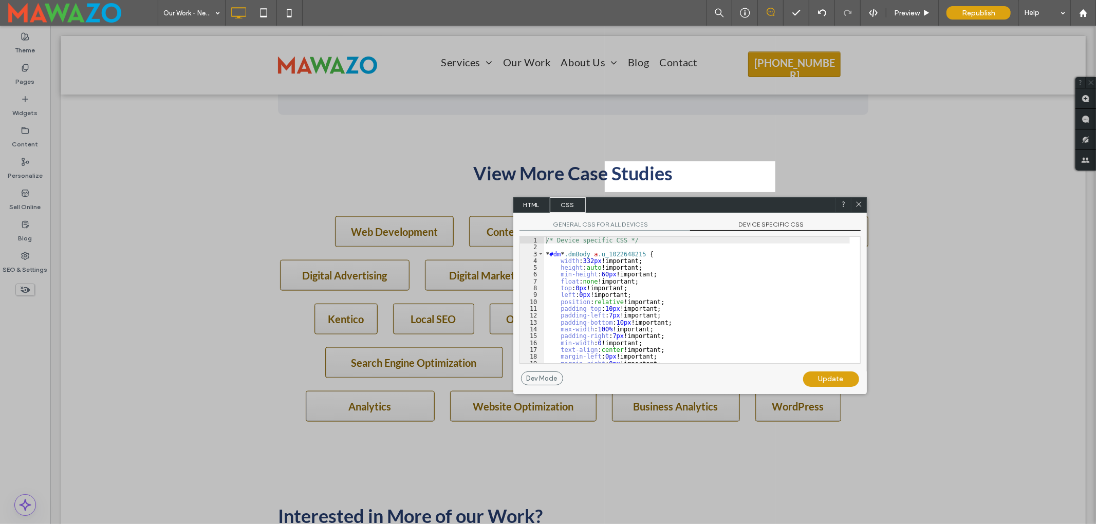
drag, startPoint x: 759, startPoint y: 229, endPoint x: 738, endPoint y: 290, distance: 64.7
click at [759, 229] on span "DEVICE SPECIFIC CSS" at bounding box center [775, 225] width 171 height 11
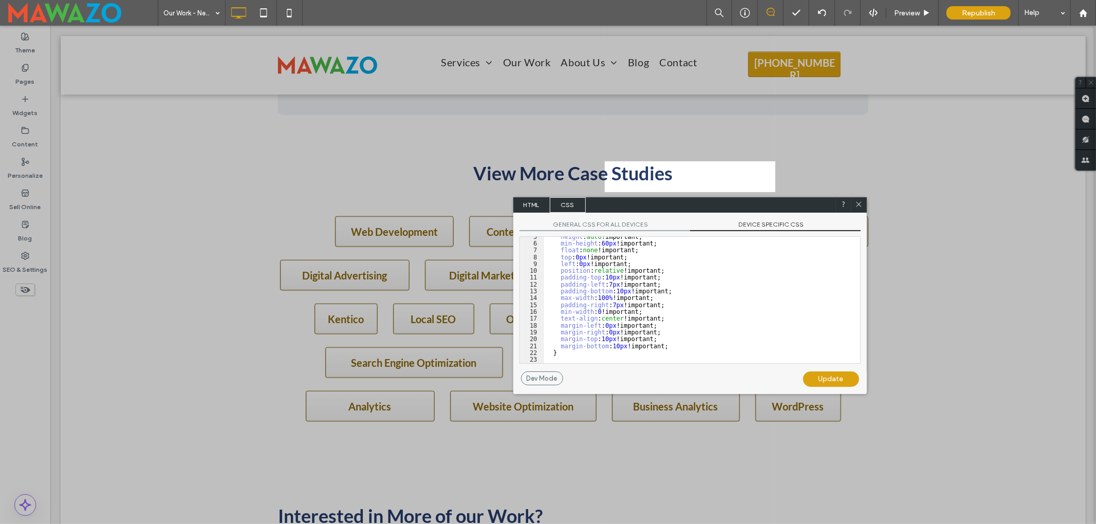
drag, startPoint x: 857, startPoint y: 205, endPoint x: 535, endPoint y: 176, distance: 324.0
click at [857, 205] on icon at bounding box center [859, 204] width 8 height 8
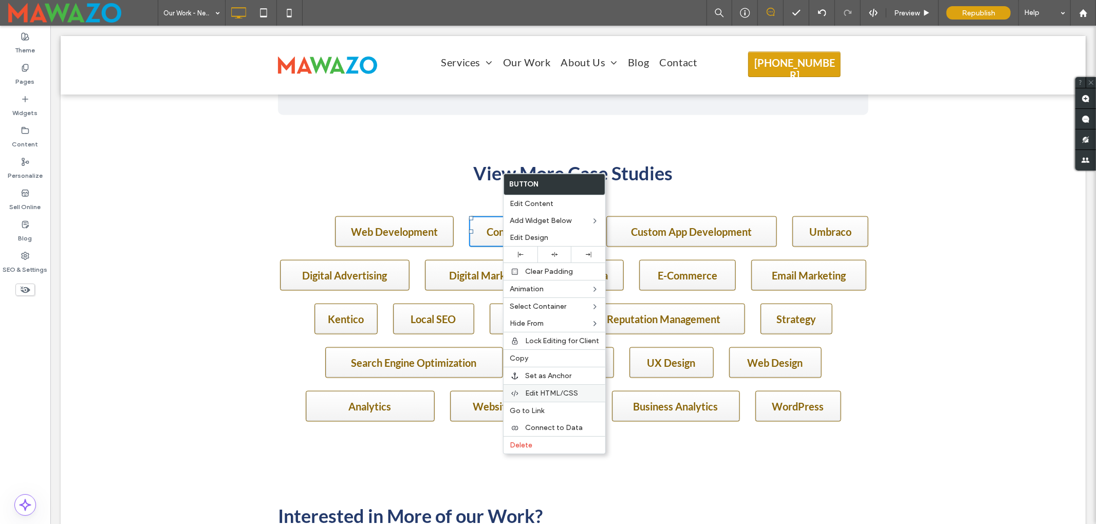
click at [563, 398] on span "Edit HTML/CSS" at bounding box center [551, 393] width 53 height 9
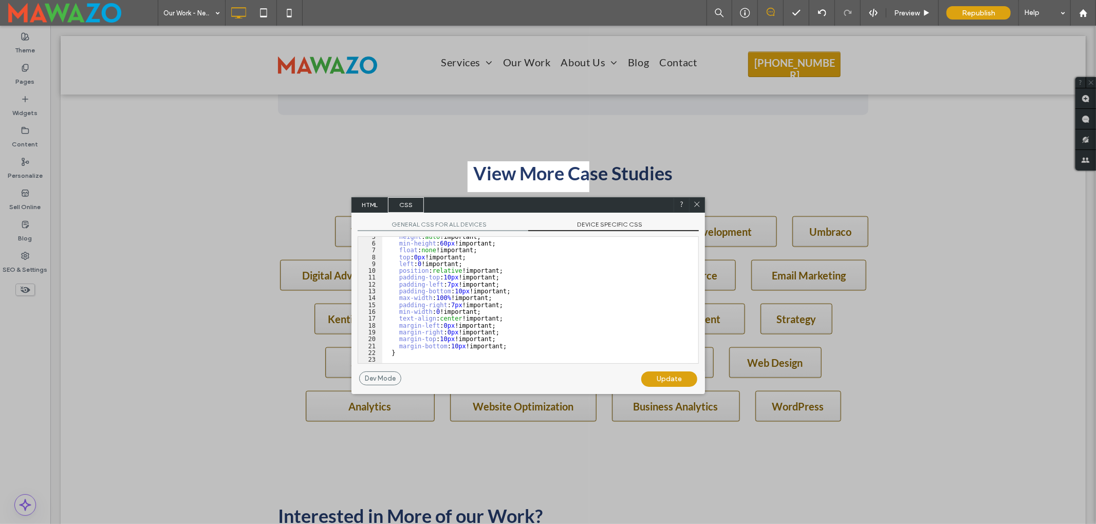
drag, startPoint x: 699, startPoint y: 206, endPoint x: 454, endPoint y: 191, distance: 245.6
click at [699, 206] on use at bounding box center [696, 203] width 5 height 5
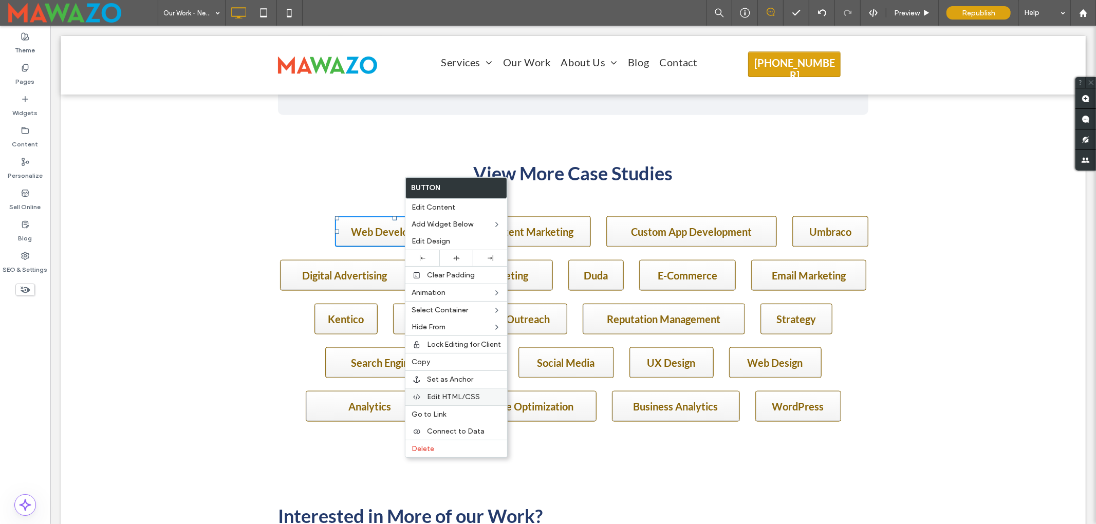
click at [459, 398] on span "Edit HTML/CSS" at bounding box center [453, 397] width 53 height 9
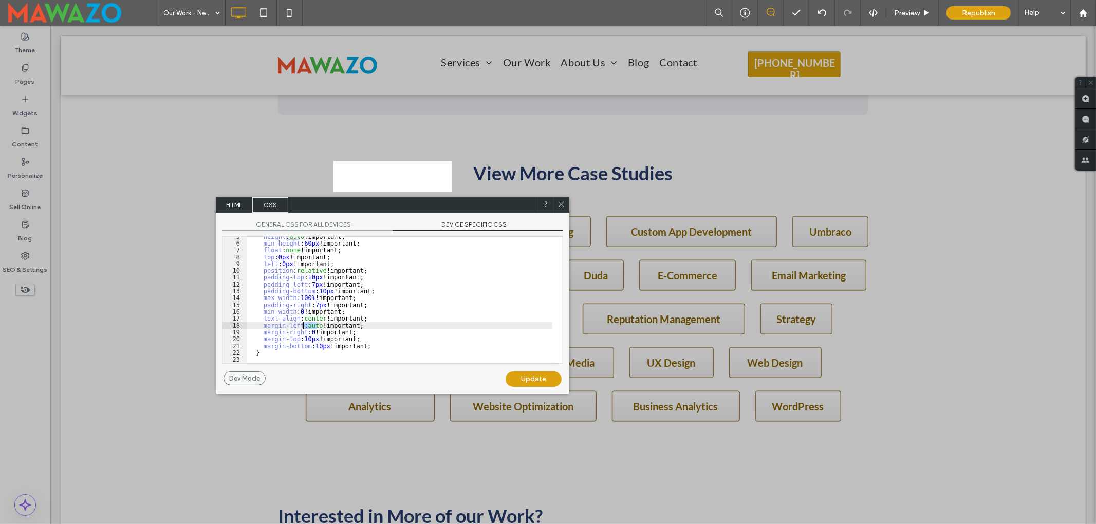
drag, startPoint x: 317, startPoint y: 326, endPoint x: 302, endPoint y: 325, distance: 14.9
click at [302, 325] on div "height : auto !important; min-height : 60 px !important; float : none !importan…" at bounding box center [400, 303] width 306 height 140
type textarea "**"
click at [527, 375] on div "Update" at bounding box center [534, 379] width 56 height 15
click at [560, 206] on icon at bounding box center [562, 204] width 8 height 8
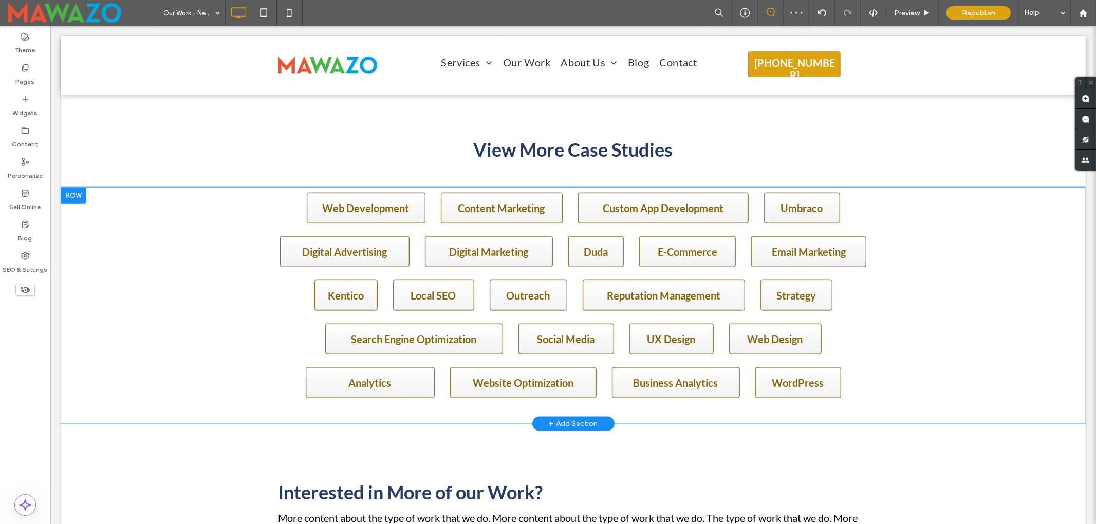
scroll to position [1028, 0]
